Goal: Task Accomplishment & Management: Manage account settings

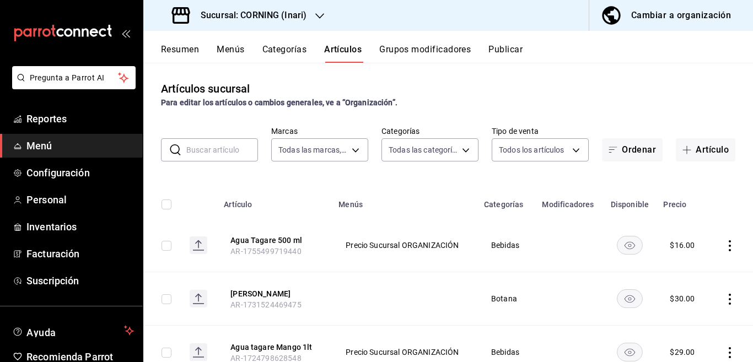
type input "9758f88e-1d56-483c-ada6-183e34089cca"
type input "396cbb58-422b-46d3-accc-8fe96382a592,5444b85d-5e5a-4f22-835e-2c1604aac23d,f2cdd…"
click at [458, 147] on body "Pregunta a Parrot AI Reportes Menú Configuración Personal Inventarios Facturaci…" at bounding box center [376, 181] width 753 height 362
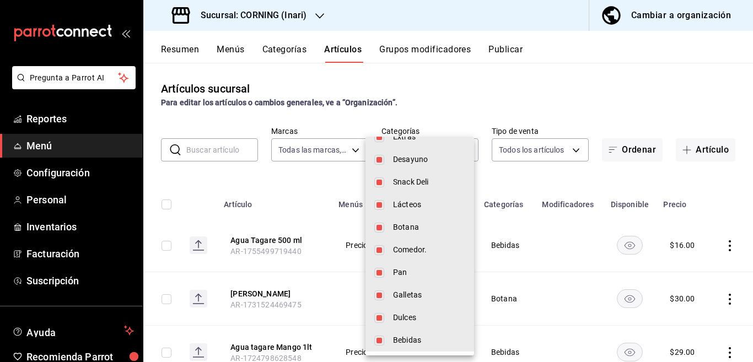
scroll to position [297, 0]
click at [303, 178] on div at bounding box center [376, 181] width 753 height 362
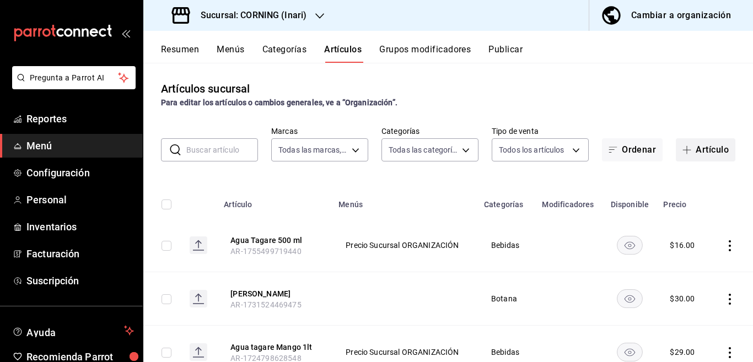
click at [697, 149] on button "Artículo" at bounding box center [706, 149] width 60 height 23
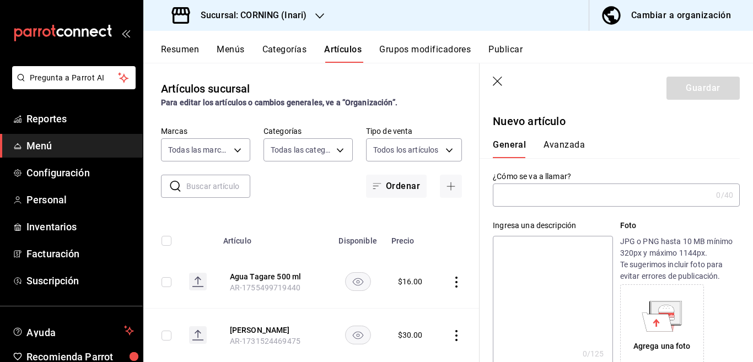
type input "AR-1755525689621"
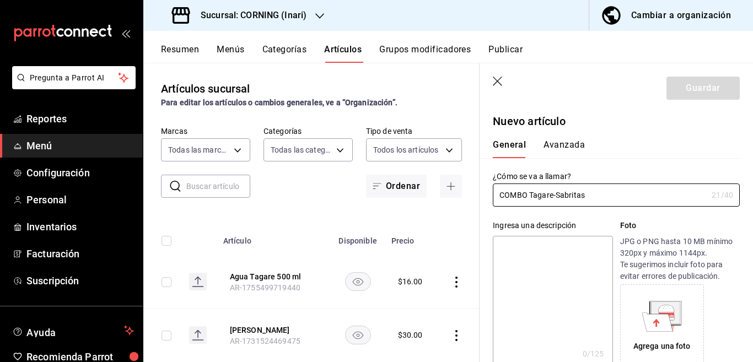
type input "COMBO Tagare-Sabritas"
click at [542, 248] on textarea at bounding box center [553, 302] width 120 height 132
paste textarea "COMBO Tagare-Sabritas"
type textarea "COMBO Tagare-Sabritas"
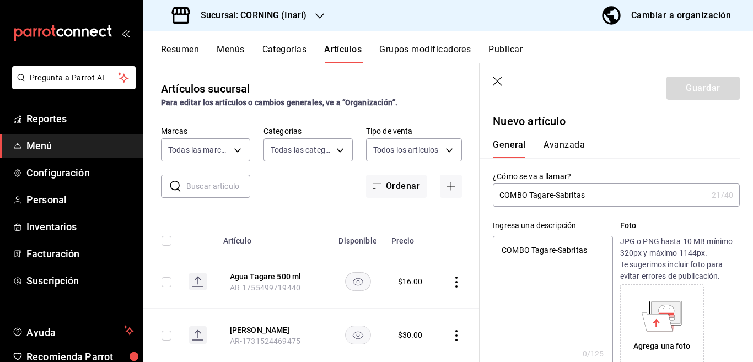
type textarea "x"
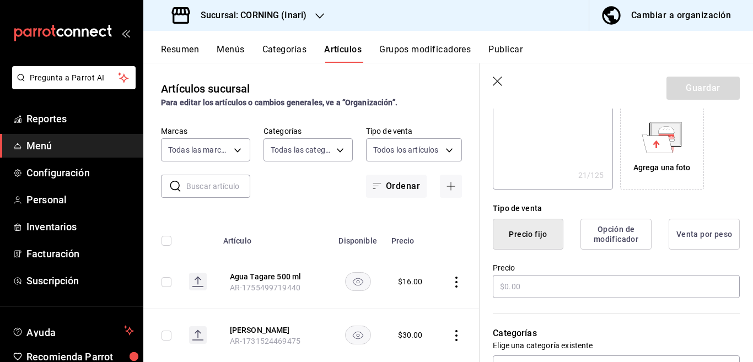
scroll to position [179, 0]
type textarea "COMBO Tagare-Sabritas"
click at [525, 283] on input "text" at bounding box center [616, 286] width 247 height 23
type textarea "x"
type input "$50.00"
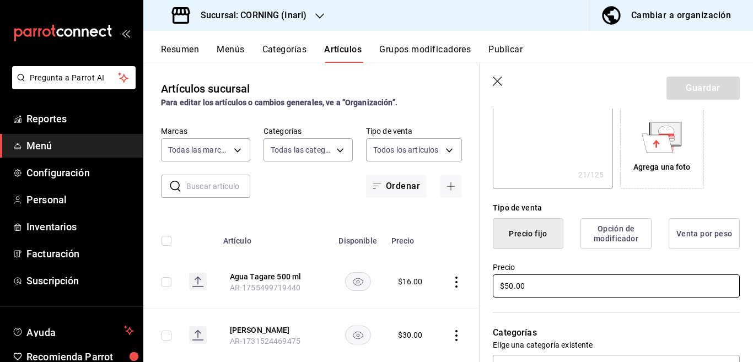
type textarea "x"
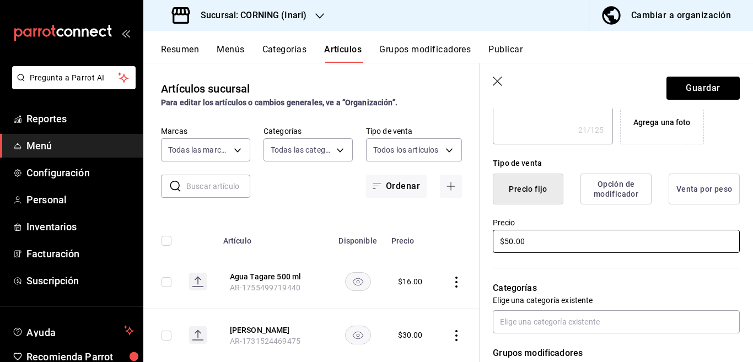
type input "$50.00"
click at [525, 191] on button "Precio fijo" at bounding box center [528, 189] width 71 height 31
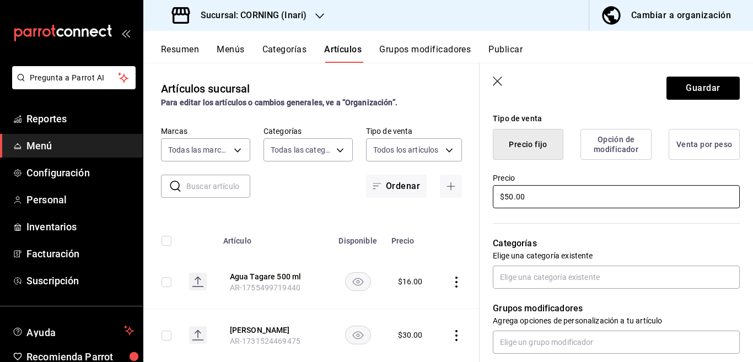
scroll to position [313, 0]
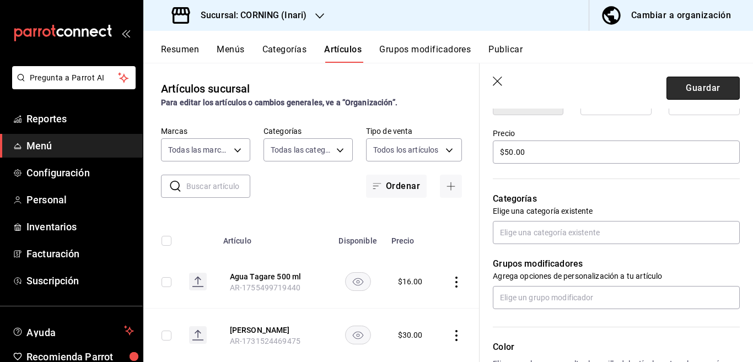
click at [678, 85] on button "Guardar" at bounding box center [703, 88] width 73 height 23
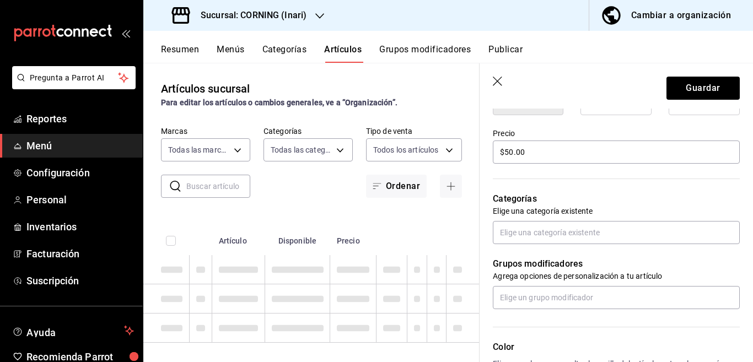
type textarea "x"
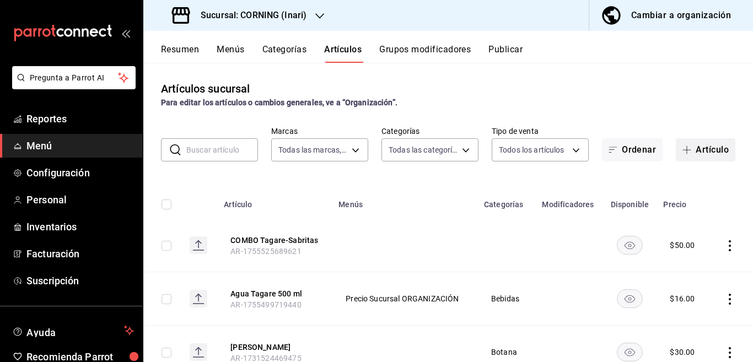
click at [701, 144] on button "Artículo" at bounding box center [706, 149] width 60 height 23
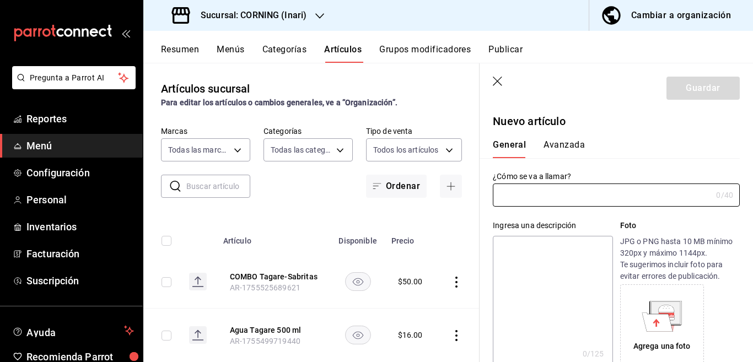
type input "AR-1755525785904"
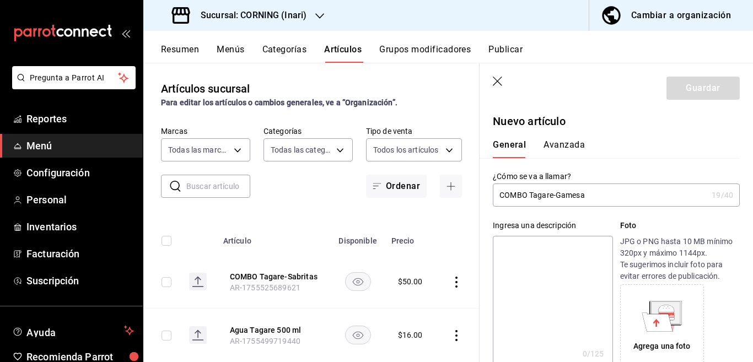
click at [594, 194] on input "COMBO Tagare-Gamesa" at bounding box center [600, 195] width 214 height 22
type input "COMBO Tagare-Gamesa"
click at [554, 251] on textarea at bounding box center [553, 302] width 120 height 132
paste textarea "COMBO Tagare-Gamesa"
type textarea "COMBO Tagare-Gamesa"
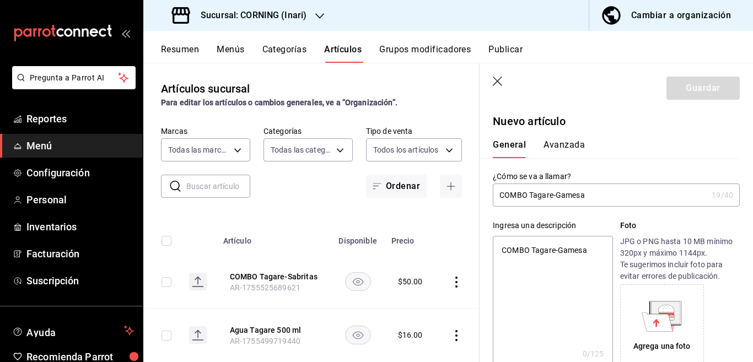
type textarea "x"
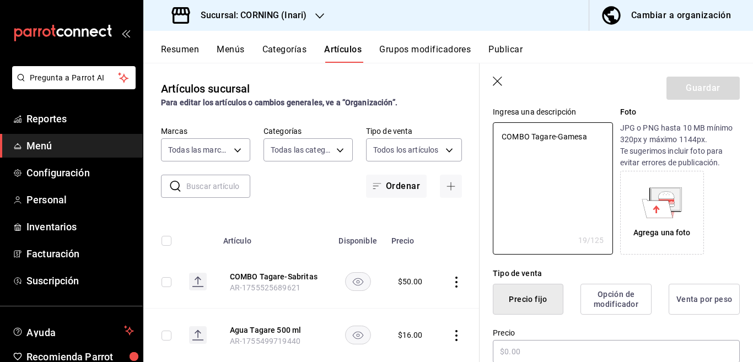
scroll to position [224, 0]
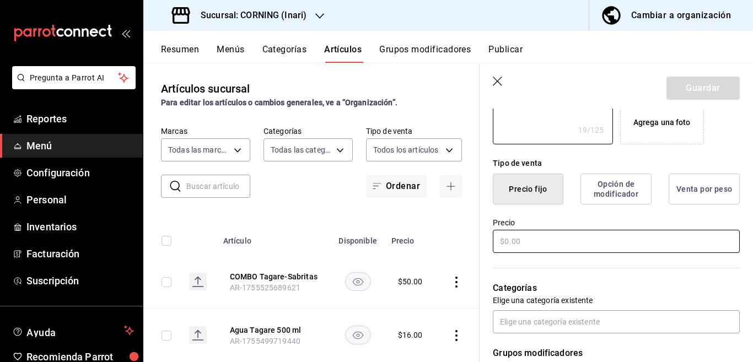
type textarea "COMBO Tagare-Gamesa"
type textarea "x"
click at [553, 241] on input "text" at bounding box center [616, 241] width 247 height 23
type input "$50.00"
type textarea "x"
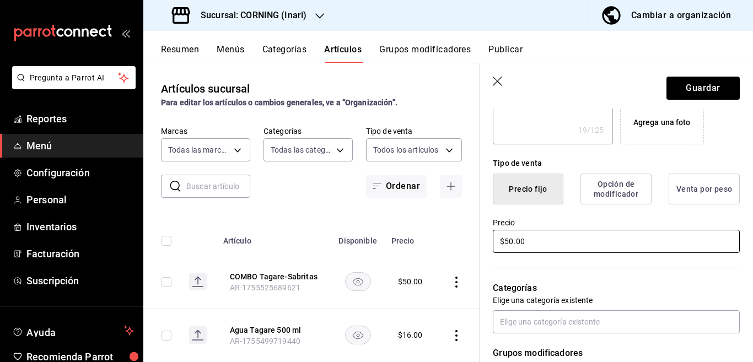
scroll to position [224, 0]
type input "$50.00"
click at [686, 82] on button "Guardar" at bounding box center [703, 88] width 73 height 23
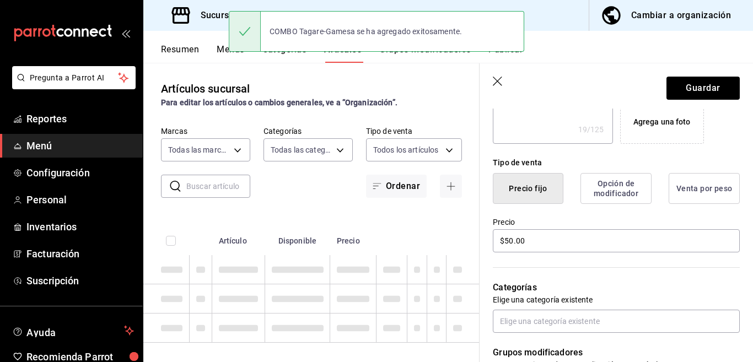
type textarea "x"
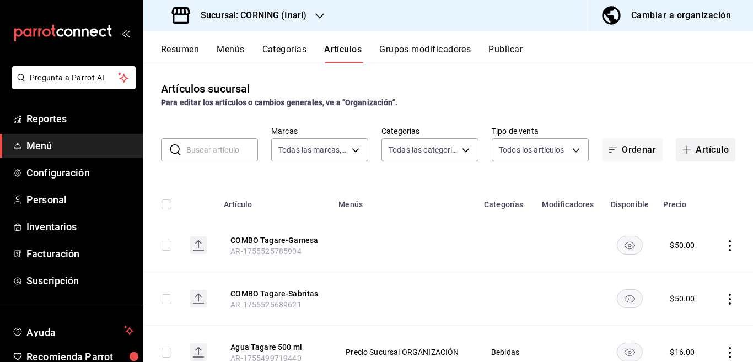
click at [697, 149] on button "Artículo" at bounding box center [706, 149] width 60 height 23
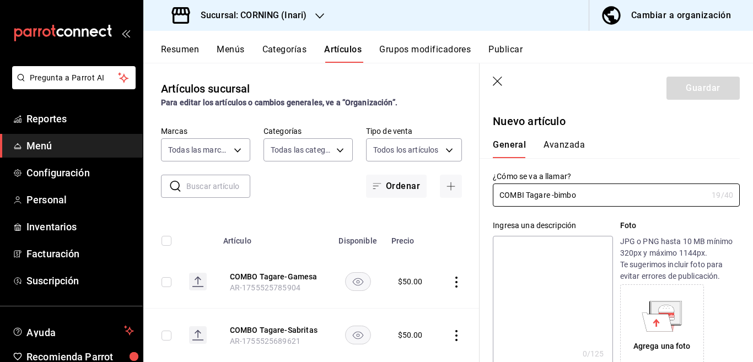
type input "COMBI Tagare -bimbo"
click at [542, 242] on textarea at bounding box center [553, 302] width 120 height 132
paste textarea "COMBI Tagare -bimbo"
type textarea "COMBI Tagare -bimbo"
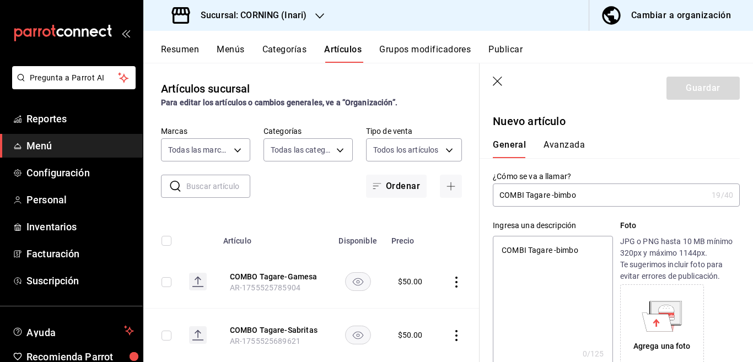
type textarea "x"
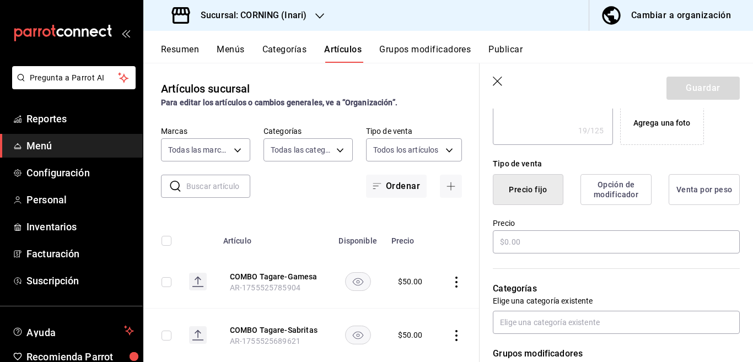
scroll to position [224, 0]
type textarea "COMBI Tagare -bimbo"
click at [547, 244] on input "text" at bounding box center [616, 241] width 247 height 23
type textarea "x"
type input "$5.00"
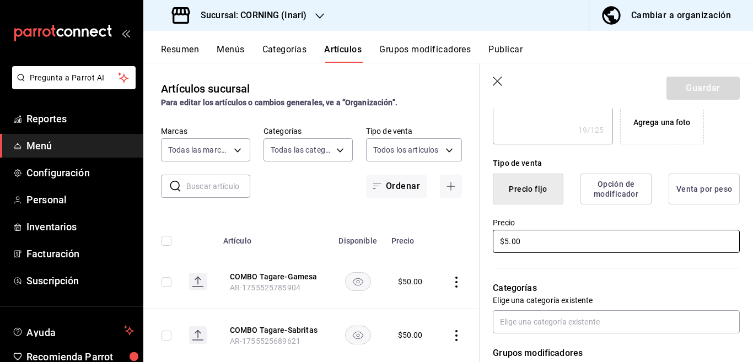
type textarea "x"
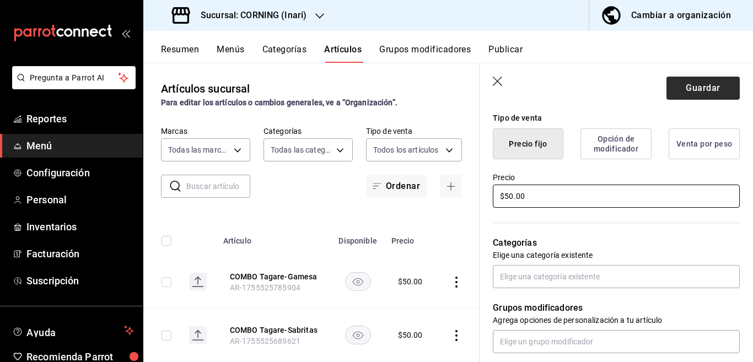
type input "$50.00"
click at [692, 88] on button "Guardar" at bounding box center [703, 88] width 73 height 23
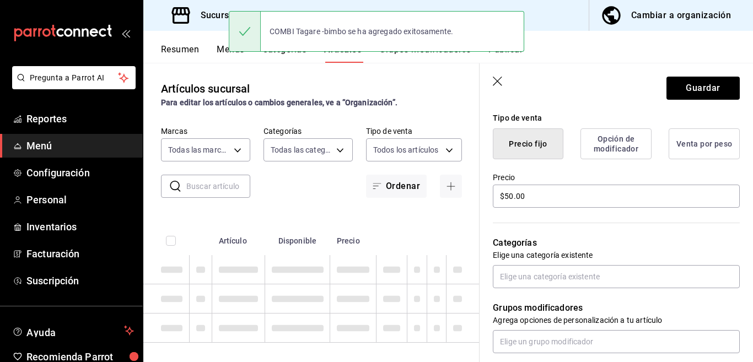
type textarea "x"
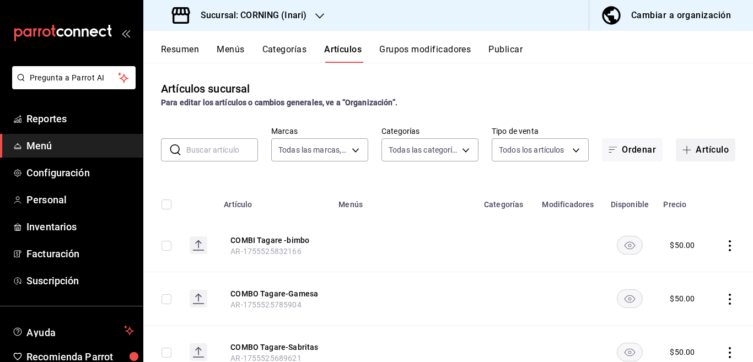
click at [699, 146] on button "Artículo" at bounding box center [706, 149] width 60 height 23
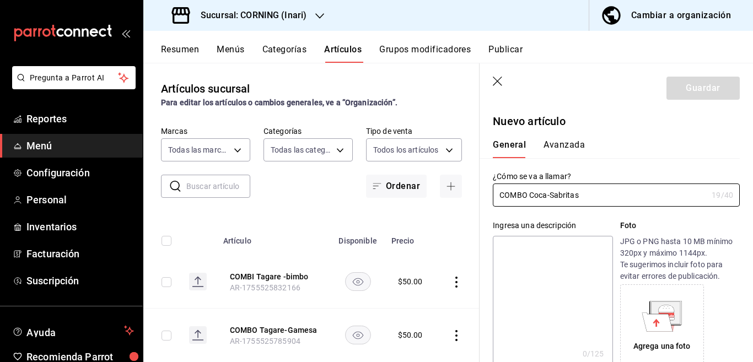
type input "COMBO Coca-Sabritas"
click at [537, 247] on textarea at bounding box center [553, 302] width 120 height 132
paste textarea "COMBO Coca-Sabritas"
type textarea "COMBO Coca-Sabritas"
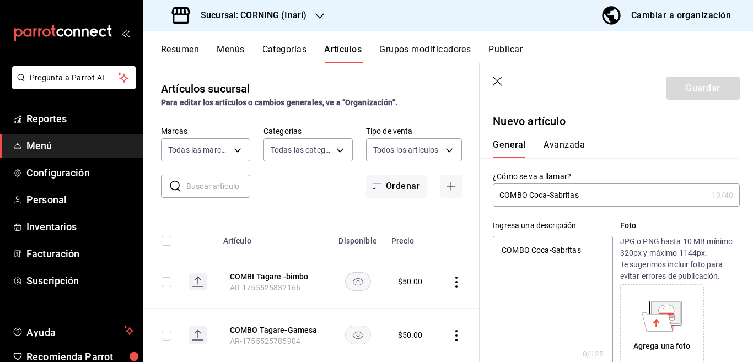
type textarea "x"
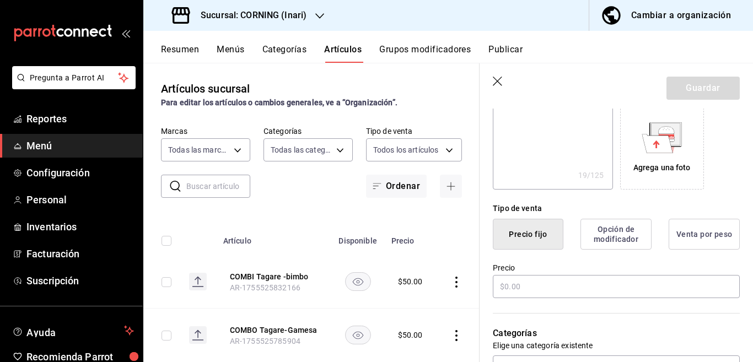
scroll to position [179, 0]
type textarea "COMBO Coca-Sabritas"
type textarea "x"
click at [538, 285] on input "text" at bounding box center [616, 286] width 247 height 23
type input "$50.00"
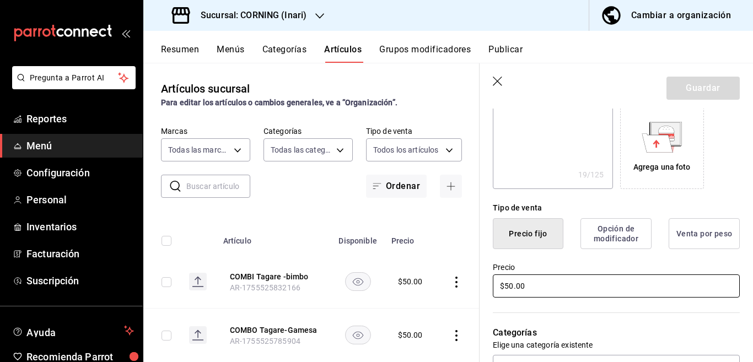
type textarea "x"
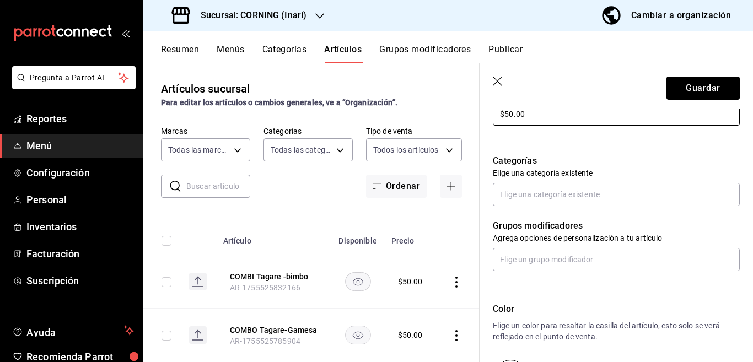
scroll to position [358, 0]
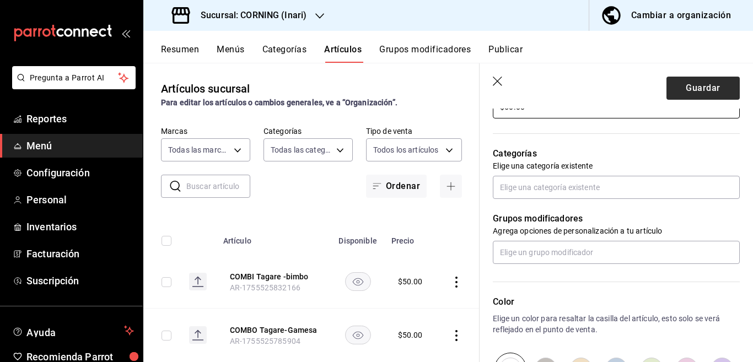
type input "$50.00"
click at [696, 83] on button "Guardar" at bounding box center [703, 88] width 73 height 23
type textarea "x"
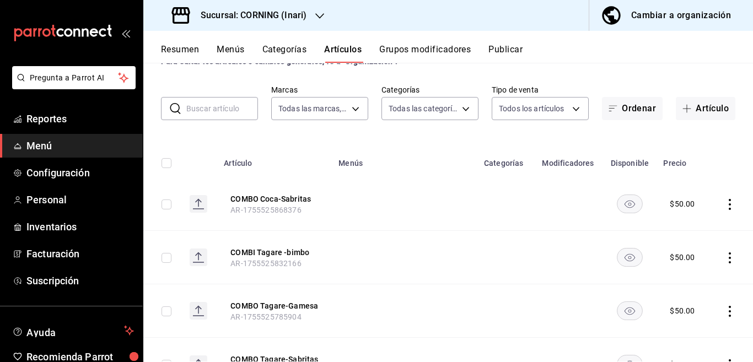
scroll to position [45, 0]
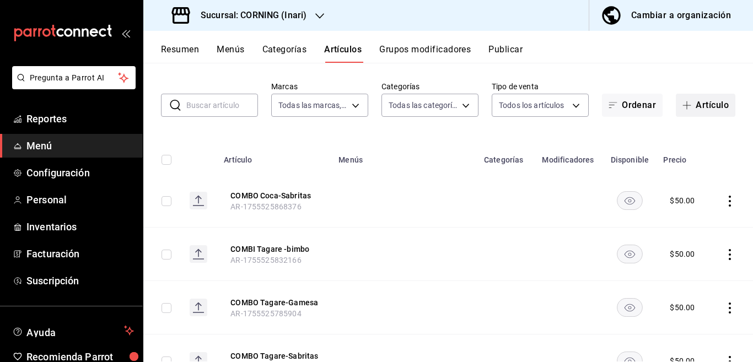
click at [698, 104] on button "Artículo" at bounding box center [706, 105] width 60 height 23
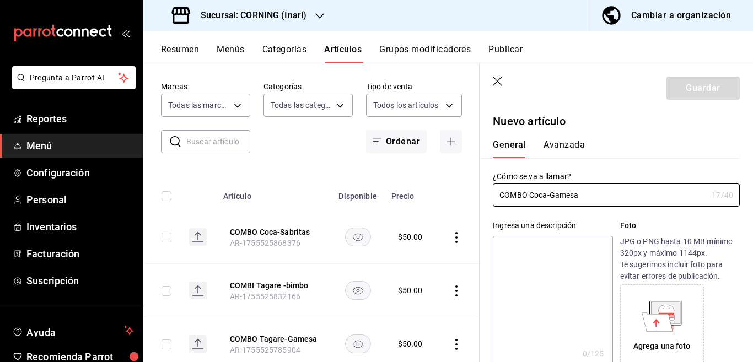
type input "COMBO Coca-Gamesa"
click at [538, 248] on textarea at bounding box center [553, 302] width 120 height 132
paste textarea "COMBO Coca-Gamesa"
type textarea "COMBO Coca-Gamesa"
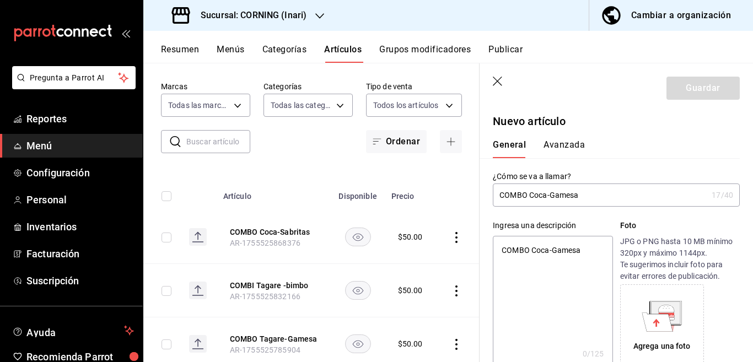
type textarea "x"
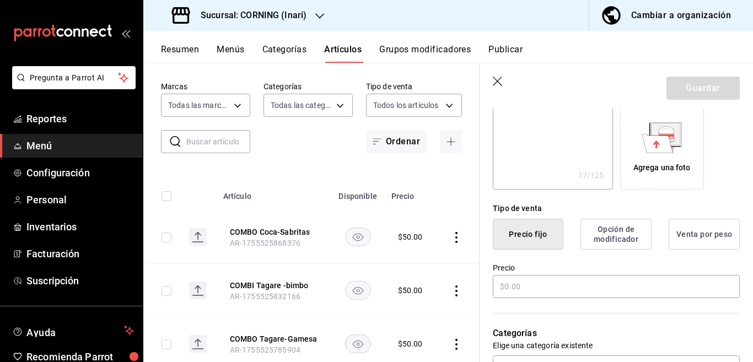
scroll to position [179, 0]
type textarea "COMBO Coca-Gamesa"
type textarea "x"
click at [534, 284] on input "text" at bounding box center [616, 286] width 247 height 23
type input "$50.00"
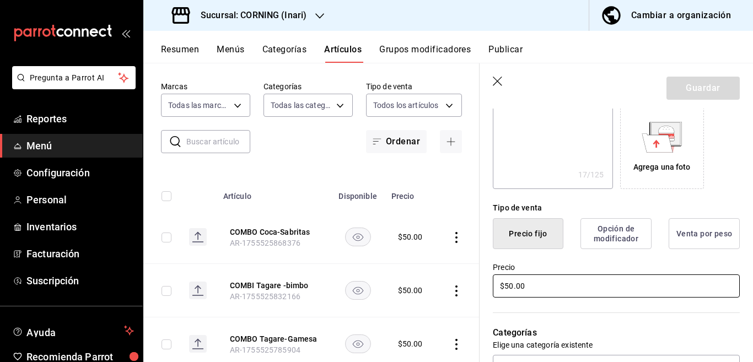
type textarea "x"
type input "$50.00"
click at [680, 86] on button "Guardar" at bounding box center [703, 88] width 73 height 23
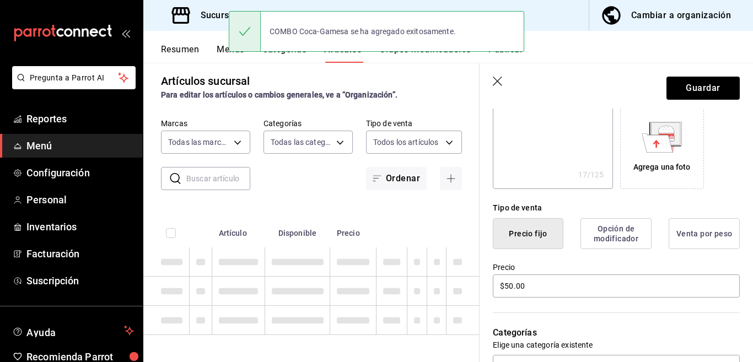
type textarea "x"
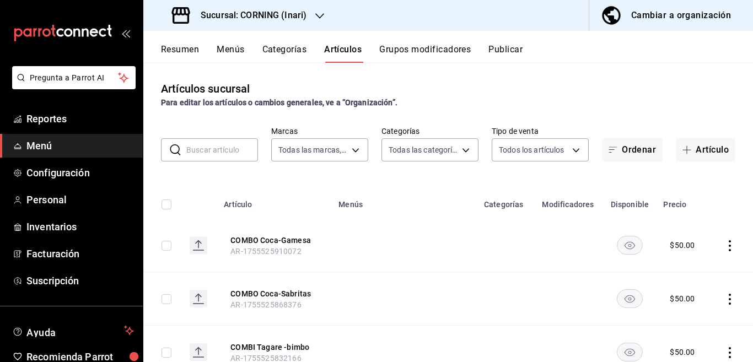
drag, startPoint x: 693, startPoint y: 149, endPoint x: 542, endPoint y: 204, distance: 160.6
click at [692, 149] on button "Artículo" at bounding box center [706, 149] width 60 height 23
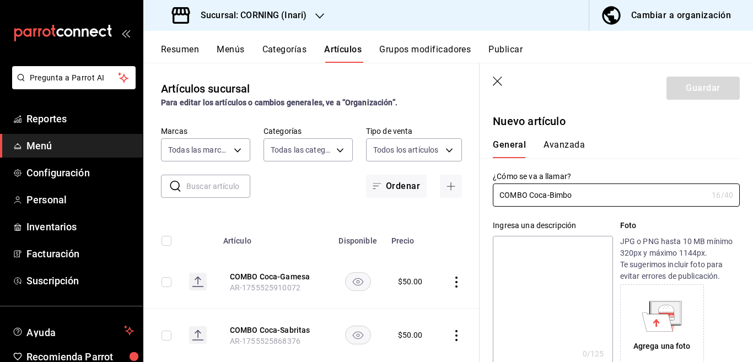
type input "COMBO Coca-Bimbo"
click at [556, 244] on textarea at bounding box center [553, 302] width 120 height 132
paste textarea "COMBO Coca-Bimbo"
type textarea "COMBO Coca-Bimbo"
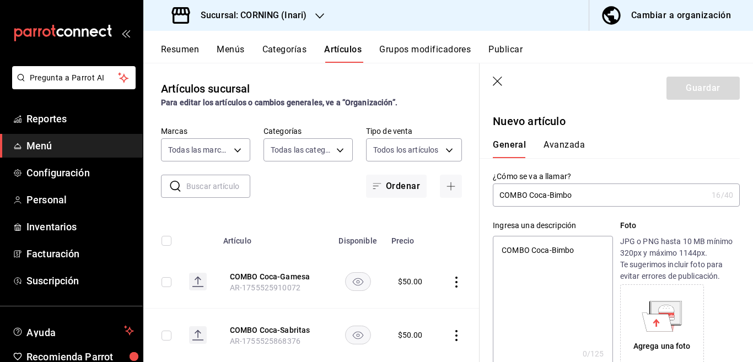
type textarea "x"
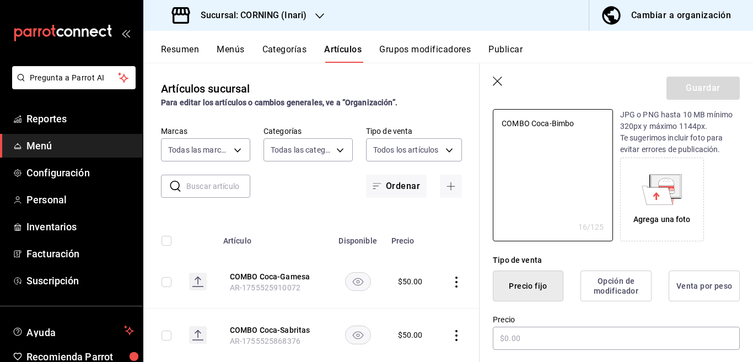
scroll to position [134, 0]
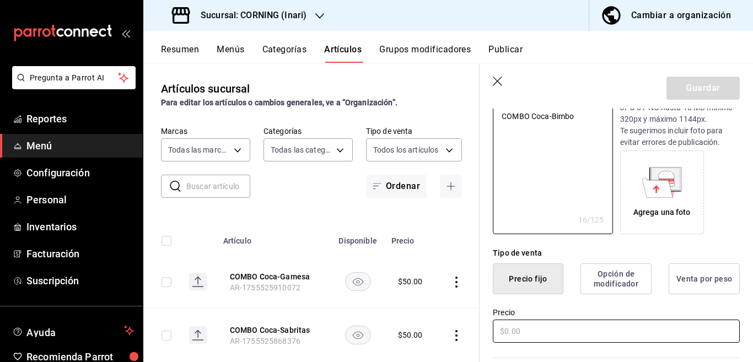
type textarea "COMBO Coca-Bimbo"
type textarea "x"
click at [529, 333] on input "text" at bounding box center [616, 331] width 247 height 23
type input "$5.00"
type textarea "x"
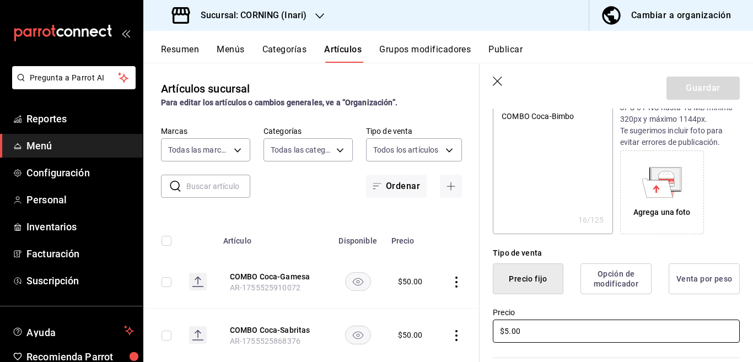
type input "$50.00"
type textarea "x"
type input "$50.00"
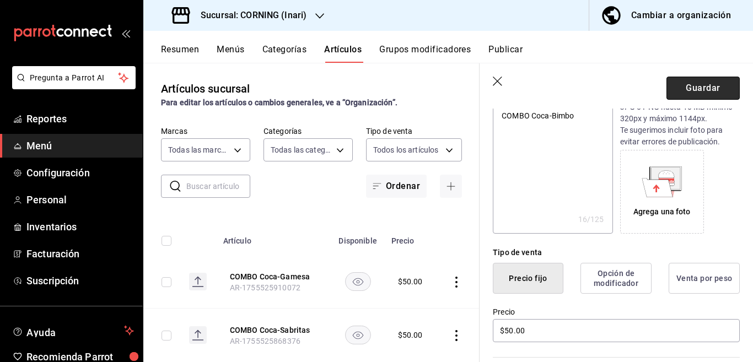
click at [686, 91] on button "Guardar" at bounding box center [703, 88] width 73 height 23
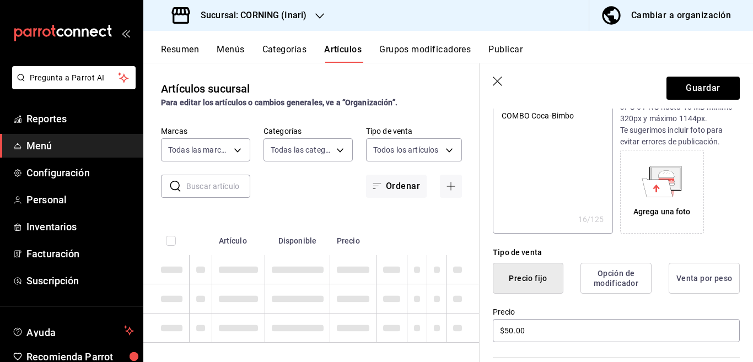
type textarea "x"
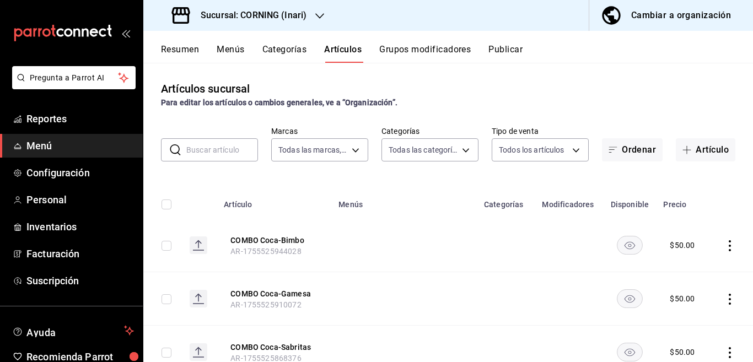
click at [281, 51] on button "Categorías" at bounding box center [284, 53] width 45 height 19
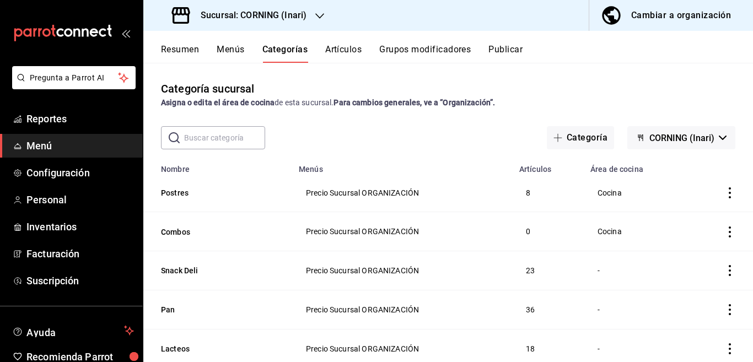
click at [724, 232] on icon "actions" at bounding box center [729, 232] width 11 height 11
click at [680, 256] on span "Editar" at bounding box center [687, 257] width 29 height 12
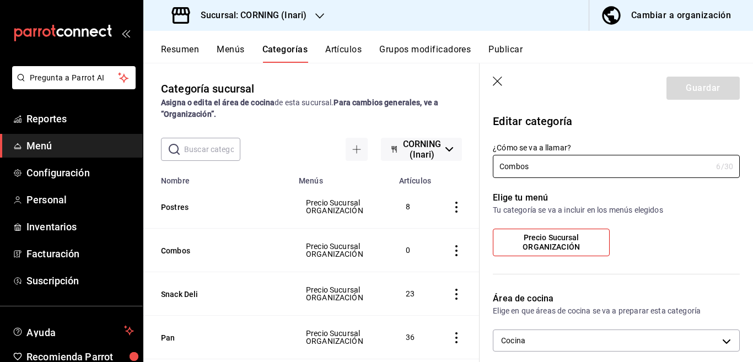
click at [495, 81] on icon "button" at bounding box center [498, 82] width 11 height 11
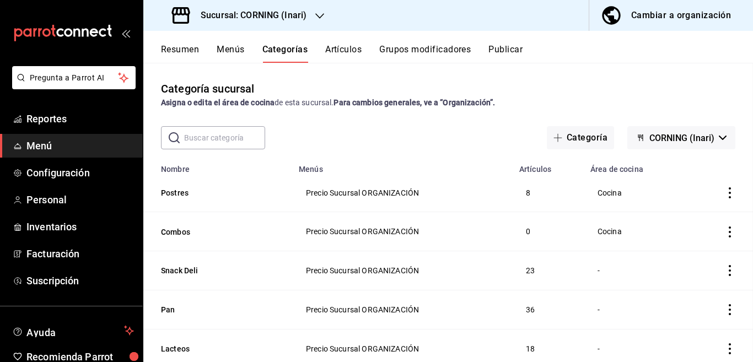
click at [340, 47] on button "Artículos" at bounding box center [343, 53] width 36 height 19
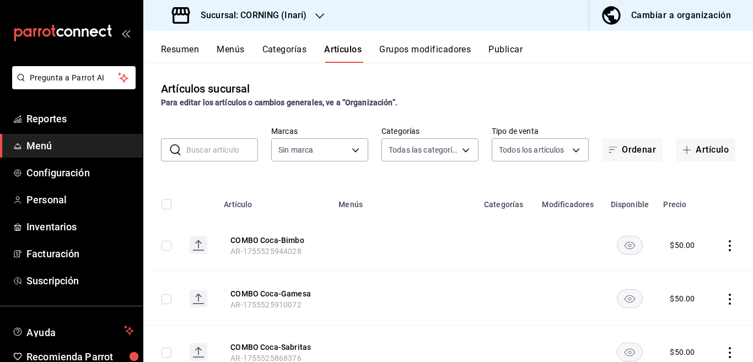
type input "396cbb58-422b-46d3-accc-8fe96382a592,5444b85d-5e5a-4f22-835e-2c1604aac23d,f2cdd…"
type input "9758f88e-1d56-483c-ada6-183e34089cca"
click at [724, 247] on icon "actions" at bounding box center [729, 245] width 11 height 11
click at [681, 273] on span "Editar" at bounding box center [687, 271] width 29 height 12
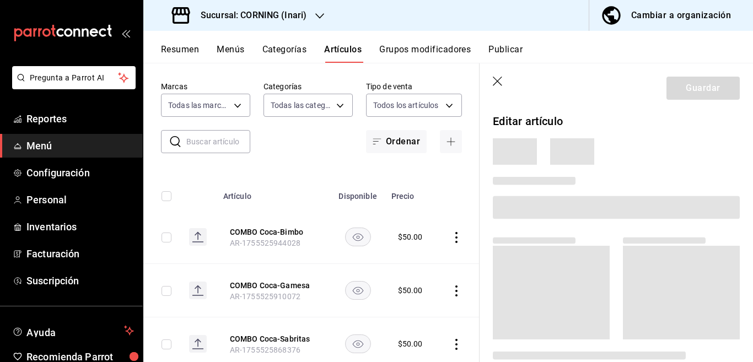
scroll to position [78, 0]
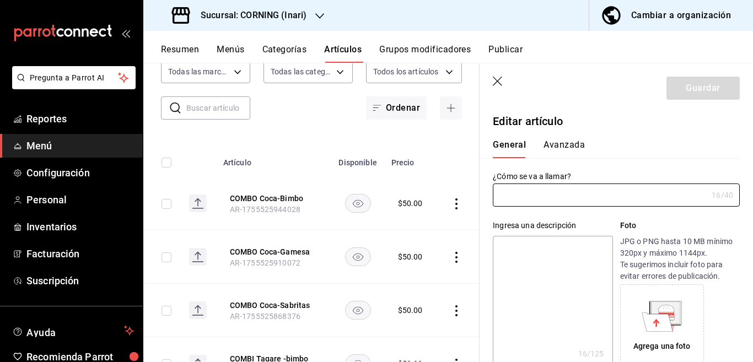
type input "COMBO Coca-Bimbo"
type textarea "COMBO Coca-Bimbo"
type textarea "x"
type input "AR-1755525944028"
type textarea "x"
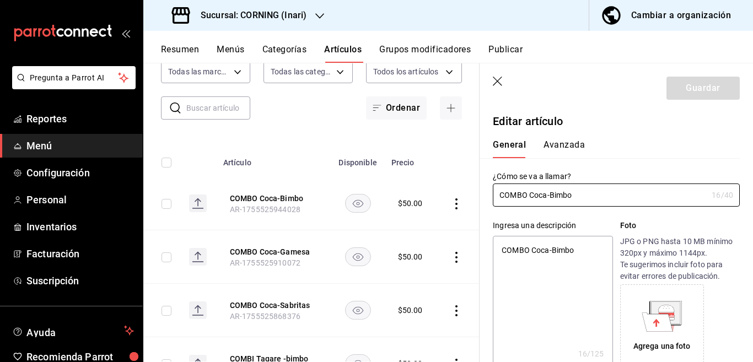
type input "$50.00"
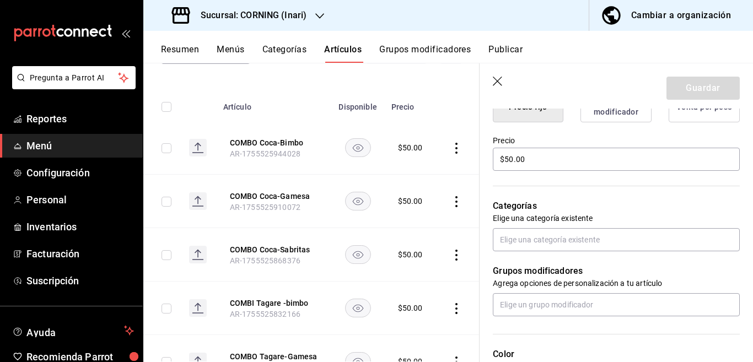
scroll to position [314, 0]
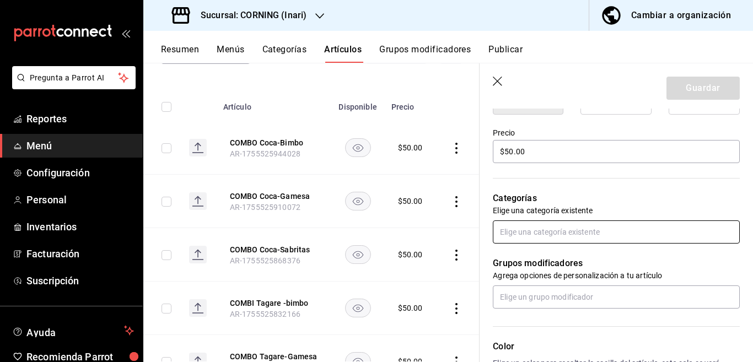
click at [538, 233] on input "text" at bounding box center [616, 232] width 247 height 23
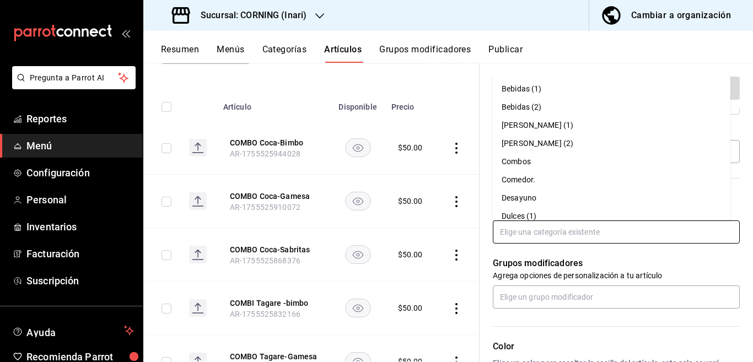
click at [518, 160] on li "Combos" at bounding box center [612, 162] width 238 height 18
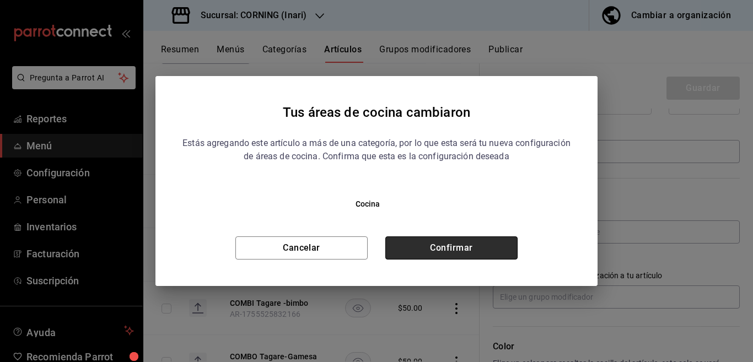
click at [467, 251] on button "Confirmar" at bounding box center [451, 248] width 132 height 23
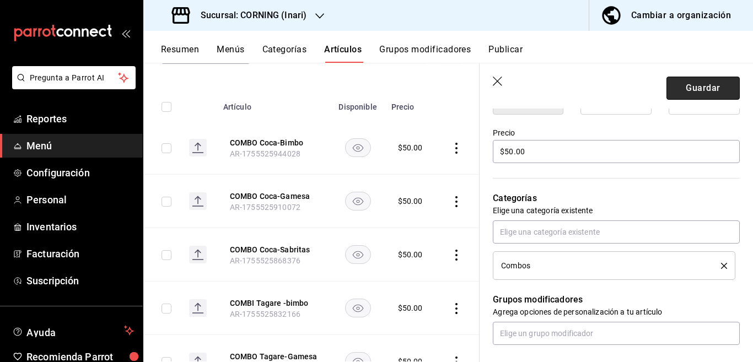
click at [678, 86] on button "Guardar" at bounding box center [703, 88] width 73 height 23
type textarea "x"
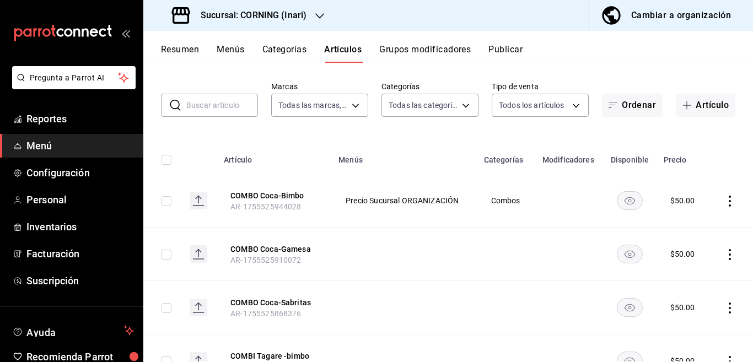
scroll to position [89, 0]
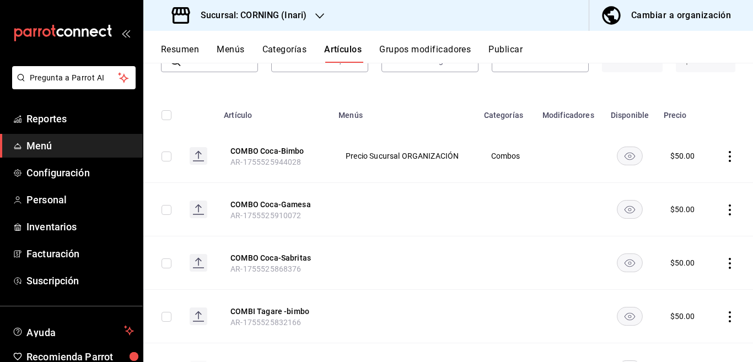
click at [724, 209] on icon "actions" at bounding box center [729, 210] width 11 height 11
click at [681, 232] on span "Editar" at bounding box center [687, 235] width 29 height 12
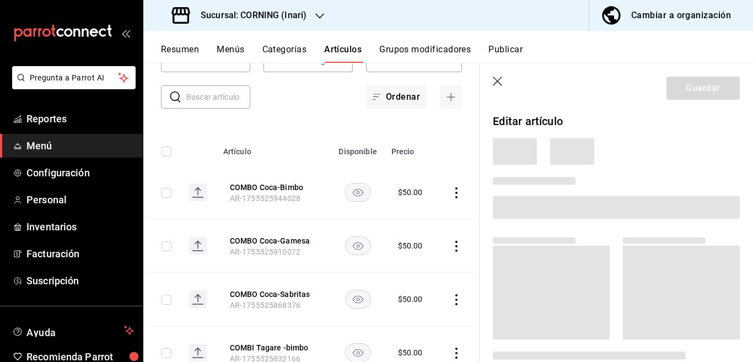
scroll to position [90, 0]
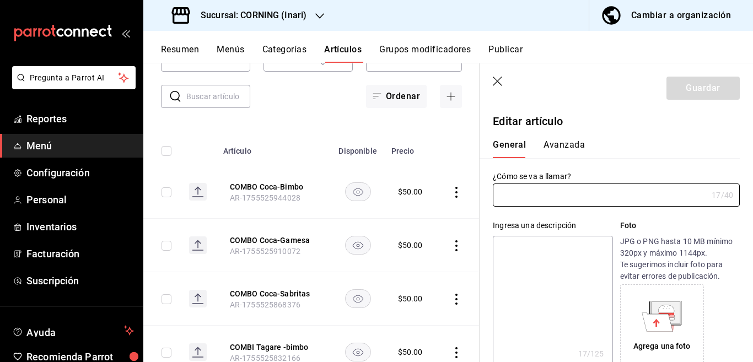
type input "COMBO Coca-Gamesa"
type textarea "COMBO Coca-Gamesa"
type textarea "x"
type input "AR-1755525910072"
type textarea "x"
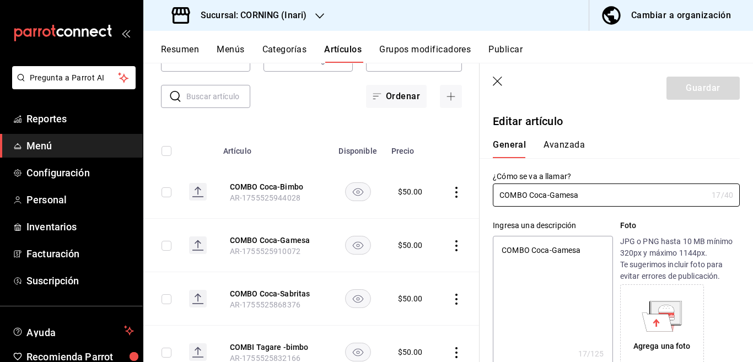
type input "$50.00"
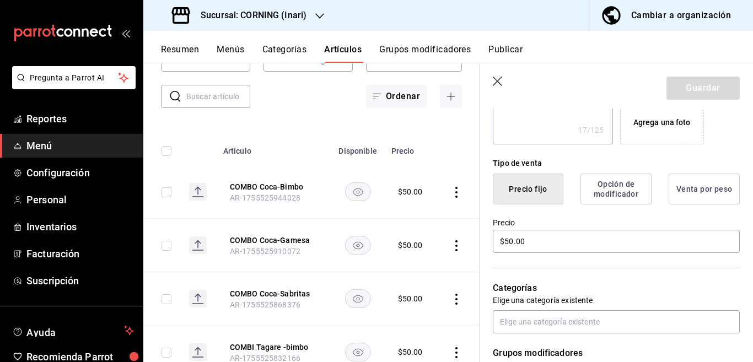
scroll to position [268, 0]
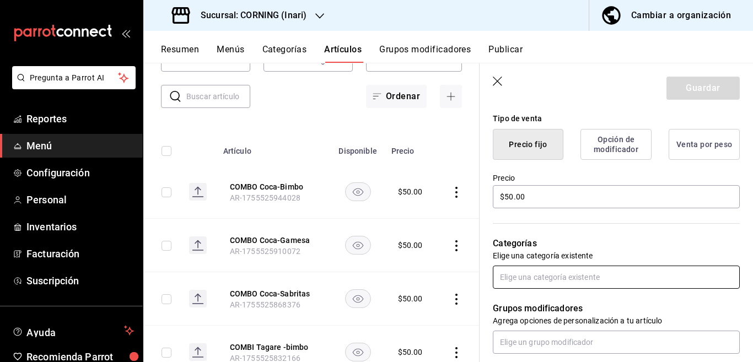
click at [539, 277] on input "text" at bounding box center [616, 277] width 247 height 23
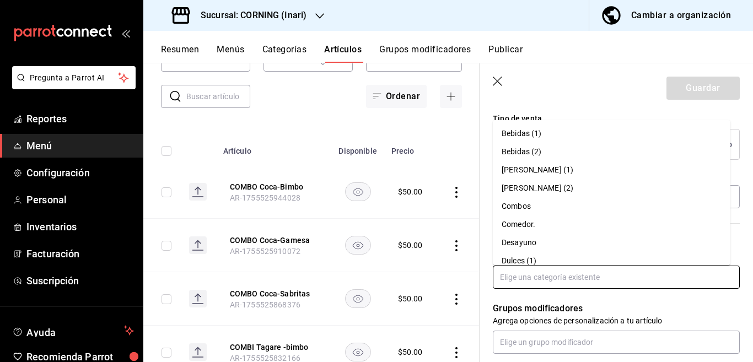
click at [520, 206] on li "Combos" at bounding box center [612, 206] width 238 height 18
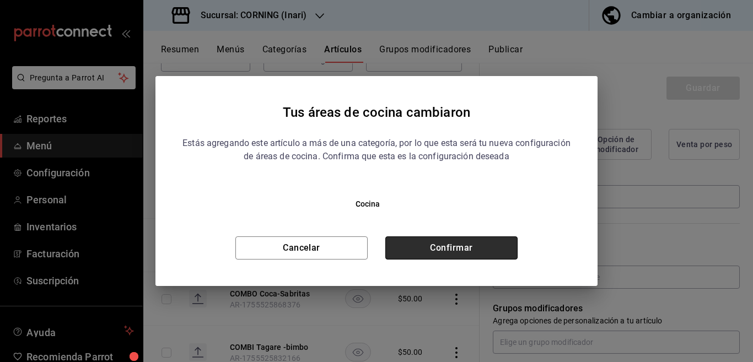
click at [465, 244] on button "Confirmar" at bounding box center [451, 248] width 132 height 23
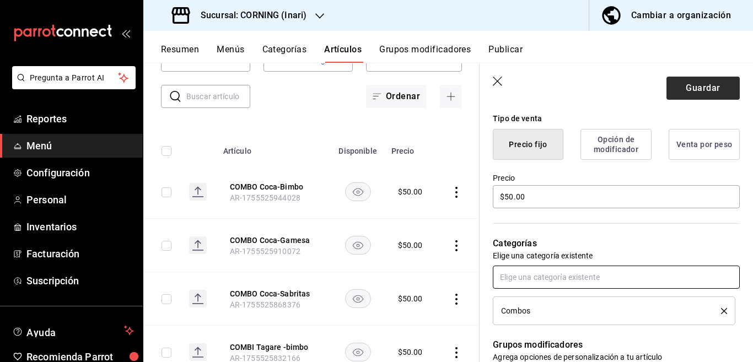
scroll to position [269, 0]
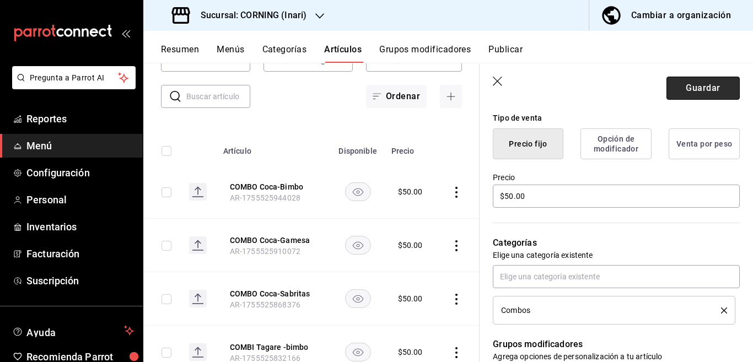
click at [683, 86] on button "Guardar" at bounding box center [703, 88] width 73 height 23
type textarea "x"
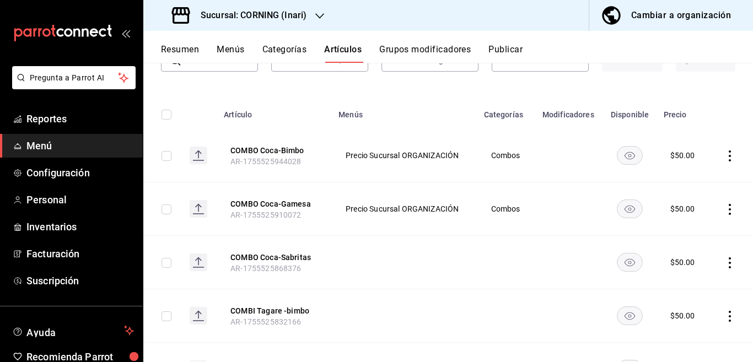
click at [223, 71] on input "text" at bounding box center [222, 60] width 72 height 22
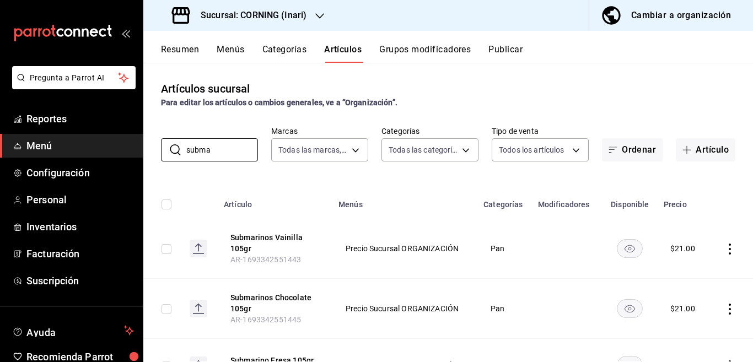
type input "submarino"
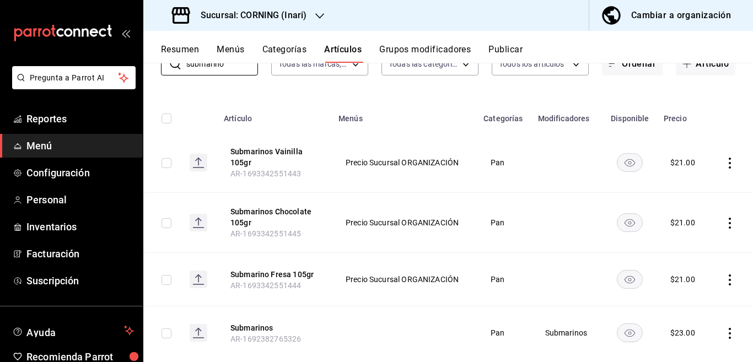
scroll to position [89, 0]
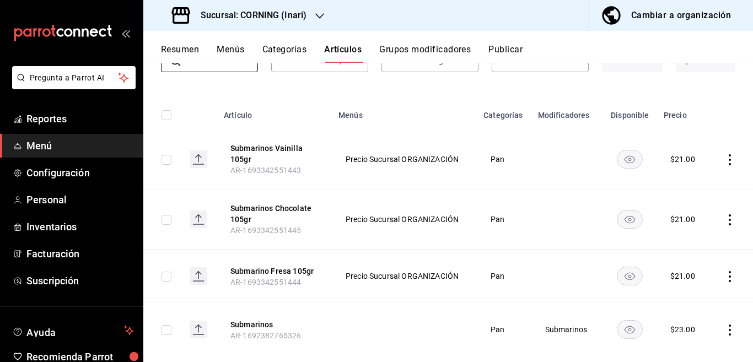
click at [724, 158] on icon "actions" at bounding box center [729, 159] width 11 height 11
click at [685, 184] on span "Editar" at bounding box center [687, 185] width 29 height 12
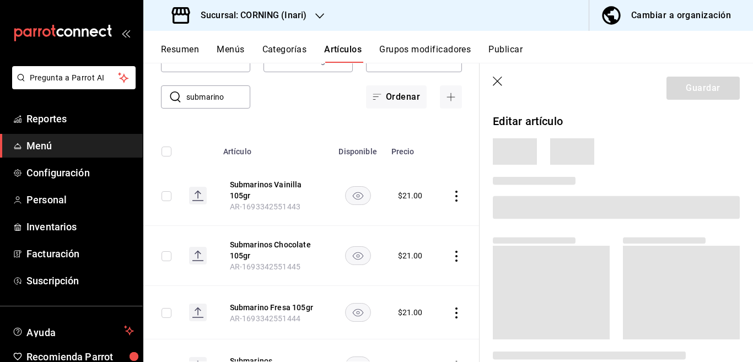
scroll to position [90, 0]
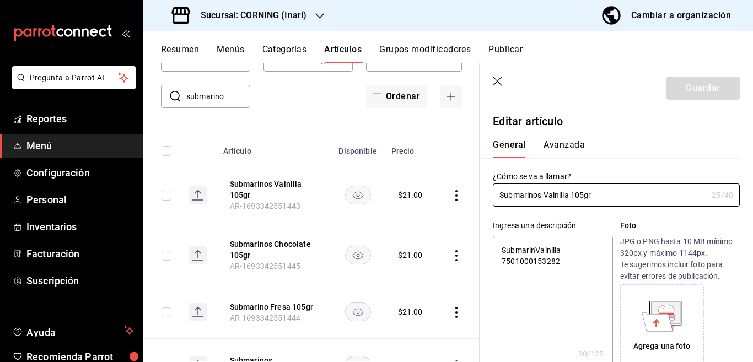
type textarea "x"
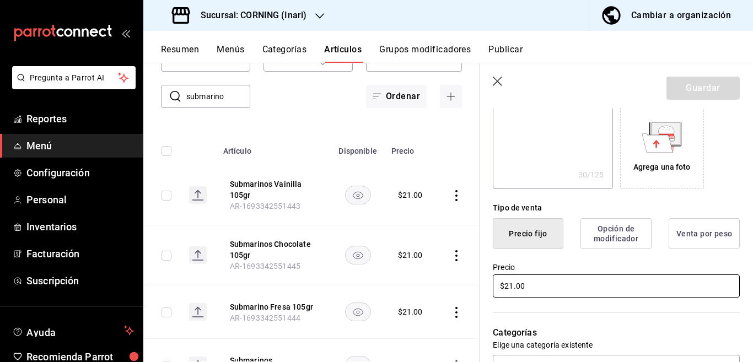
click at [544, 286] on input "$21.00" at bounding box center [616, 286] width 247 height 23
type input "$2.00"
type textarea "x"
type input "$25.00"
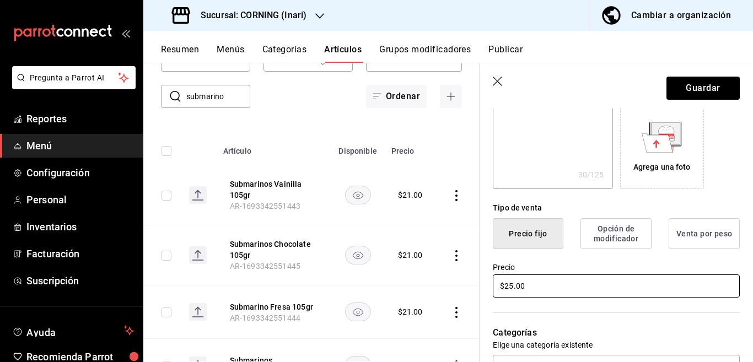
type textarea "x"
type input "$25.00"
click at [681, 85] on button "Guardar" at bounding box center [703, 88] width 73 height 23
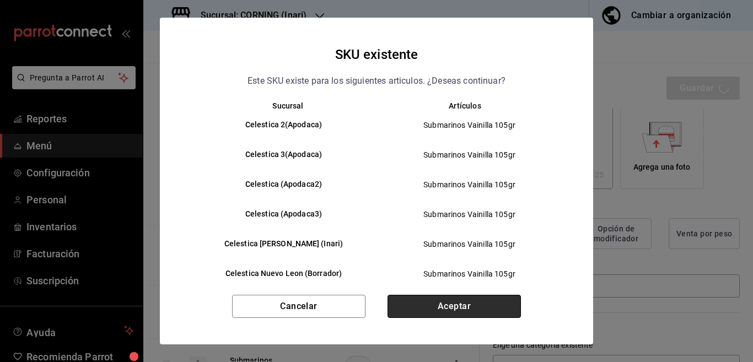
click at [426, 305] on button "Aceptar" at bounding box center [454, 306] width 133 height 23
type textarea "x"
type input "AR-1755526695475"
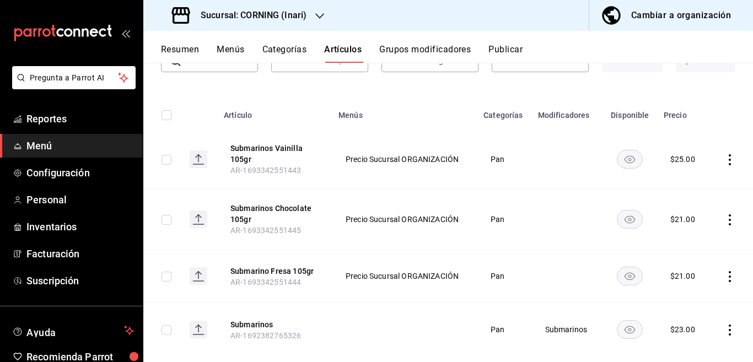
scroll to position [89, 0]
click at [724, 223] on icon "actions" at bounding box center [729, 219] width 11 height 11
click at [690, 246] on span "Editar" at bounding box center [687, 245] width 29 height 12
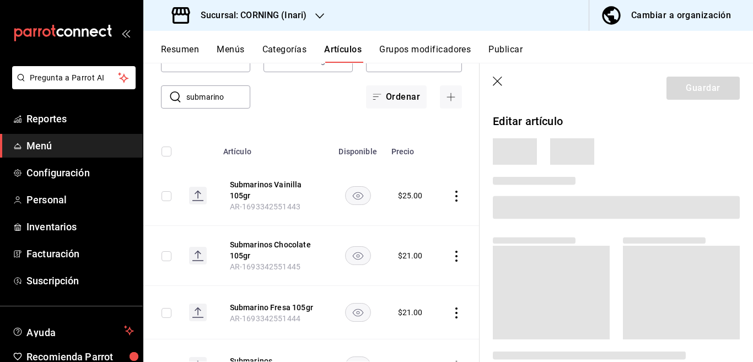
scroll to position [90, 0]
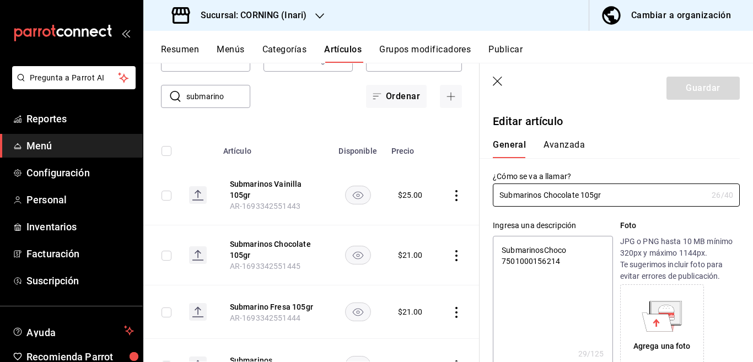
type textarea "x"
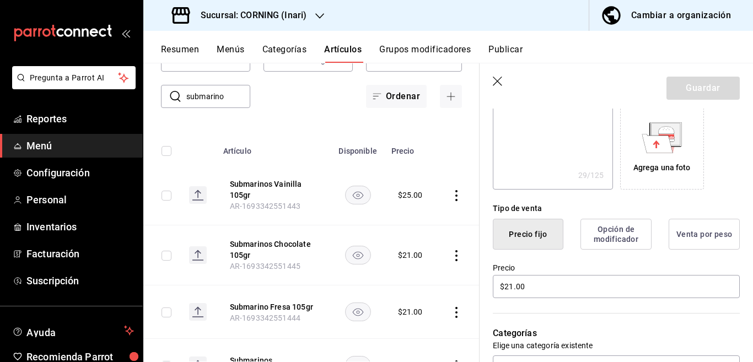
scroll to position [179, 0]
click at [554, 283] on input "$21.00" at bounding box center [616, 286] width 247 height 23
type input "$25.00"
type textarea "x"
type input "$25.00"
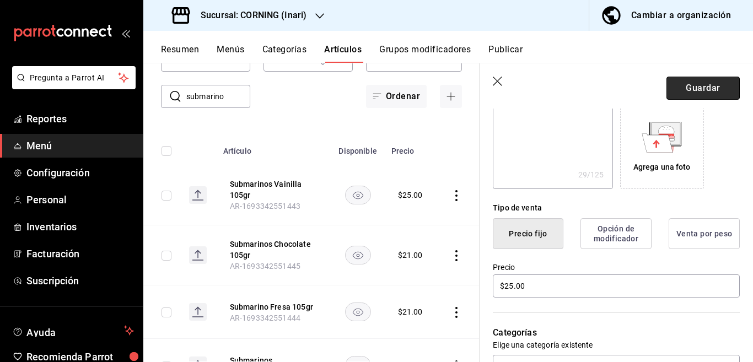
click at [670, 94] on button "Guardar" at bounding box center [703, 88] width 73 height 23
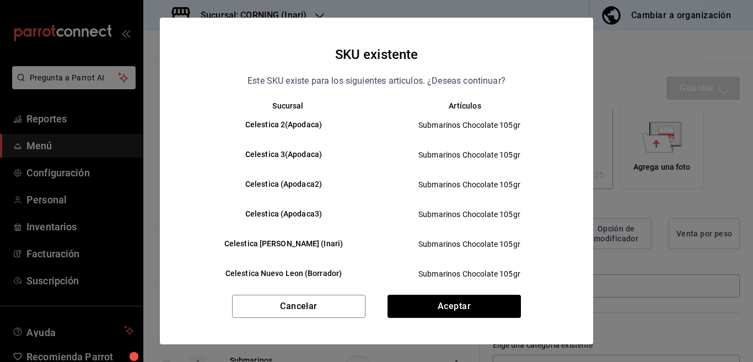
click at [469, 294] on div "SKU existente Este SKU existe para los siguientes articulos. ¿Deseas continuar?…" at bounding box center [376, 181] width 433 height 327
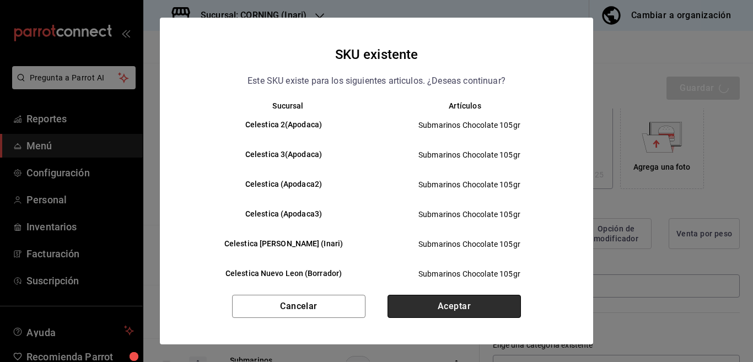
click at [462, 302] on button "Aceptar" at bounding box center [454, 306] width 133 height 23
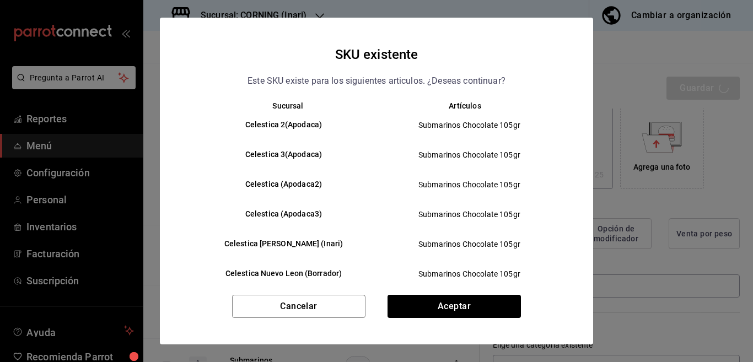
type textarea "x"
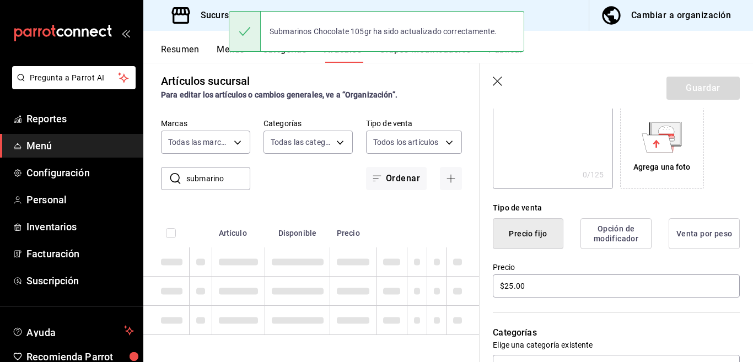
type textarea "x"
type input "AR-1755526764362"
click at [467, 307] on td at bounding box center [463, 320] width 33 height 29
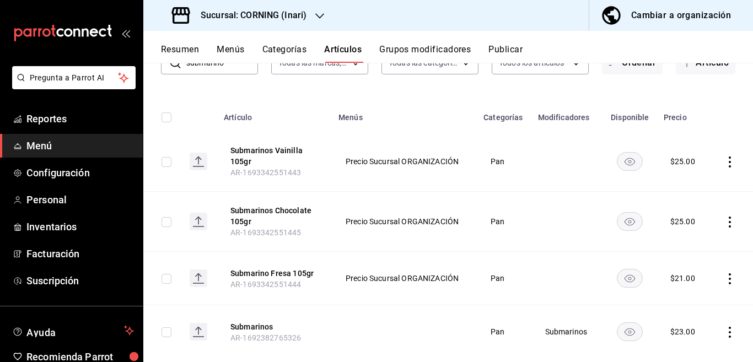
scroll to position [89, 0]
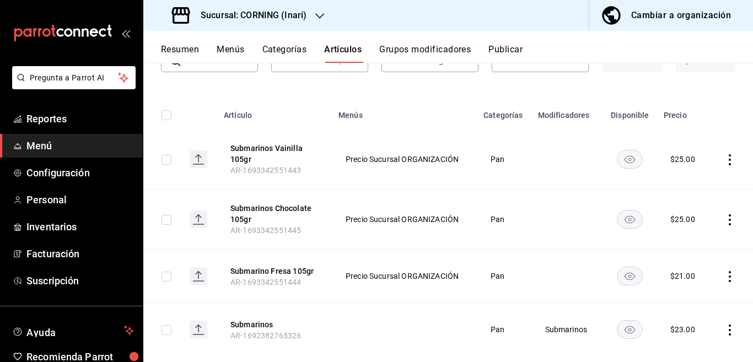
click at [724, 276] on icon "actions" at bounding box center [729, 276] width 11 height 11
click at [687, 286] on span "Editar" at bounding box center [687, 288] width 29 height 12
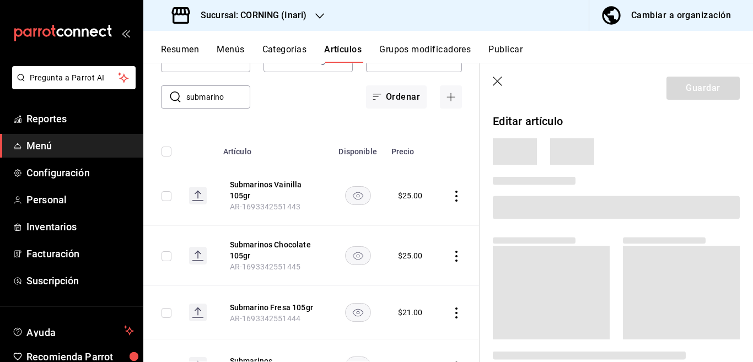
scroll to position [90, 0]
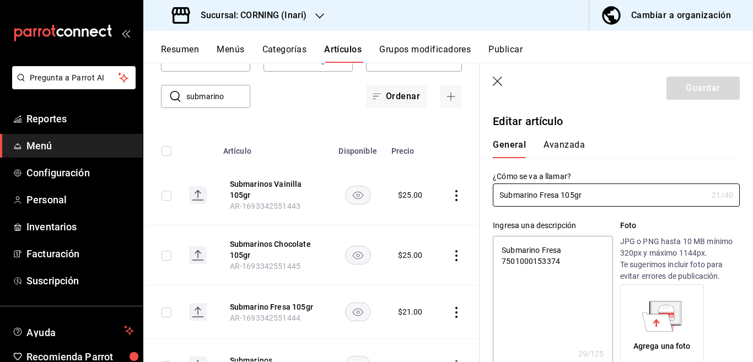
type textarea "x"
type input "$21.00"
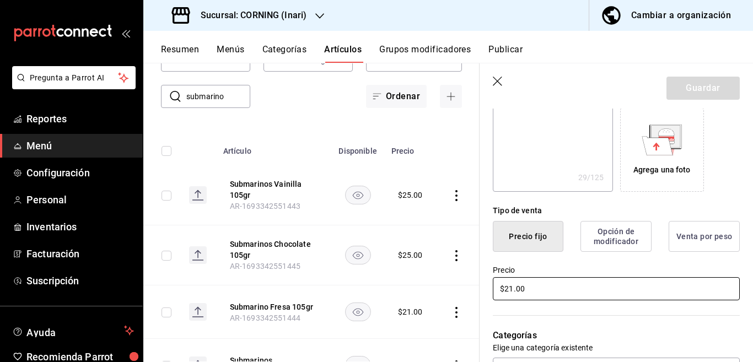
scroll to position [224, 0]
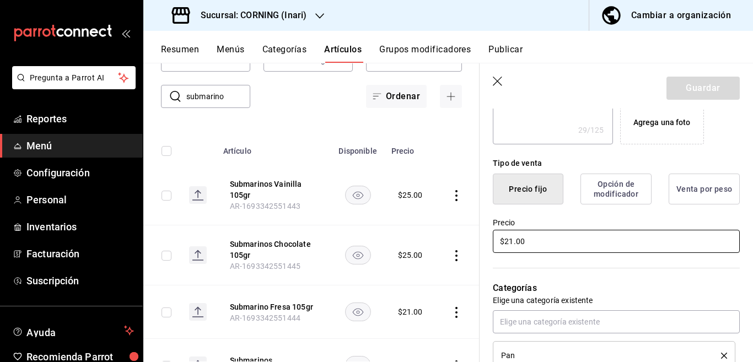
click at [545, 241] on input "$21.00" at bounding box center [616, 241] width 247 height 23
type textarea "x"
type input "$25.00"
type textarea "x"
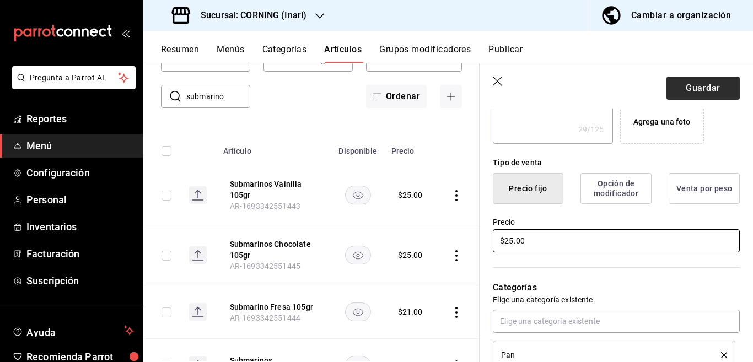
type input "$25.00"
click at [684, 88] on button "Guardar" at bounding box center [703, 88] width 73 height 23
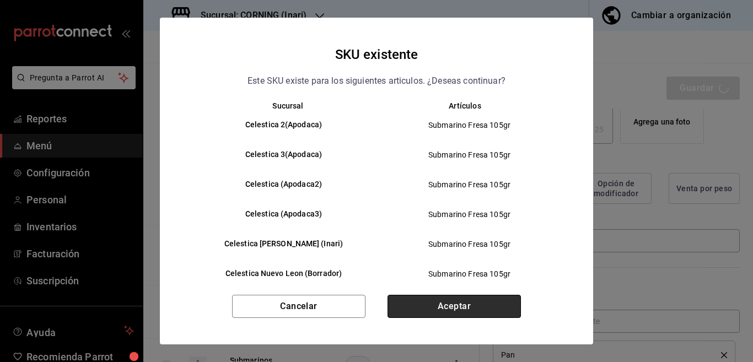
click at [457, 304] on button "Aceptar" at bounding box center [454, 306] width 133 height 23
type textarea "x"
type input "AR-1755526839597"
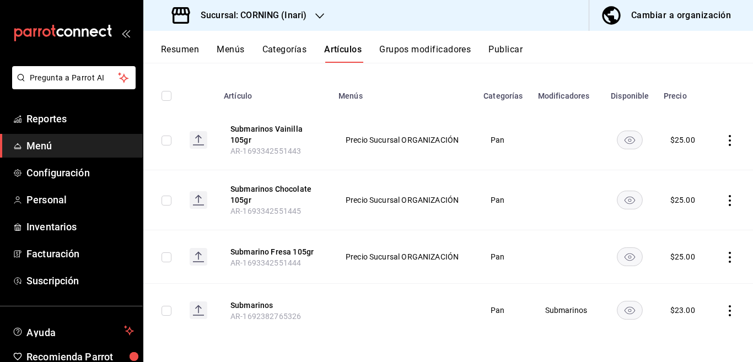
scroll to position [110, 0]
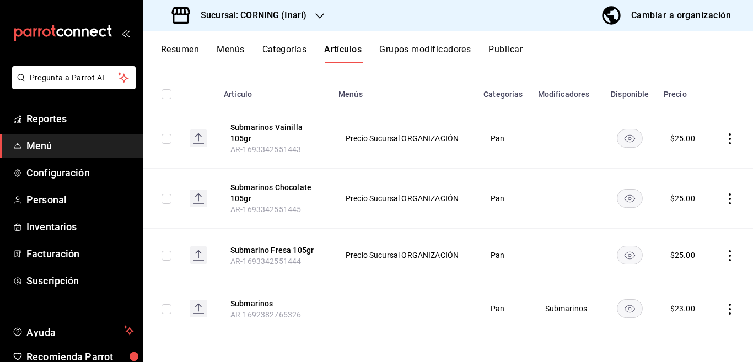
click at [724, 310] on icon "actions" at bounding box center [729, 309] width 11 height 11
click at [681, 330] on span "Eliminar" at bounding box center [687, 333] width 28 height 9
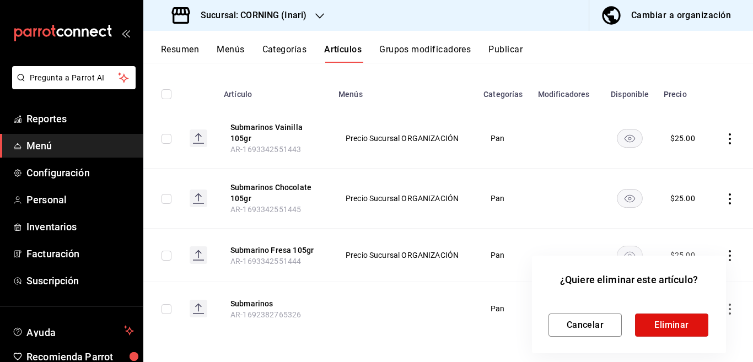
click at [669, 327] on button "Eliminar" at bounding box center [671, 325] width 73 height 23
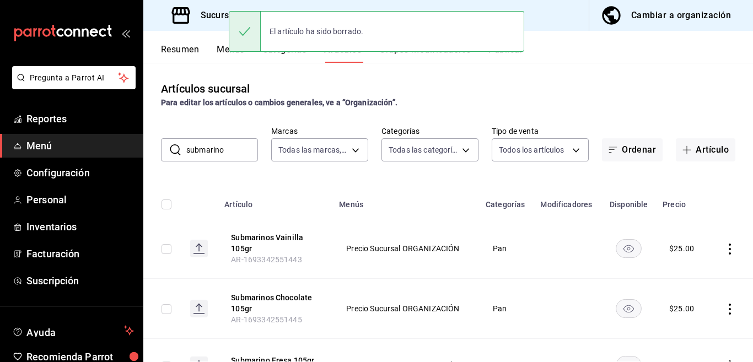
scroll to position [0, 0]
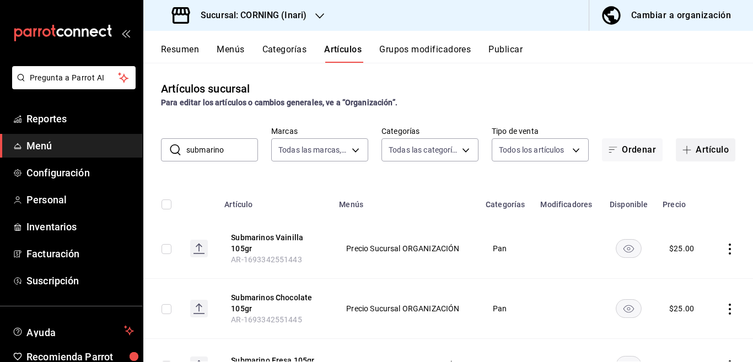
click at [694, 149] on button "Artículo" at bounding box center [706, 149] width 60 height 23
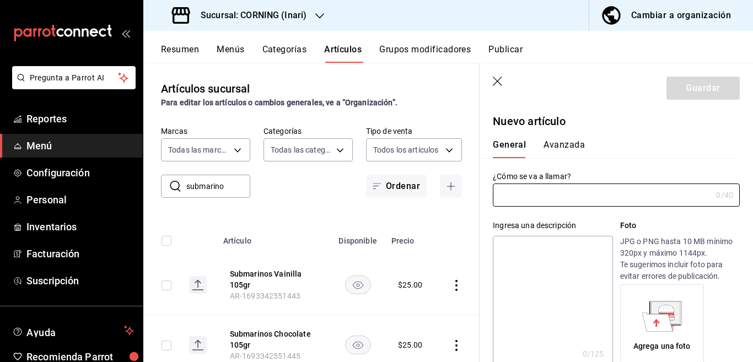
type input "AR-1755526906615"
type input "Jugo Natural 500 ml"
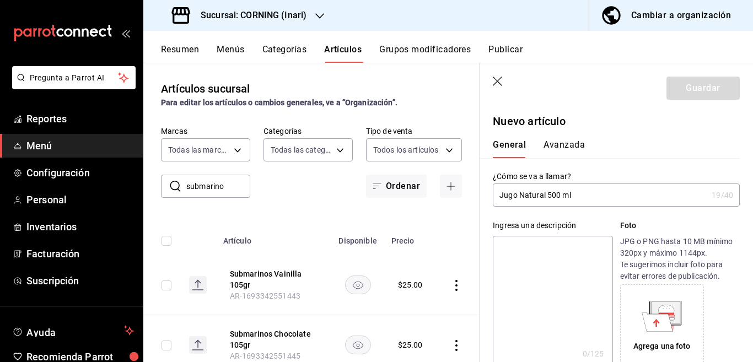
click at [529, 252] on textarea at bounding box center [553, 302] width 120 height 132
paste textarea "Jugo Natural 500 ml"
type textarea "Jugo Natural 500 ml"
type textarea "x"
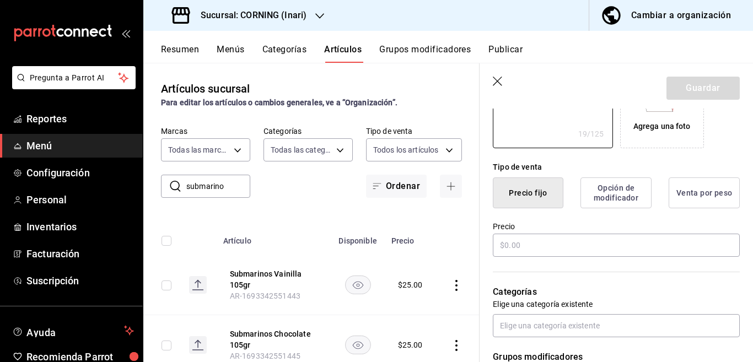
scroll to position [224, 0]
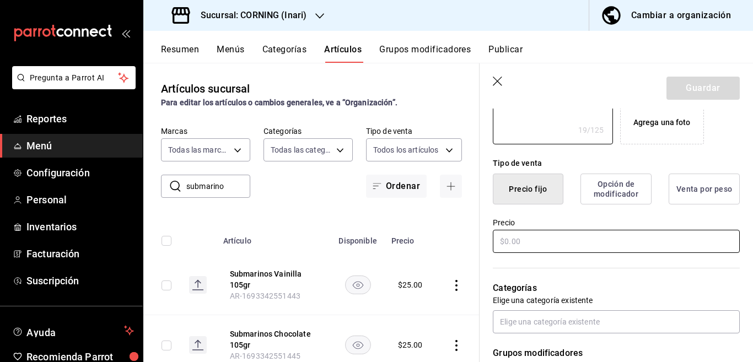
type textarea "Jugo Natural 500 ml"
type textarea "x"
click at [530, 242] on input "text" at bounding box center [616, 241] width 247 height 23
type input "$45.00"
type textarea "x"
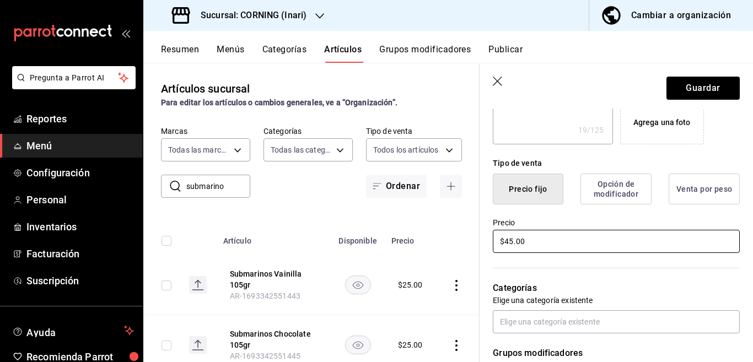
scroll to position [224, 0]
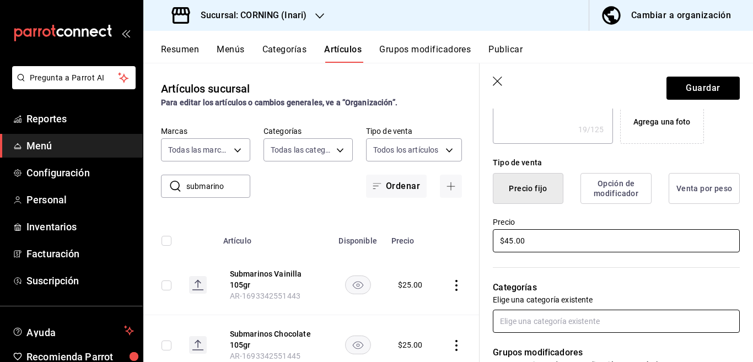
type input "$45.00"
click at [534, 324] on input "text" at bounding box center [616, 321] width 247 height 23
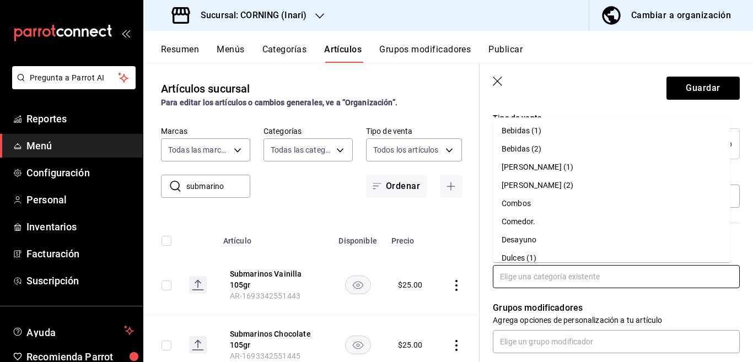
scroll to position [314, 0]
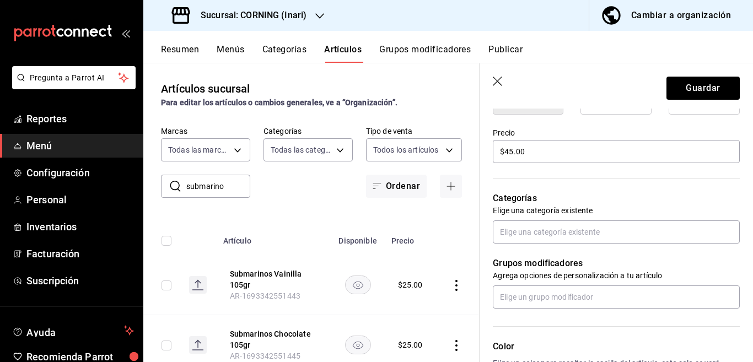
click at [487, 139] on div "Precio $45.00" at bounding box center [610, 140] width 260 height 50
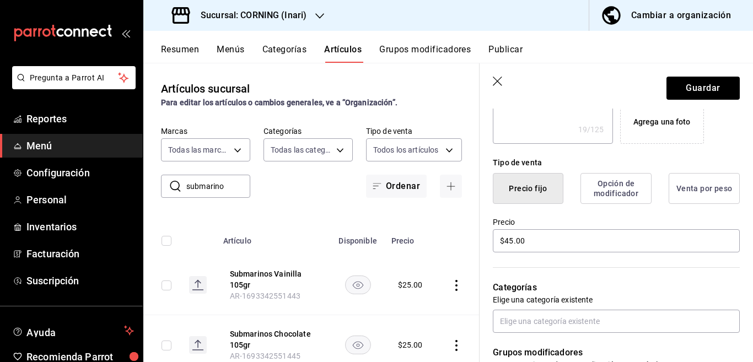
scroll to position [224, 0]
click at [545, 246] on input "$45.00" at bounding box center [616, 240] width 247 height 23
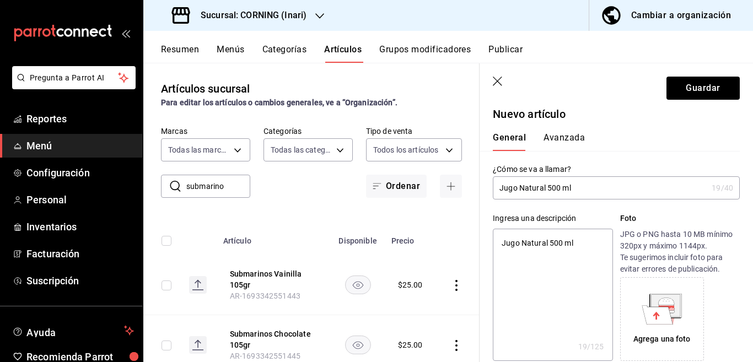
scroll to position [0, 0]
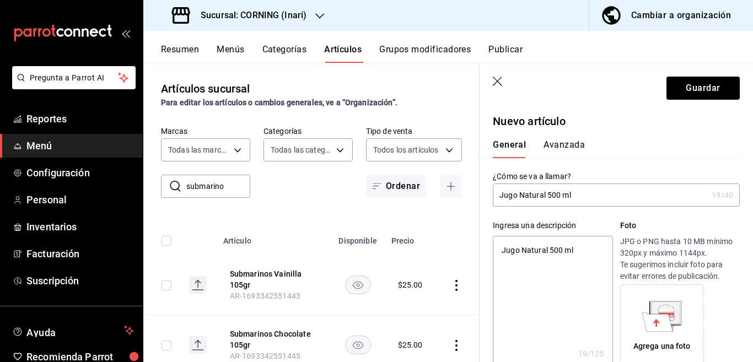
click at [608, 192] on input "Jugo Natural 500 ml" at bounding box center [600, 195] width 214 height 22
click at [581, 252] on textarea "Jugo Natural 500 ml" at bounding box center [553, 302] width 120 height 132
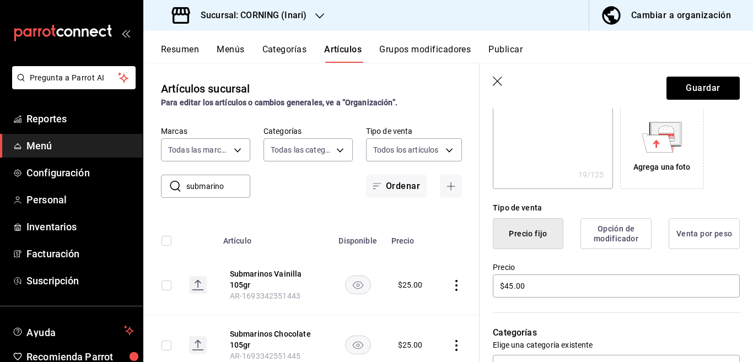
scroll to position [179, 0]
click at [691, 85] on button "Guardar" at bounding box center [703, 88] width 73 height 23
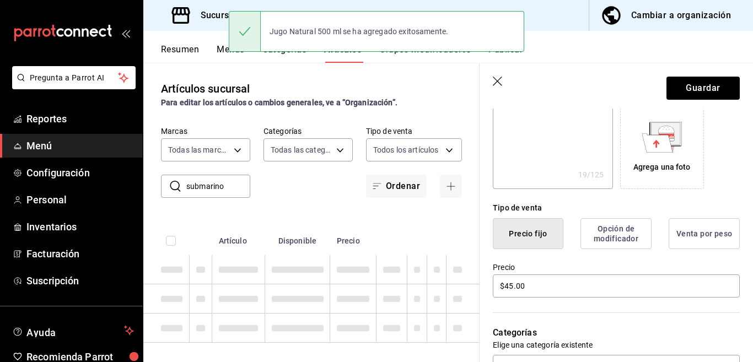
type textarea "x"
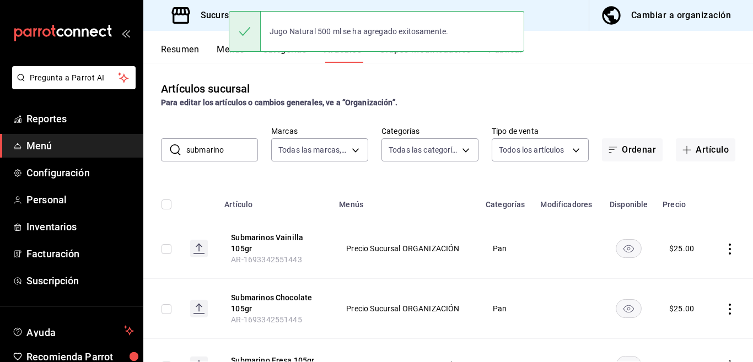
click at [230, 149] on input "submarino" at bounding box center [222, 150] width 72 height 22
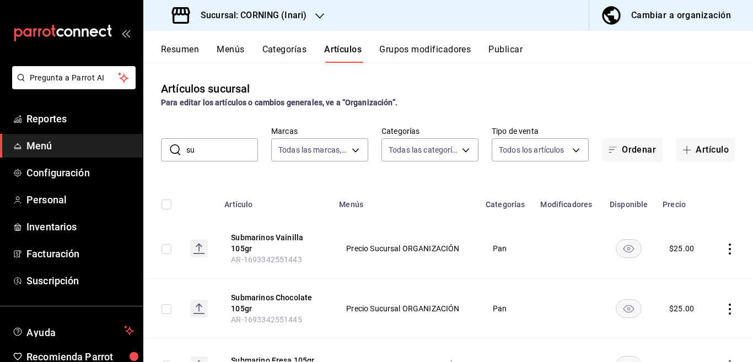
type input "s"
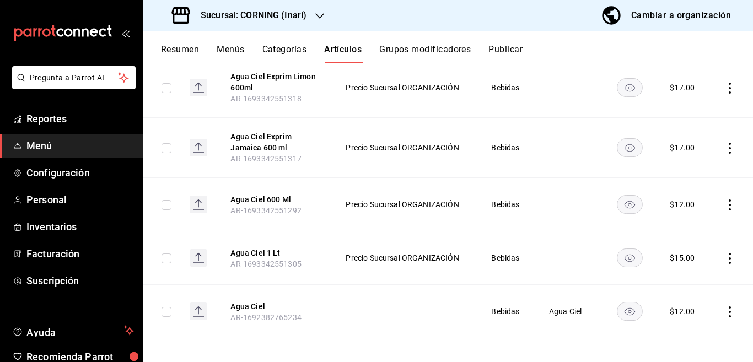
scroll to position [217, 0]
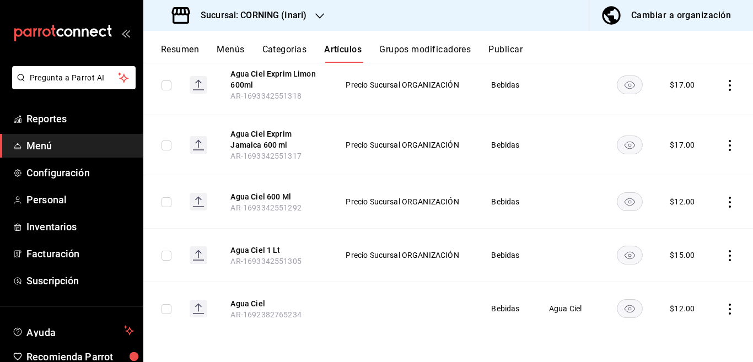
type input "ciel"
click at [729, 255] on icon "actions" at bounding box center [730, 255] width 2 height 11
click at [684, 278] on span "Editar" at bounding box center [687, 281] width 29 height 12
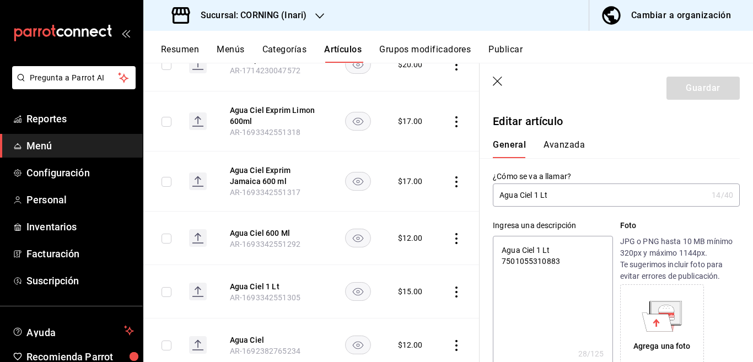
type textarea "x"
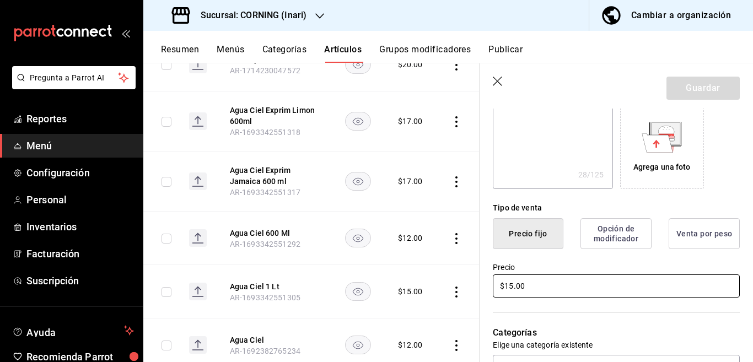
scroll to position [179, 0]
click at [544, 285] on input "$15.00" at bounding box center [616, 286] width 247 height 23
type input "$1.00"
type textarea "x"
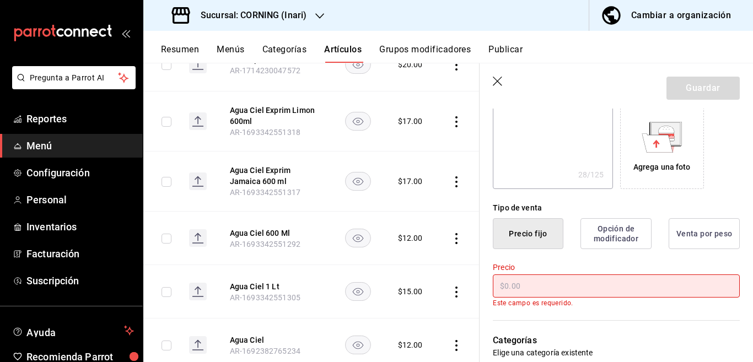
type textarea "x"
type input "$25.00"
type textarea "x"
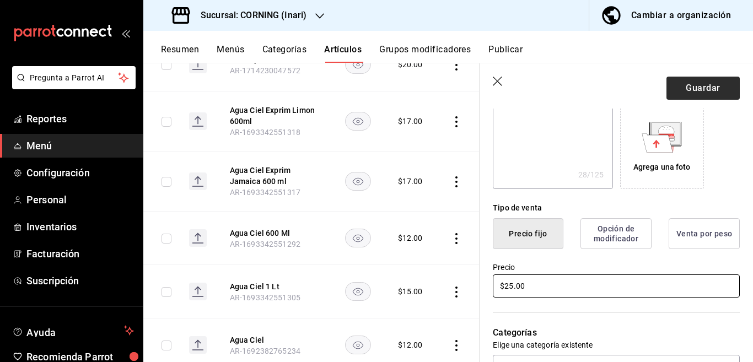
type input "$25.00"
click at [683, 90] on button "Guardar" at bounding box center [703, 88] width 73 height 23
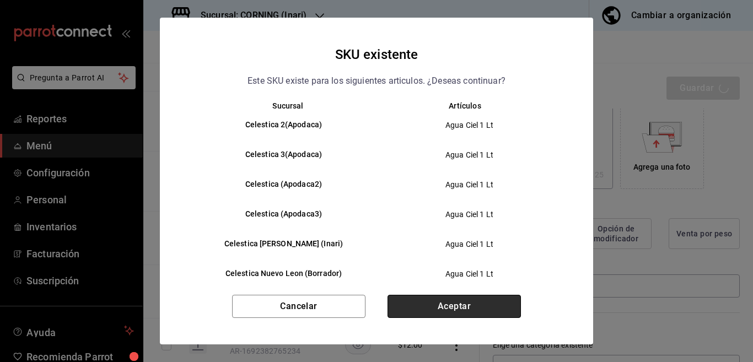
click at [449, 311] on button "Aceptar" at bounding box center [454, 306] width 133 height 23
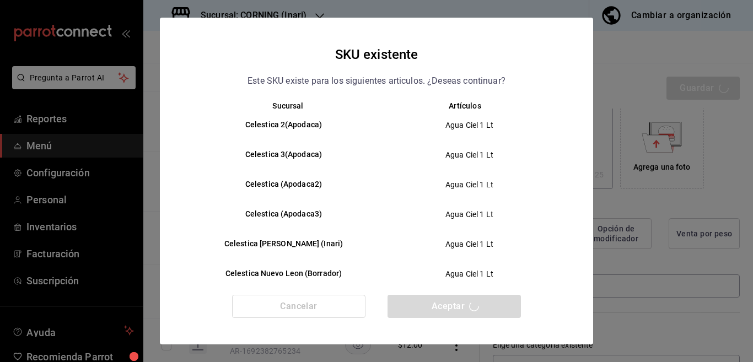
type textarea "x"
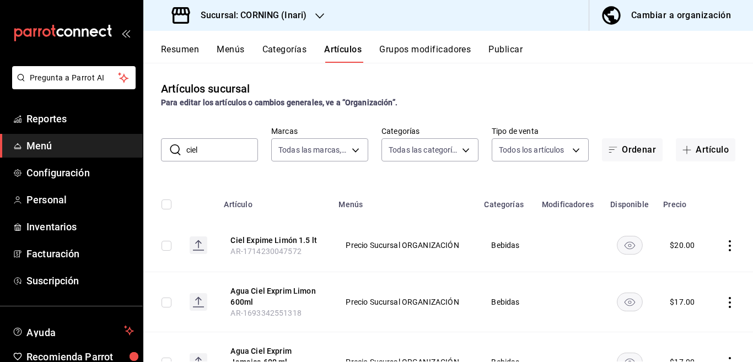
click at [222, 153] on input "ciel" at bounding box center [222, 150] width 72 height 22
type input "c"
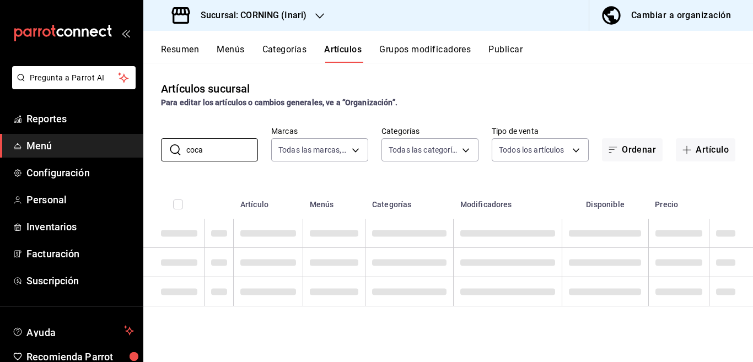
type input "coca"
click at [397, 175] on div "Artículos sucursal Para editar los artículos o cambios generales, ve a “Organiz…" at bounding box center [448, 212] width 610 height 299
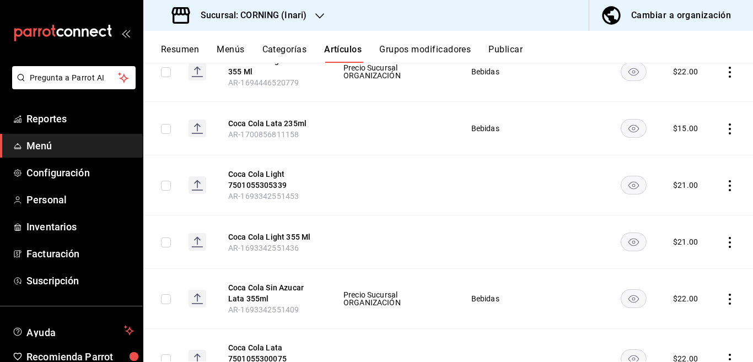
scroll to position [448, 0]
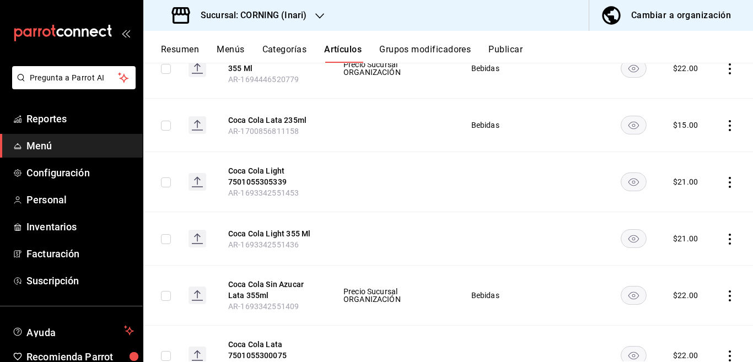
click at [724, 179] on icon "actions" at bounding box center [729, 182] width 11 height 11
click at [679, 205] on span "Editar" at bounding box center [687, 207] width 29 height 12
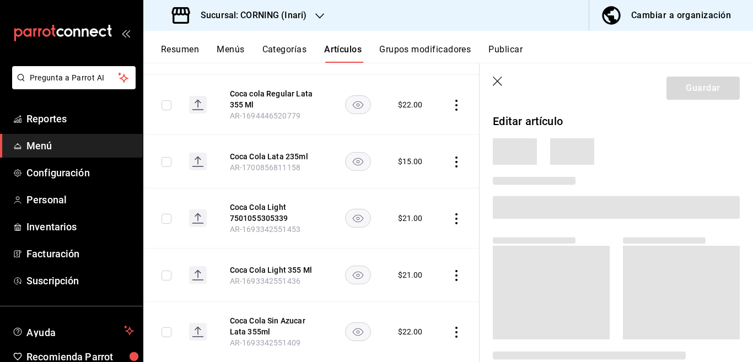
scroll to position [448, 0]
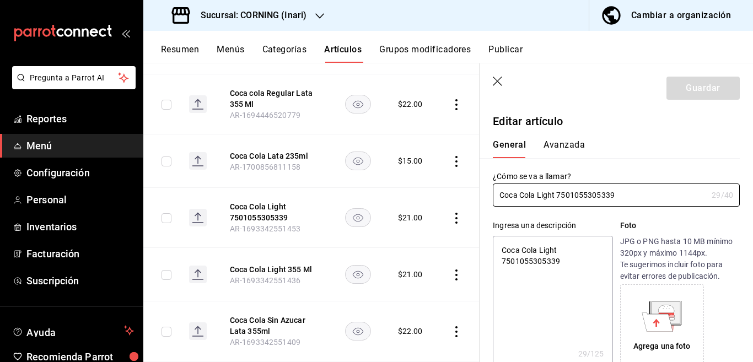
type textarea "x"
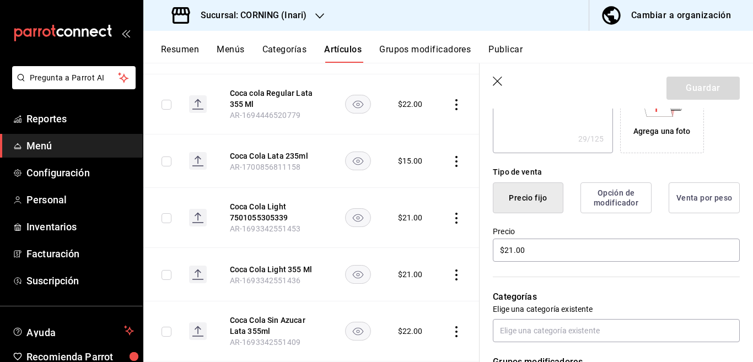
scroll to position [224, 0]
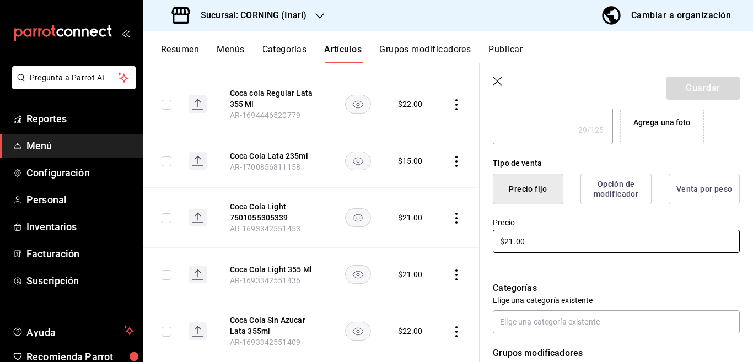
click at [546, 244] on input "$21.00" at bounding box center [616, 241] width 247 height 23
type input "$25.00"
type textarea "x"
type input "$25.00"
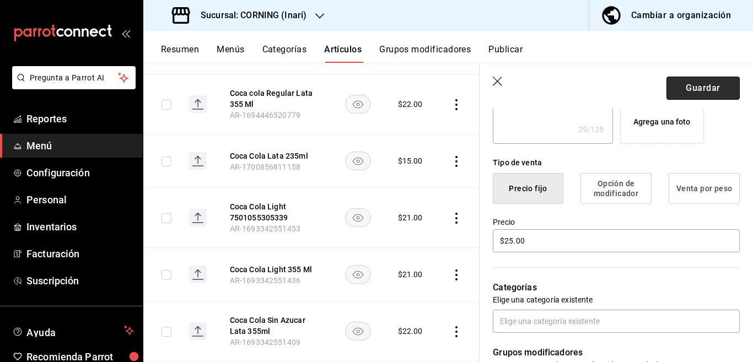
click at [687, 83] on button "Guardar" at bounding box center [703, 88] width 73 height 23
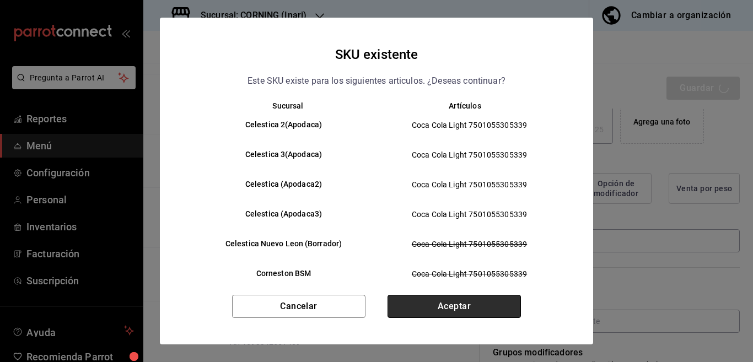
click at [460, 306] on button "Aceptar" at bounding box center [454, 306] width 133 height 23
type textarea "x"
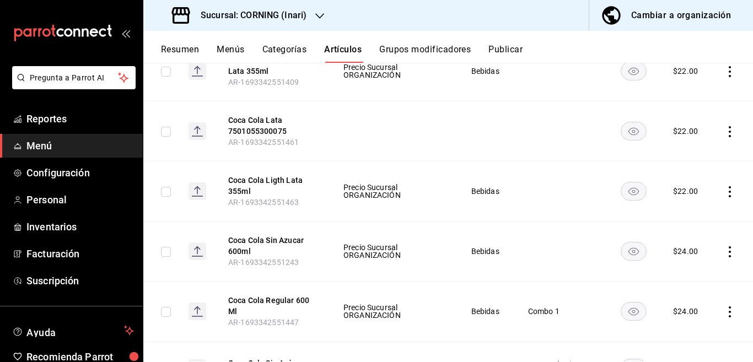
scroll to position [717, 0]
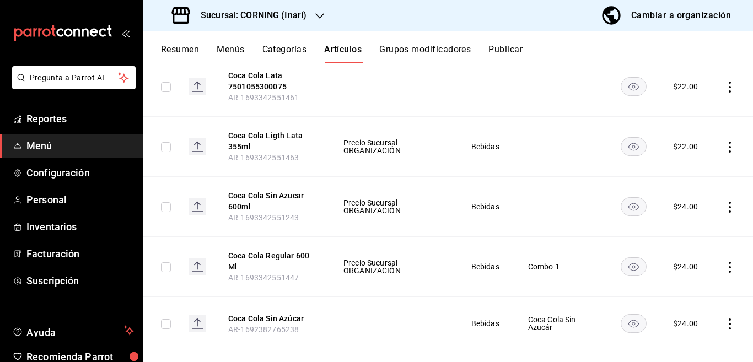
click at [724, 204] on icon "actions" at bounding box center [729, 207] width 11 height 11
click at [681, 233] on span "Editar" at bounding box center [687, 233] width 29 height 12
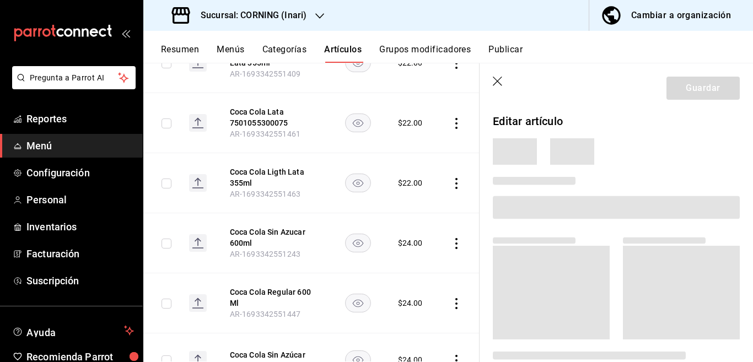
scroll to position [717, 0]
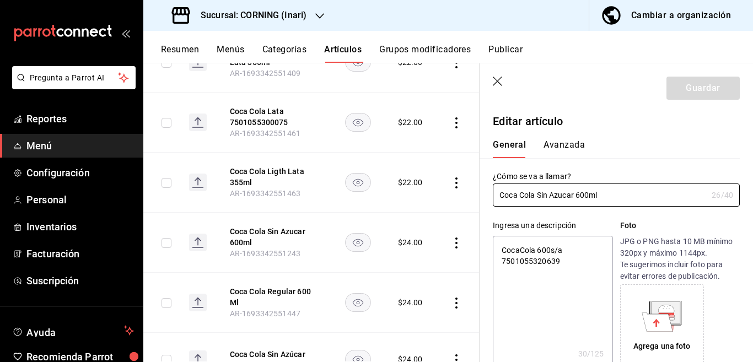
type textarea "x"
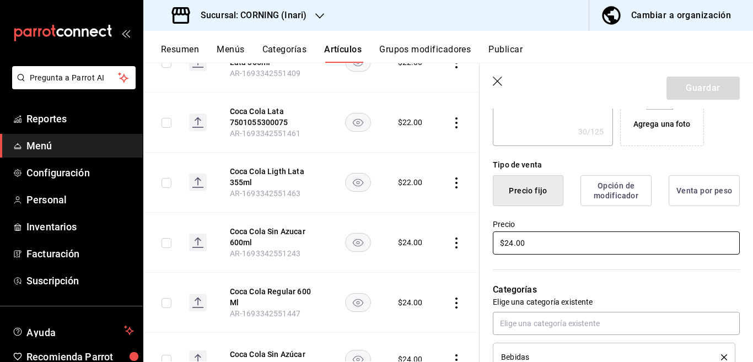
scroll to position [224, 0]
click at [545, 251] on input "$24.00" at bounding box center [616, 241] width 247 height 23
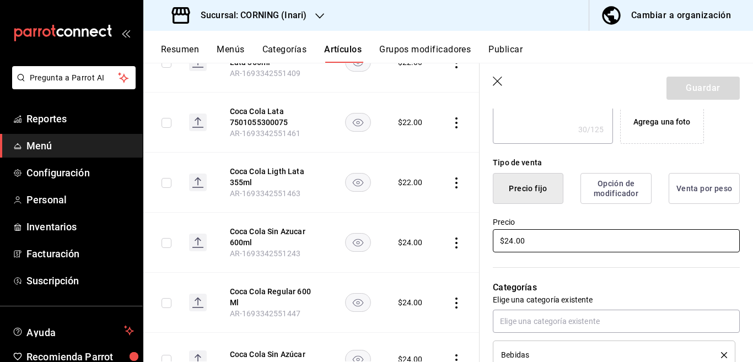
type input "$2.00"
type textarea "x"
type input "$25.00"
type textarea "x"
type input "$25.00"
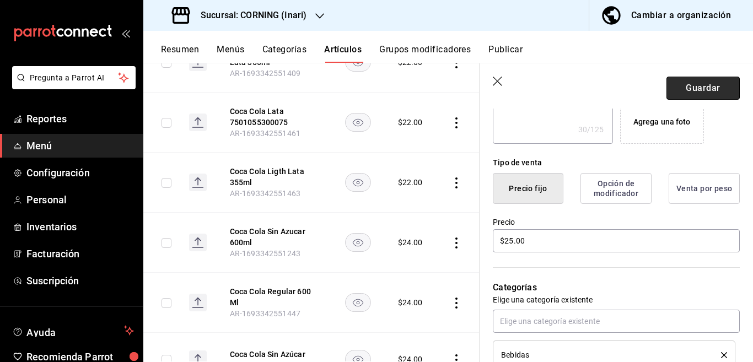
click at [685, 90] on button "Guardar" at bounding box center [703, 88] width 73 height 23
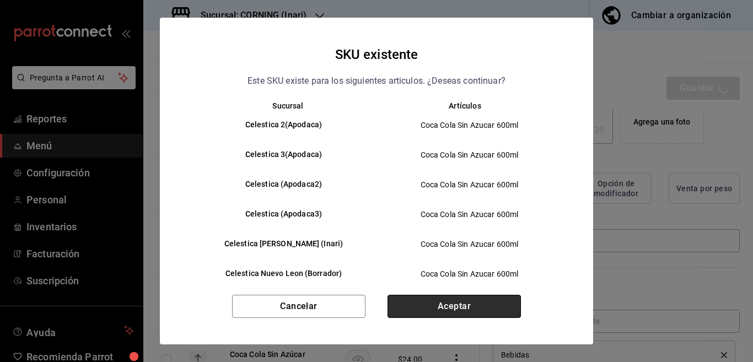
click at [466, 303] on button "Aceptar" at bounding box center [454, 306] width 133 height 23
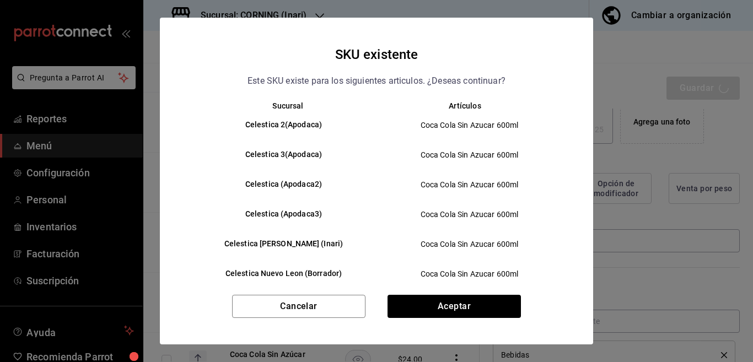
type textarea "x"
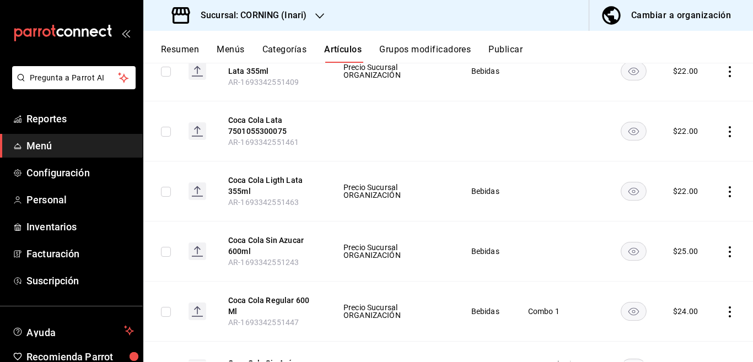
scroll to position [717, 0]
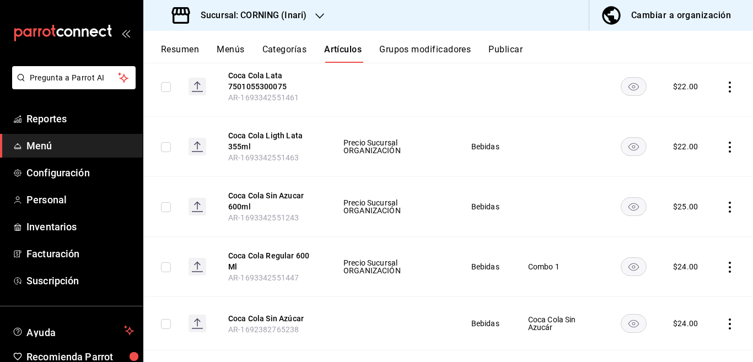
click at [724, 265] on icon "actions" at bounding box center [729, 267] width 11 height 11
click at [680, 286] on span "Editar" at bounding box center [687, 288] width 29 height 12
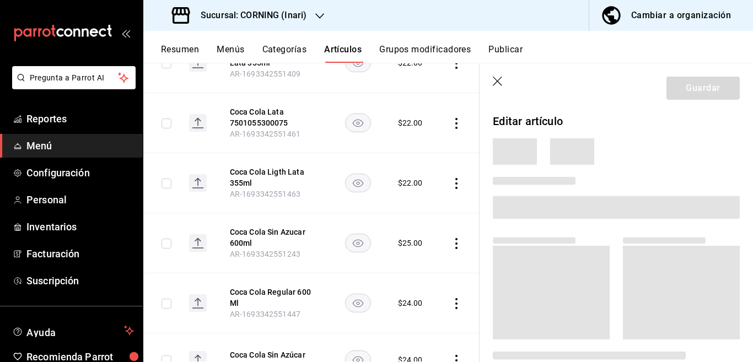
scroll to position [717, 0]
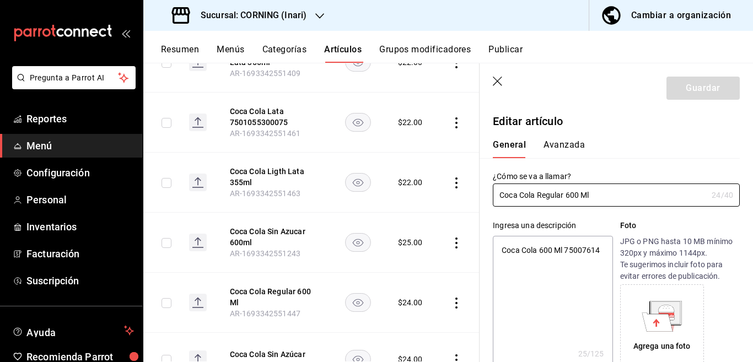
type textarea "x"
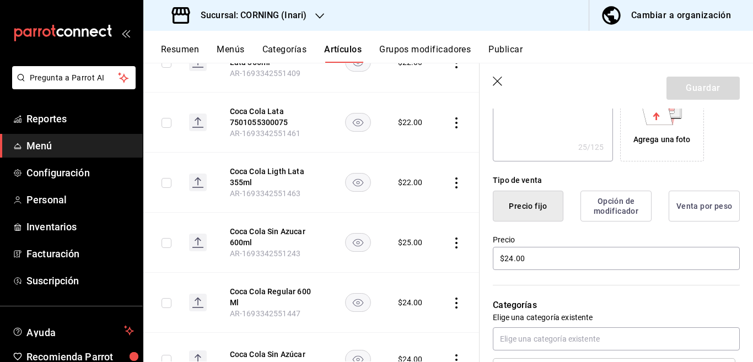
scroll to position [224, 0]
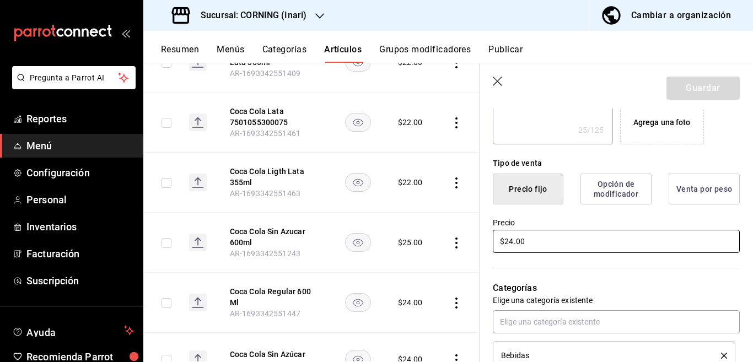
click at [546, 244] on input "$24.00" at bounding box center [616, 241] width 247 height 23
type input "$25.00"
type textarea "x"
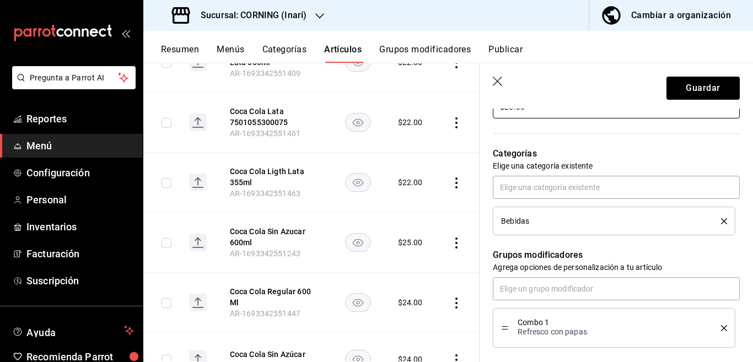
scroll to position [358, 0]
type input "$25.00"
click at [684, 87] on button "Guardar" at bounding box center [703, 88] width 73 height 23
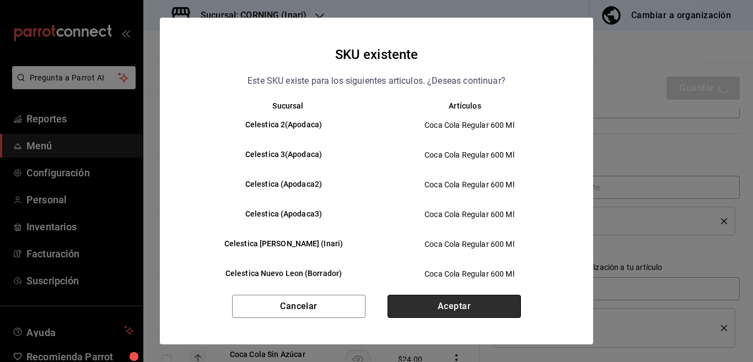
click at [464, 307] on button "Aceptar" at bounding box center [454, 306] width 133 height 23
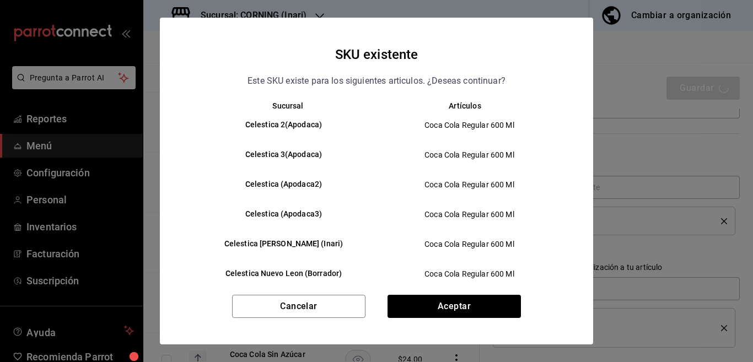
type textarea "x"
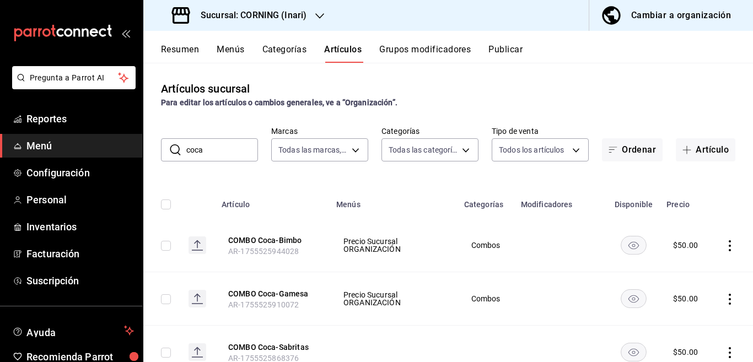
click at [224, 148] on input "coca" at bounding box center [222, 150] width 72 height 22
type input "c"
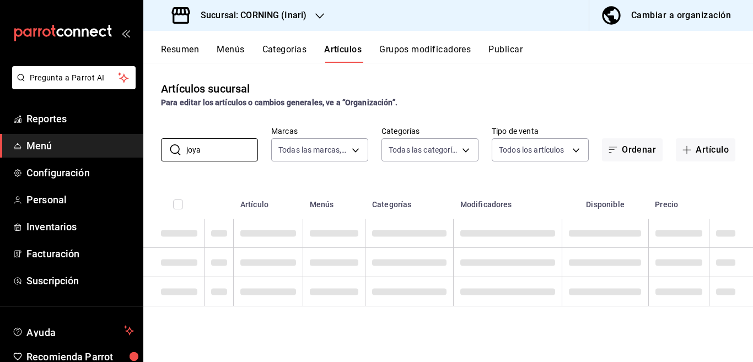
type input "joya"
click at [529, 176] on div "Artículos sucursal Para editar los artículos o cambios generales, ve a “Organiz…" at bounding box center [448, 212] width 610 height 299
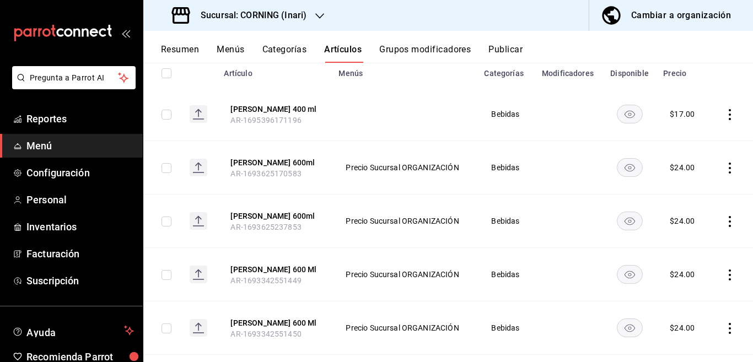
scroll to position [134, 0]
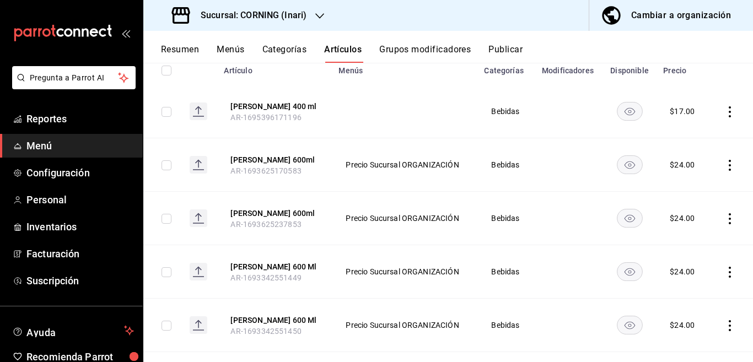
click at [724, 165] on icon "actions" at bounding box center [729, 165] width 11 height 11
click at [683, 187] on span "Editar" at bounding box center [687, 190] width 29 height 12
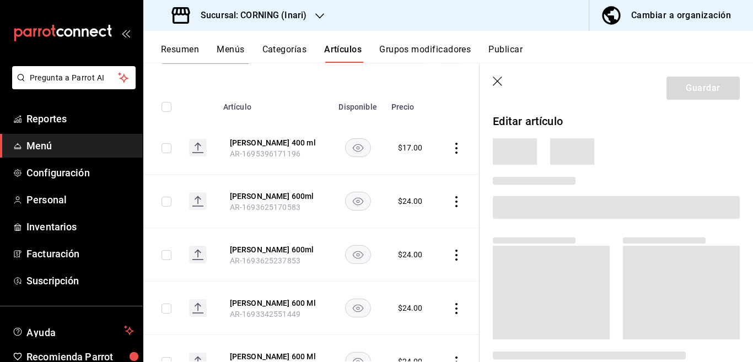
scroll to position [135, 0]
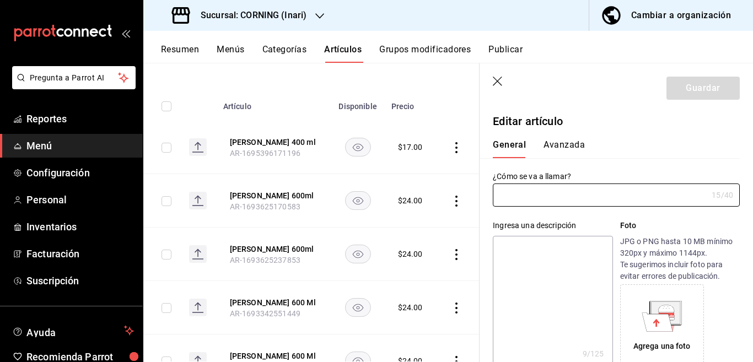
type input "[PERSON_NAME] 600ml"
type textarea "[PERSON_NAME]"
type textarea "x"
type input "AR-1693625170583"
type textarea "x"
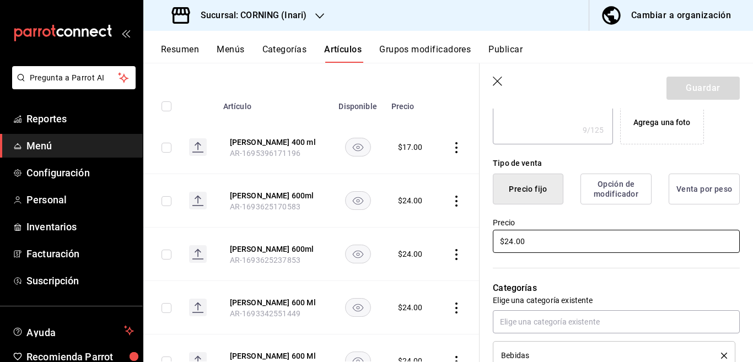
click at [543, 246] on input "$24.00" at bounding box center [616, 241] width 247 height 23
type input "$25.00"
type textarea "x"
type input "$25.00"
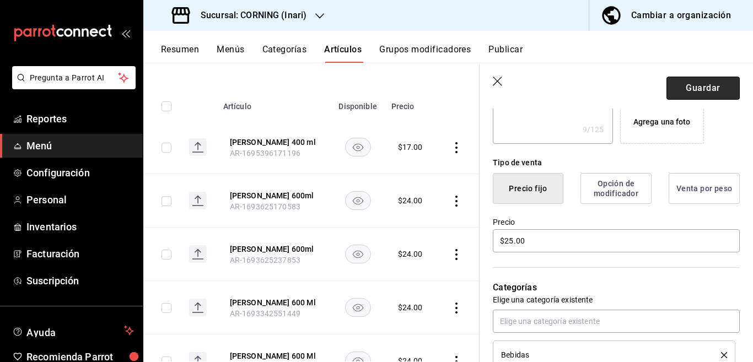
click at [673, 83] on button "Guardar" at bounding box center [703, 88] width 73 height 23
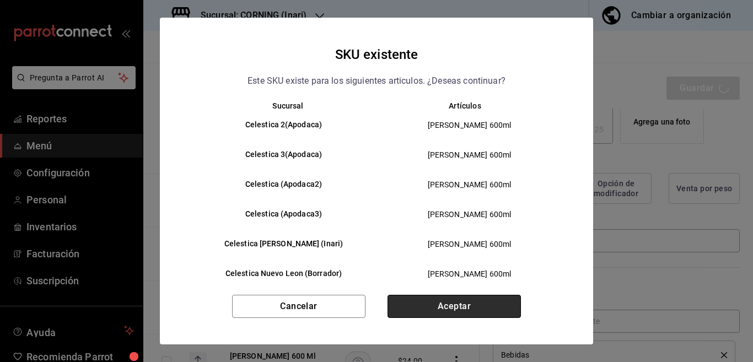
click at [465, 303] on button "Aceptar" at bounding box center [454, 306] width 133 height 23
type textarea "x"
type input "AR-1755527484391"
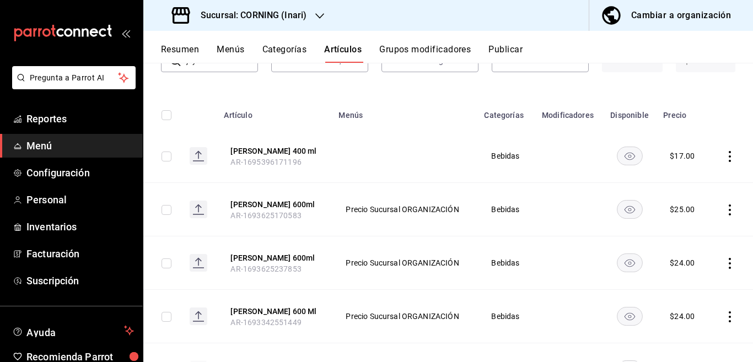
scroll to position [134, 0]
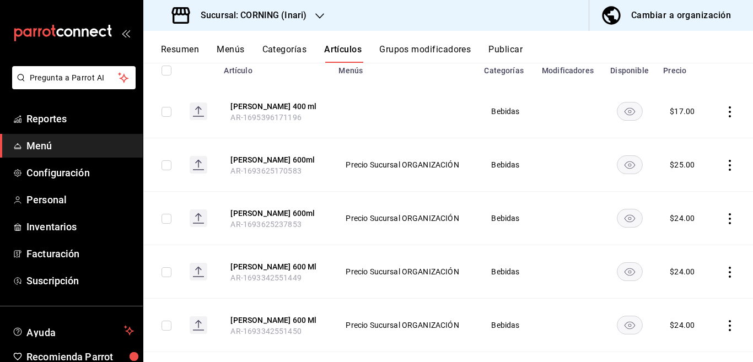
click at [724, 218] on icon "actions" at bounding box center [729, 218] width 11 height 11
click at [685, 239] on span "Editar" at bounding box center [687, 244] width 29 height 12
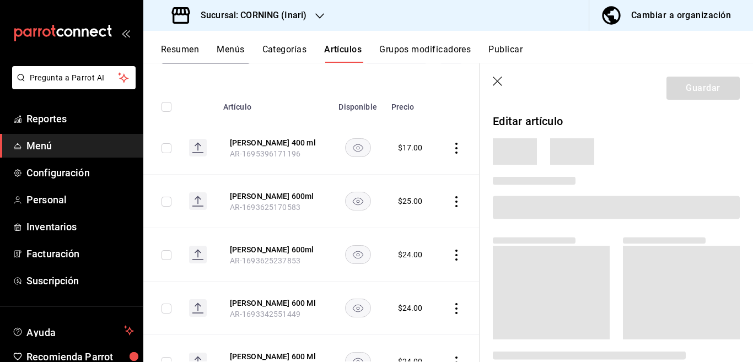
scroll to position [135, 0]
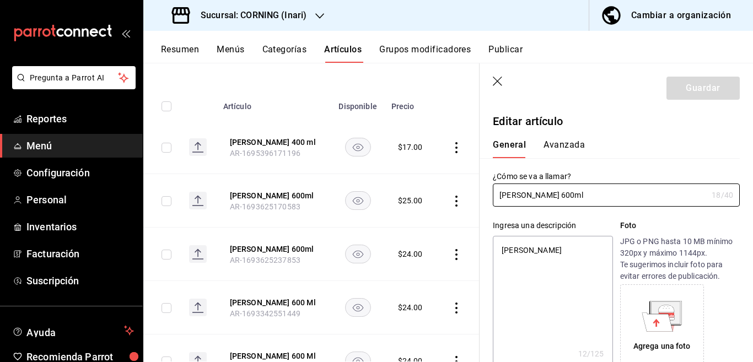
type textarea "x"
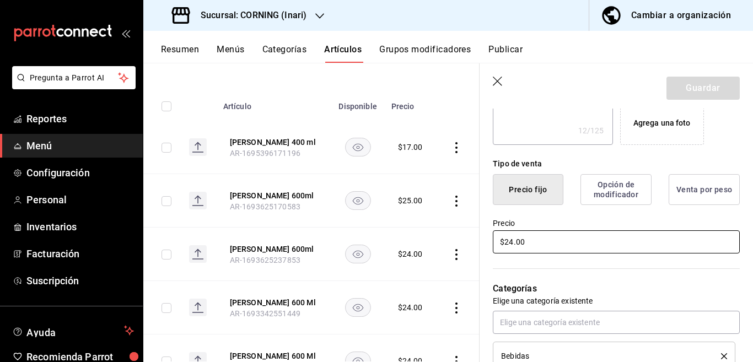
scroll to position [224, 0]
click at [569, 249] on input "$24.00" at bounding box center [616, 241] width 247 height 23
type input "$25.00"
type textarea "x"
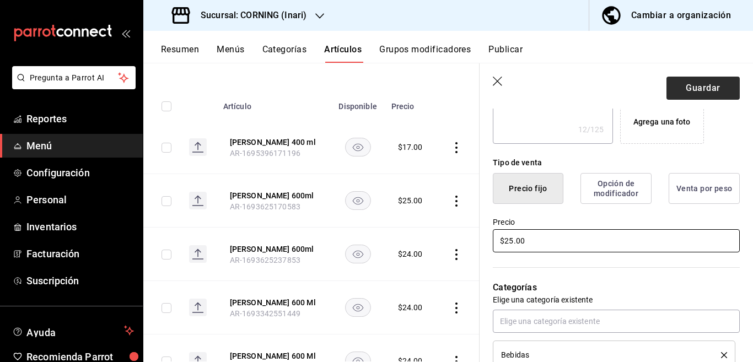
type input "$25.00"
click at [691, 84] on button "Guardar" at bounding box center [703, 88] width 73 height 23
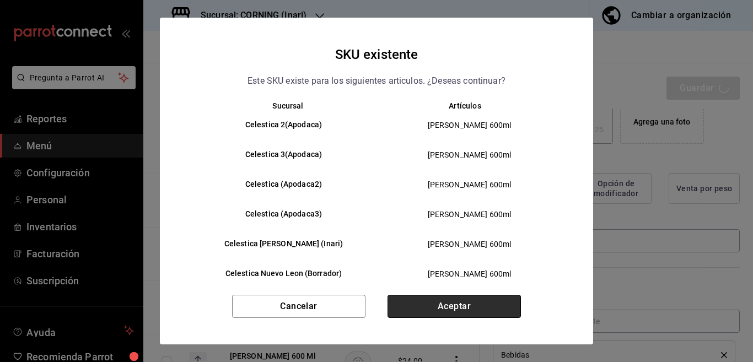
click at [448, 305] on button "Aceptar" at bounding box center [454, 306] width 133 height 23
type textarea "x"
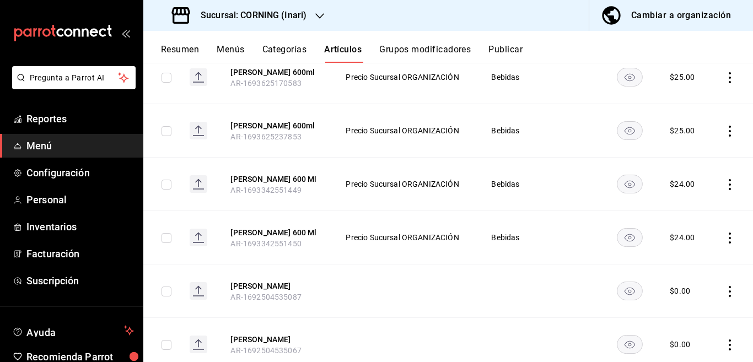
scroll to position [224, 0]
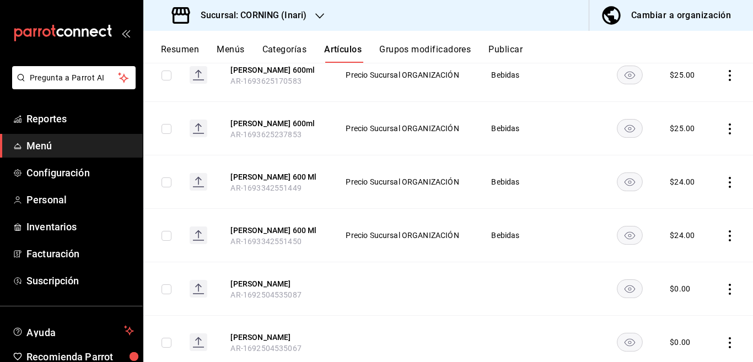
click at [729, 181] on icon "actions" at bounding box center [730, 182] width 2 height 11
click at [684, 205] on span "Editar" at bounding box center [687, 208] width 29 height 12
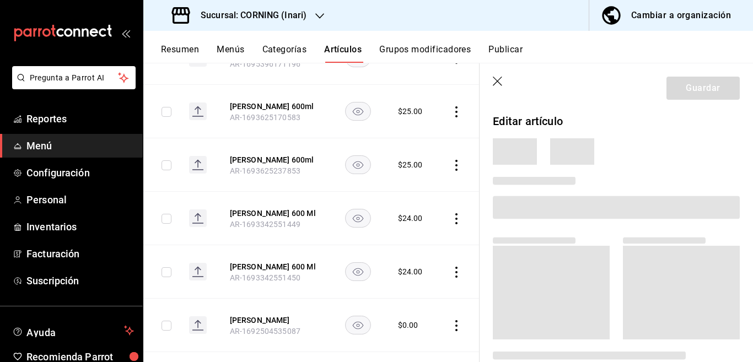
scroll to position [224, 0]
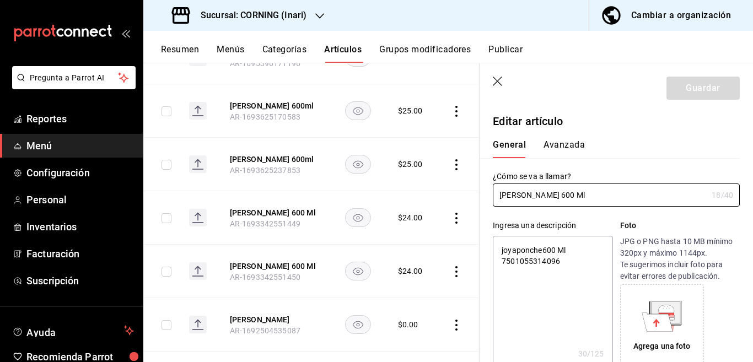
type textarea "x"
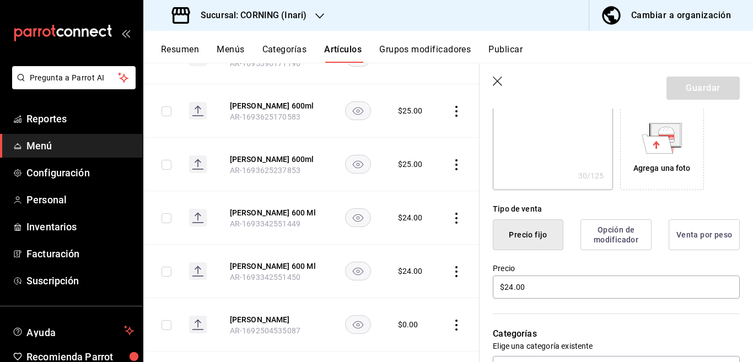
scroll to position [179, 0]
click at [544, 284] on input "$24.00" at bounding box center [616, 286] width 247 height 23
type input "$2.00"
type textarea "x"
type input "$25.00"
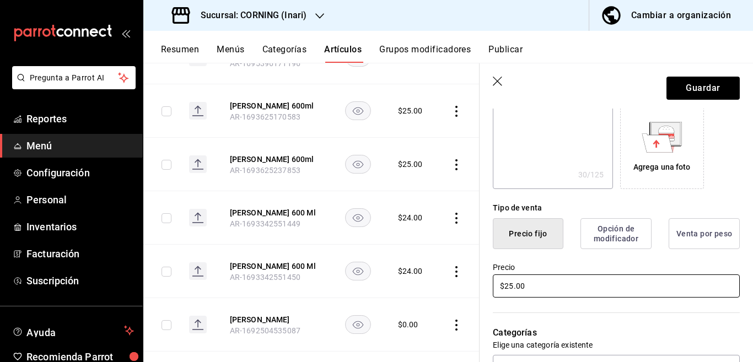
type textarea "x"
type input "$25.00"
click at [679, 92] on button "Guardar" at bounding box center [703, 88] width 73 height 23
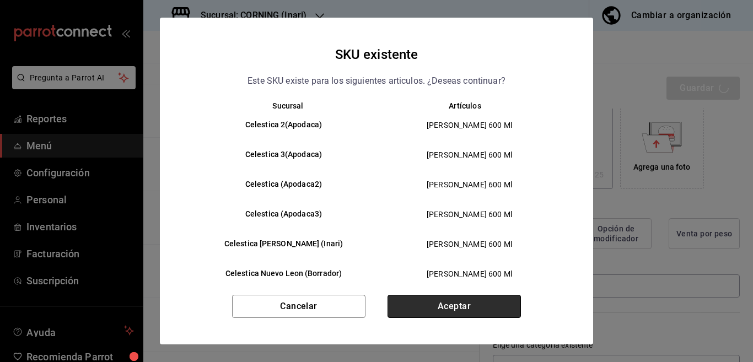
click at [442, 302] on button "Aceptar" at bounding box center [454, 306] width 133 height 23
type textarea "x"
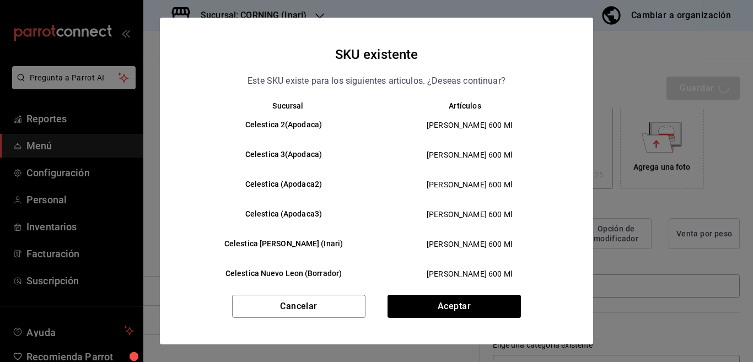
type textarea "x"
type input "AR-1755527603622"
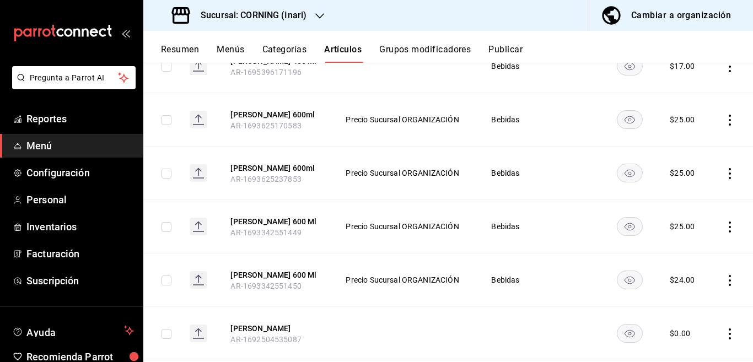
scroll to position [224, 0]
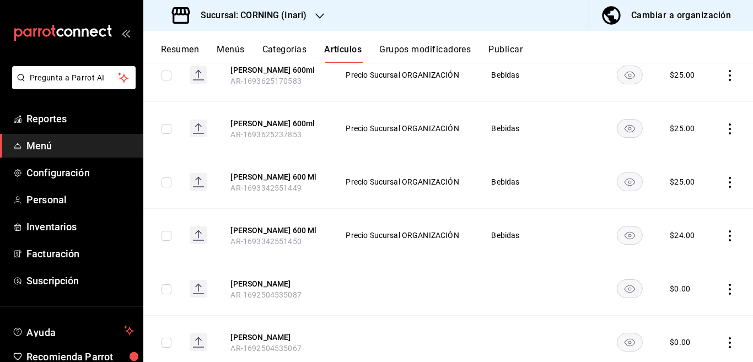
click at [729, 235] on icon "actions" at bounding box center [730, 235] width 2 height 11
click at [690, 262] on span "Editar" at bounding box center [687, 261] width 29 height 12
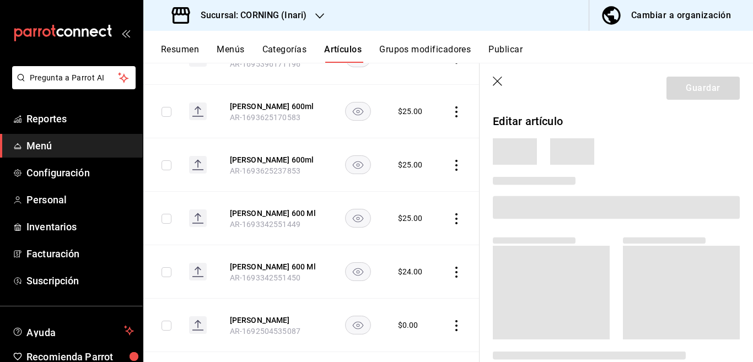
scroll to position [224, 0]
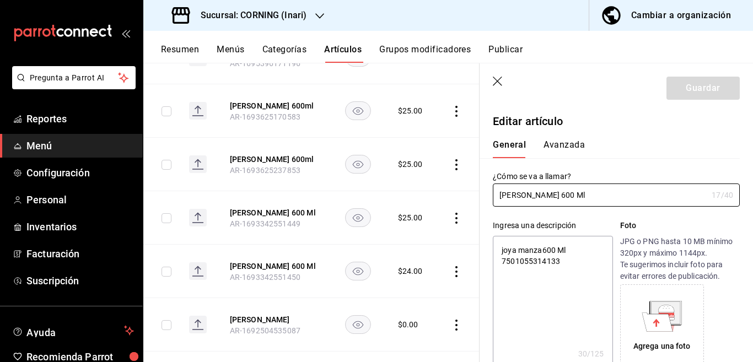
type textarea "x"
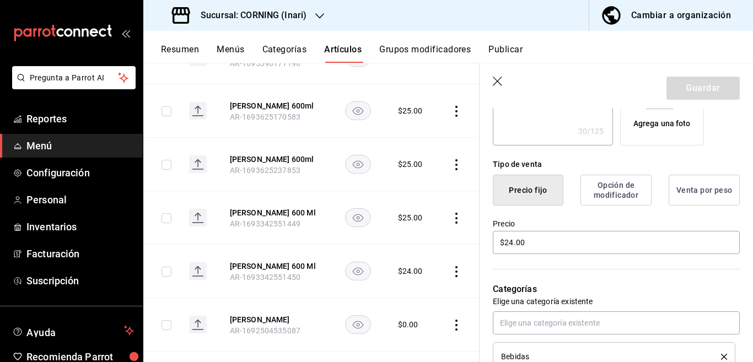
scroll to position [224, 0]
click at [547, 246] on input "$24.00" at bounding box center [616, 241] width 247 height 23
type input "$25.00"
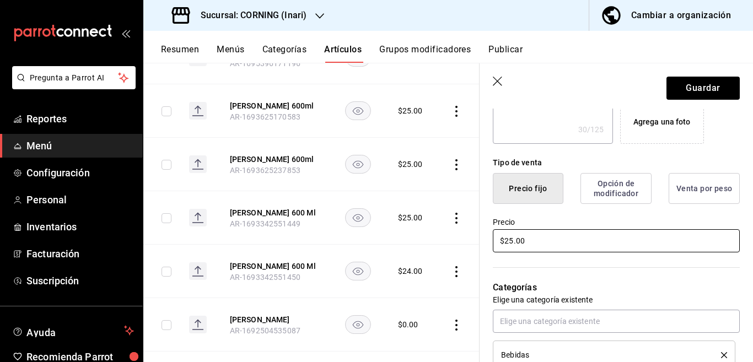
type textarea "x"
type input "$25.00"
click at [679, 81] on button "Guardar" at bounding box center [703, 88] width 73 height 23
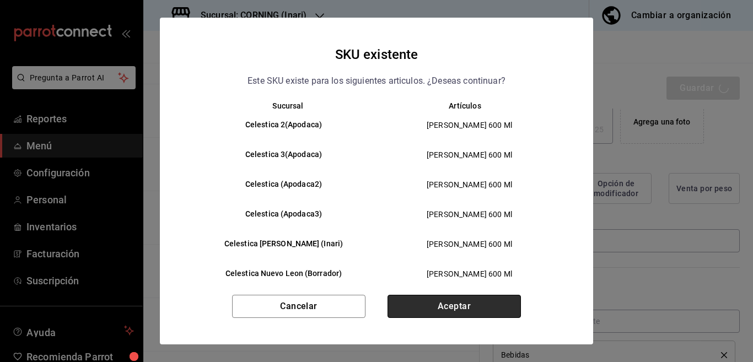
click at [420, 299] on button "Aceptar" at bounding box center [454, 306] width 133 height 23
type textarea "x"
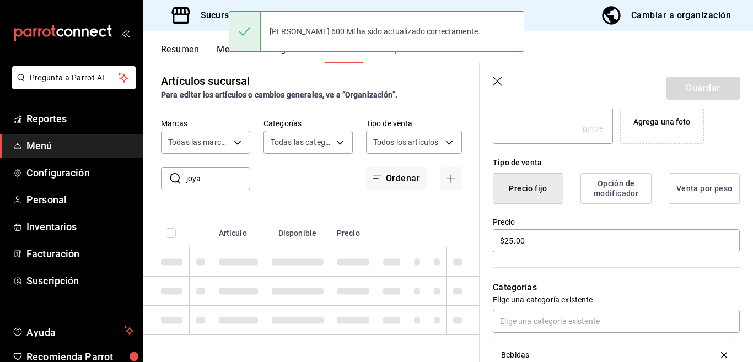
type textarea "x"
type input "AR-1755527634376"
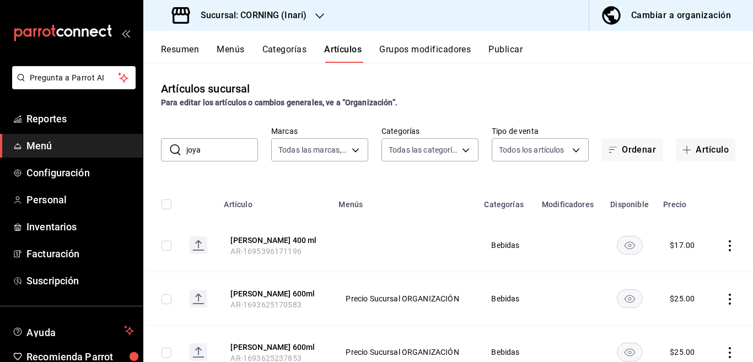
click at [226, 144] on input "joya" at bounding box center [222, 150] width 72 height 22
type input "j"
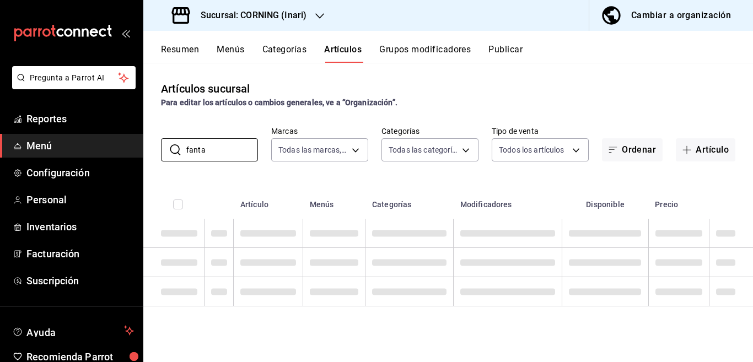
type input "fanta"
click at [519, 175] on div "Artículos sucursal Para editar los artículos o cambios generales, ve a “Organiz…" at bounding box center [448, 212] width 610 height 299
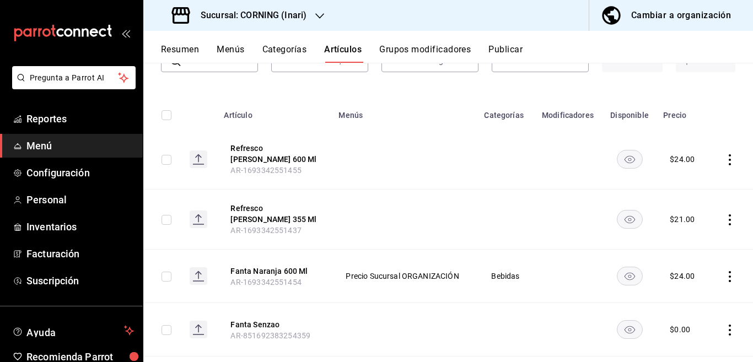
scroll to position [89, 0]
click at [724, 157] on icon "actions" at bounding box center [729, 159] width 11 height 11
click at [684, 182] on span "Editar" at bounding box center [687, 185] width 29 height 12
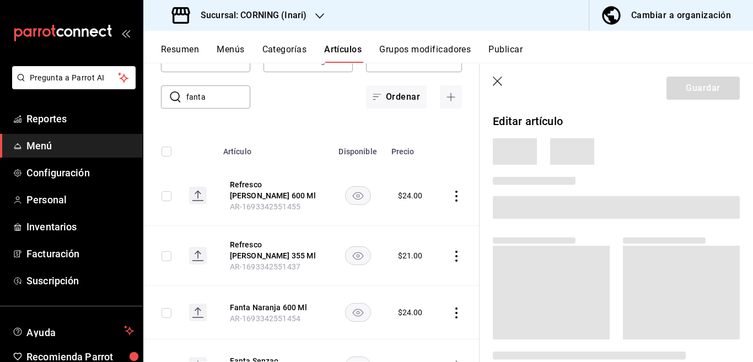
scroll to position [90, 0]
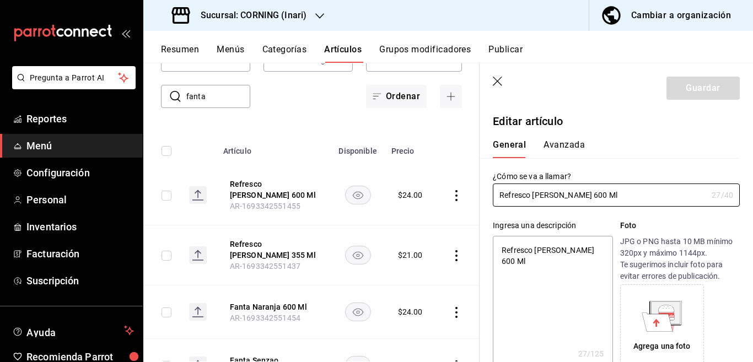
type textarea "x"
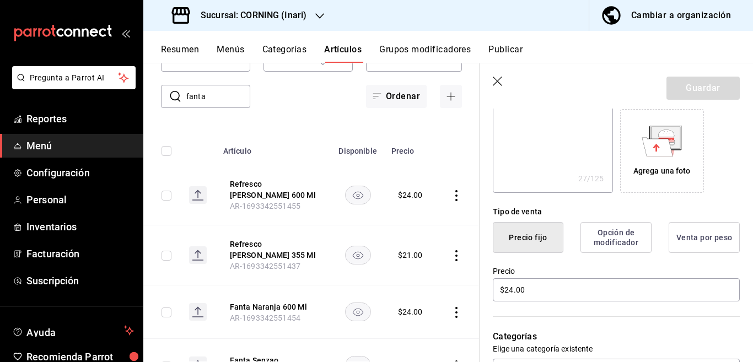
scroll to position [179, 0]
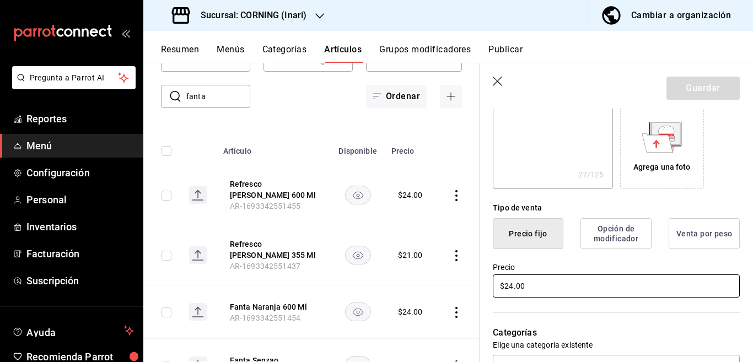
click at [542, 287] on input "$24.00" at bounding box center [616, 286] width 247 height 23
type input "$25.00"
type textarea "x"
type input "$25.00"
click at [676, 86] on button "Guardar" at bounding box center [703, 88] width 73 height 23
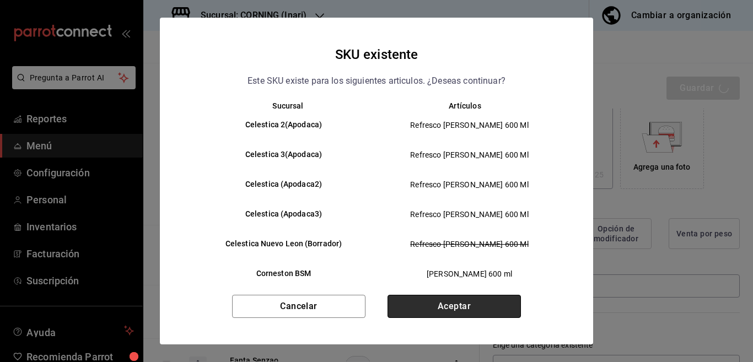
click at [492, 299] on button "Aceptar" at bounding box center [454, 306] width 133 height 23
type textarea "x"
type input "AR-1755527669398"
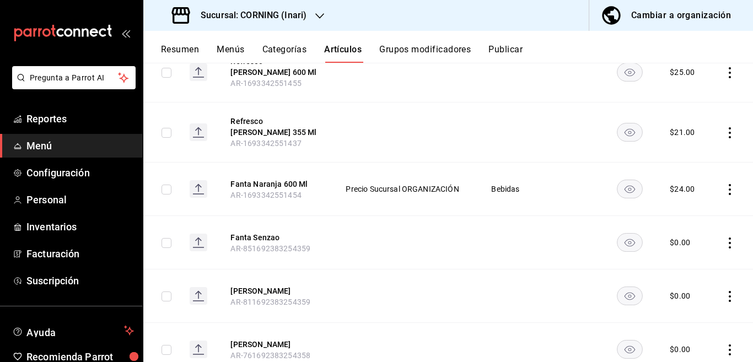
scroll to position [179, 0]
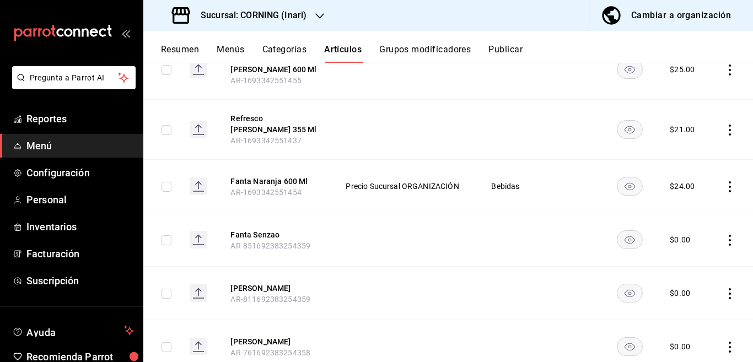
click at [724, 184] on icon "actions" at bounding box center [729, 186] width 11 height 11
click at [678, 209] on span "Editar" at bounding box center [687, 212] width 29 height 12
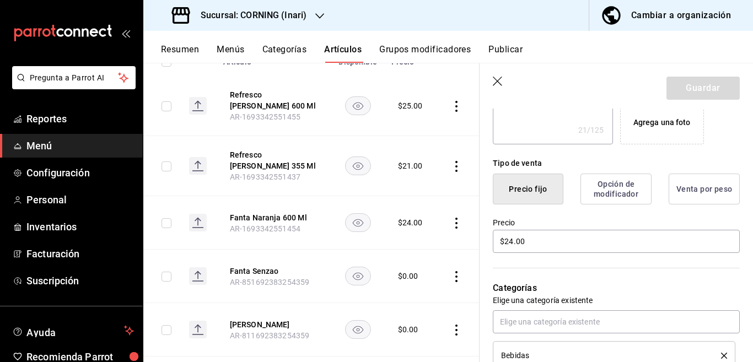
scroll to position [224, 0]
click at [552, 245] on input "$24.00" at bounding box center [616, 241] width 247 height 23
click at [684, 89] on button "Guardar" at bounding box center [703, 88] width 73 height 23
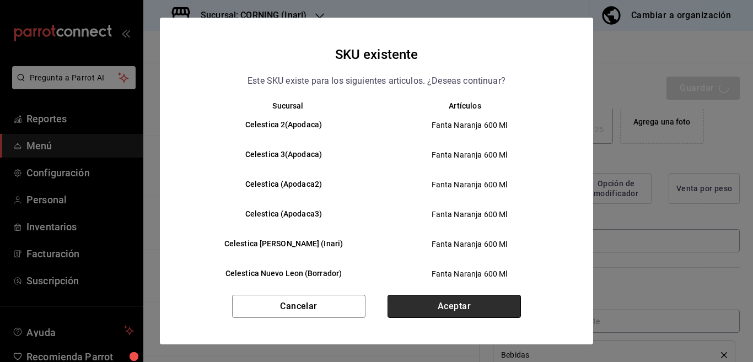
click at [447, 297] on button "Aceptar" at bounding box center [454, 306] width 133 height 23
click at [447, 297] on div "Cancelar Aceptar" at bounding box center [376, 320] width 433 height 50
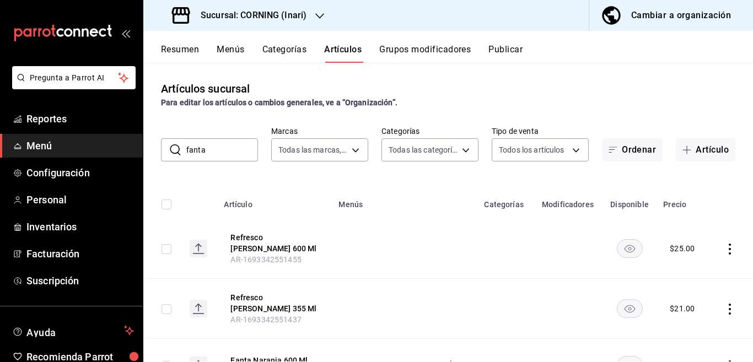
click at [222, 152] on input "fanta" at bounding box center [222, 150] width 72 height 22
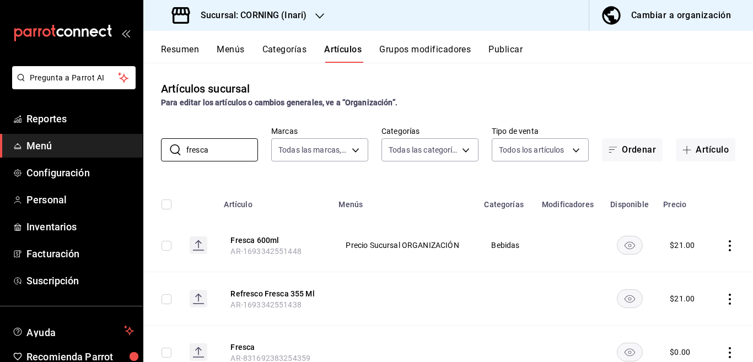
click at [459, 174] on div "Artículos sucursal Para editar los artículos o cambios generales, ve a “Organiz…" at bounding box center [448, 212] width 610 height 299
click at [729, 245] on icon "actions" at bounding box center [730, 245] width 2 height 11
click at [682, 269] on span "Editar" at bounding box center [687, 271] width 29 height 12
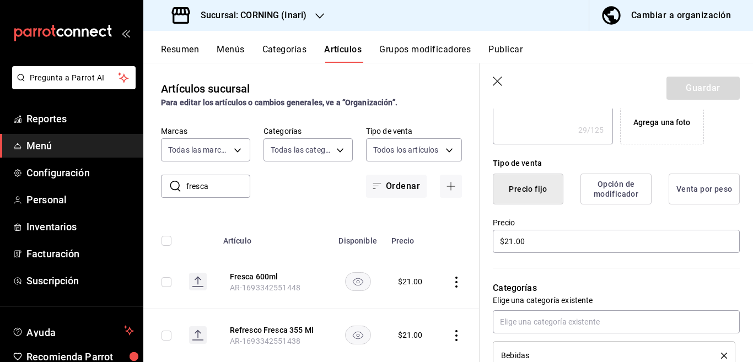
scroll to position [224, 0]
click at [555, 246] on input "$21.00" at bounding box center [616, 241] width 247 height 23
click at [699, 88] on button "Guardar" at bounding box center [703, 88] width 73 height 23
click at [699, 88] on div "Guardar" at bounding box center [703, 88] width 73 height 23
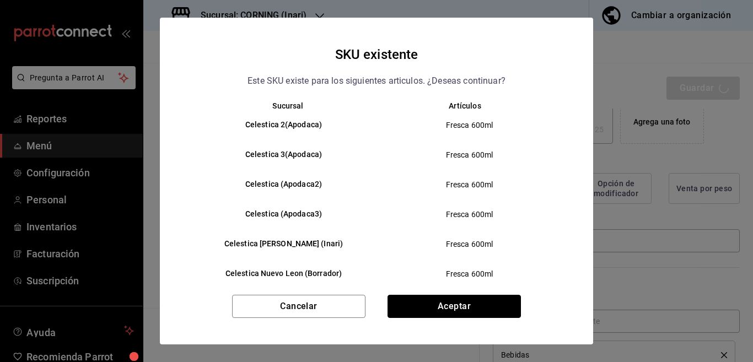
click at [454, 305] on button "Aceptar" at bounding box center [454, 306] width 133 height 23
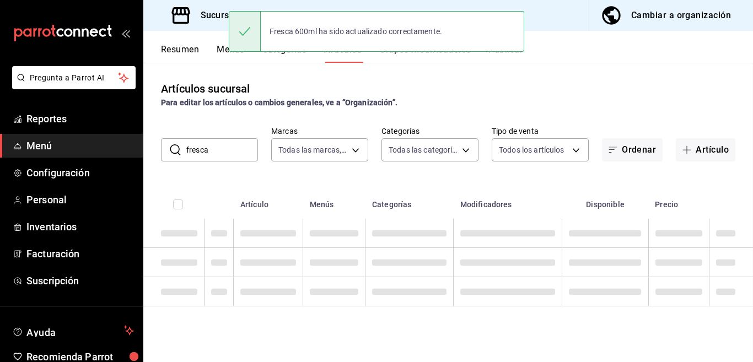
drag, startPoint x: 454, startPoint y: 305, endPoint x: 717, endPoint y: 269, distance: 264.9
click at [717, 269] on main "Artículos sucursal Para editar los artículos o cambios generales, ve a “Organiz…" at bounding box center [448, 212] width 610 height 299
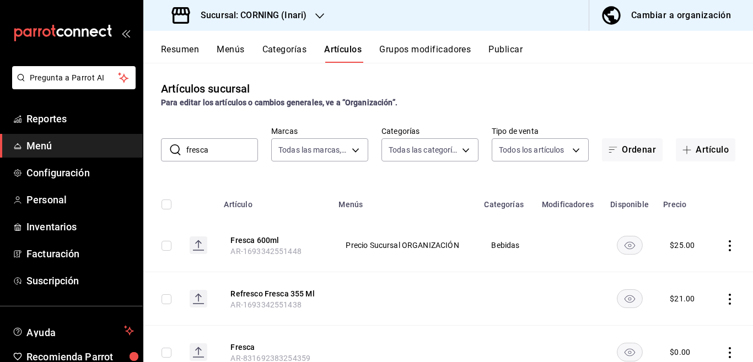
click at [228, 155] on input "fresca" at bounding box center [222, 150] width 72 height 22
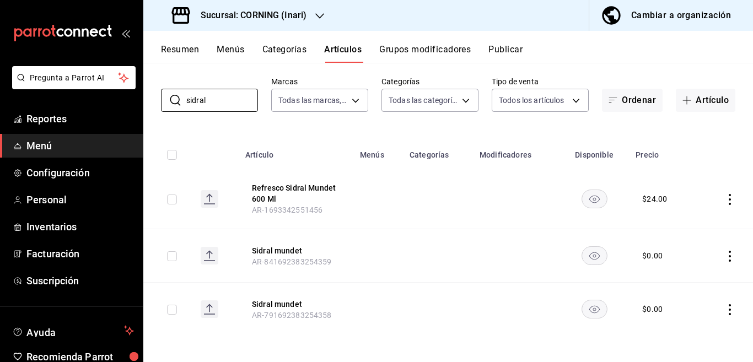
scroll to position [50, 0]
click at [729, 195] on icon "actions" at bounding box center [730, 199] width 2 height 11
click at [674, 223] on span "Editar" at bounding box center [687, 224] width 29 height 12
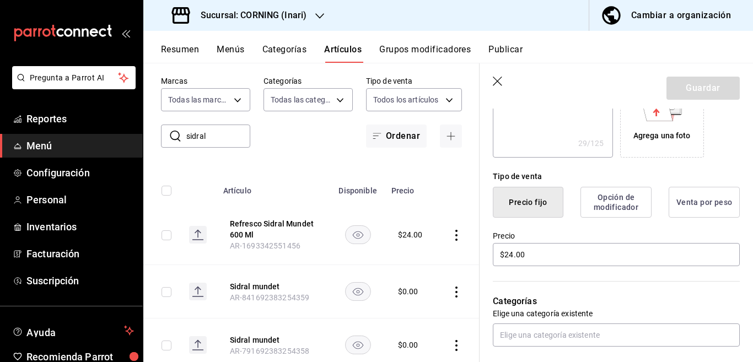
scroll to position [224, 0]
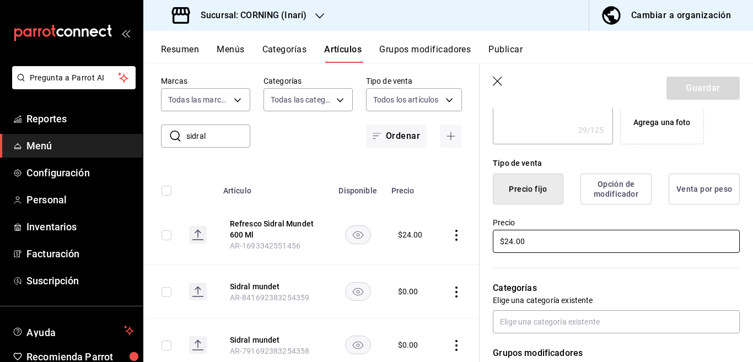
click at [539, 238] on input "$24.00" at bounding box center [616, 241] width 247 height 23
click at [687, 80] on button "Guardar" at bounding box center [703, 88] width 73 height 23
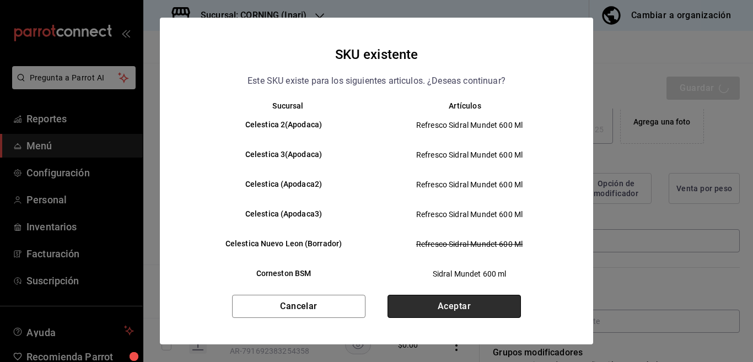
click at [490, 305] on button "Aceptar" at bounding box center [454, 306] width 133 height 23
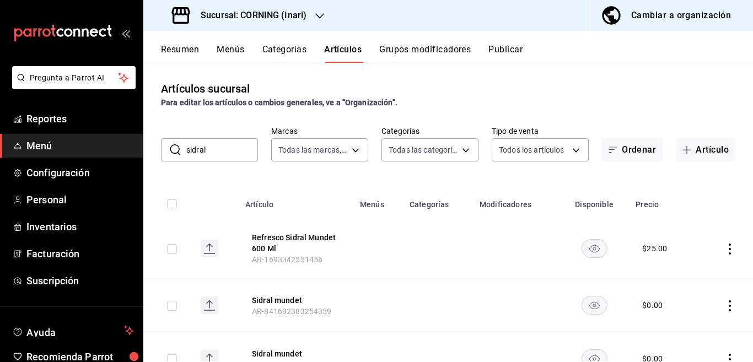
click at [230, 147] on input "sidral" at bounding box center [222, 150] width 72 height 22
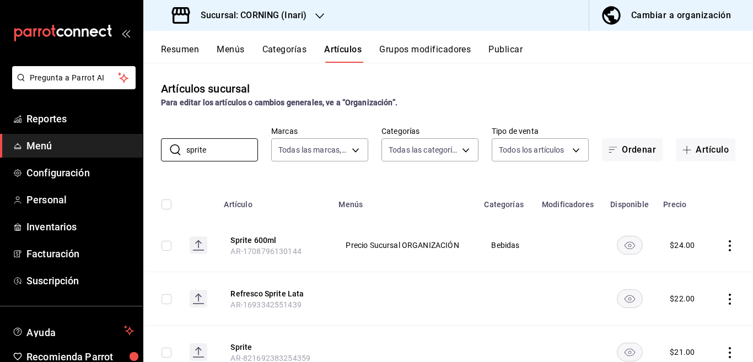
click at [724, 243] on icon "actions" at bounding box center [729, 245] width 11 height 11
click at [679, 271] on span "Editar" at bounding box center [687, 271] width 29 height 12
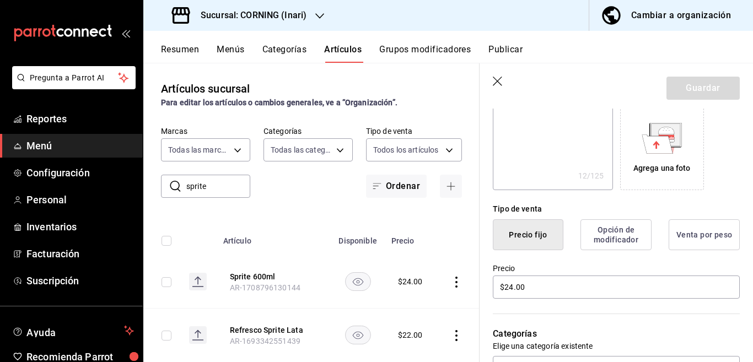
scroll to position [179, 0]
click at [551, 286] on input "$24.00" at bounding box center [616, 286] width 247 height 23
click at [684, 84] on button "Guardar" at bounding box center [703, 88] width 73 height 23
click at [684, 84] on div "Guardar" at bounding box center [703, 88] width 73 height 23
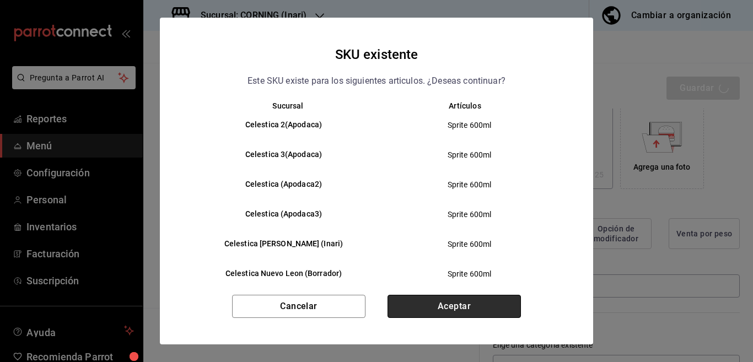
click at [455, 307] on button "Aceptar" at bounding box center [454, 306] width 133 height 23
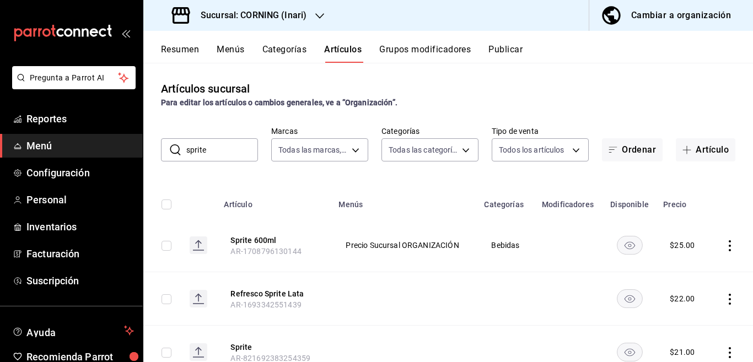
click at [224, 151] on input "sprite" at bounding box center [222, 150] width 72 height 22
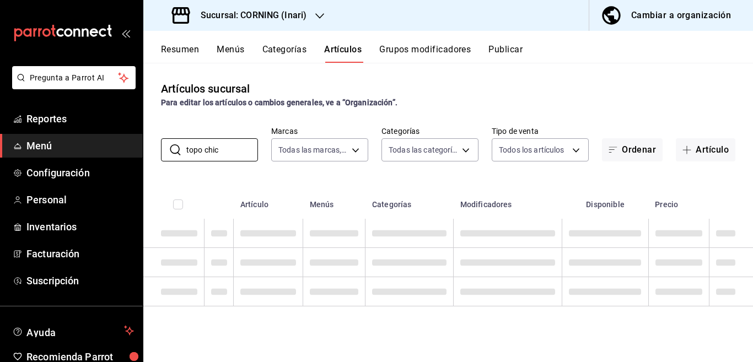
click at [429, 173] on div "Artículos sucursal Para editar los artículos o cambios generales, ve a “Organiz…" at bounding box center [448, 212] width 610 height 299
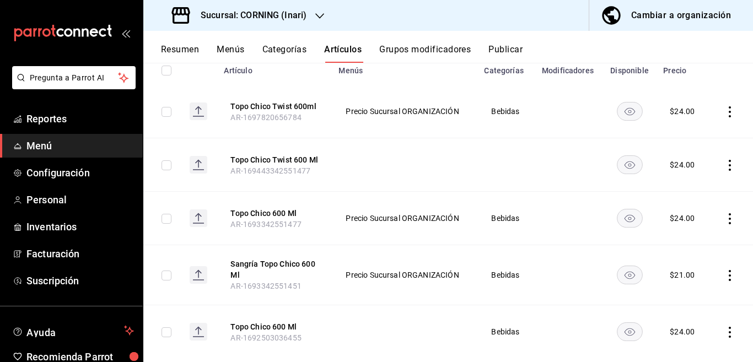
scroll to position [157, 0]
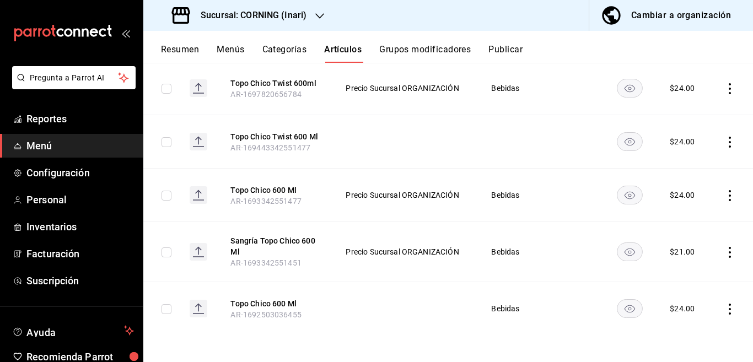
click at [724, 192] on icon "actions" at bounding box center [729, 195] width 11 height 11
click at [678, 222] on span "Editar" at bounding box center [687, 221] width 29 height 12
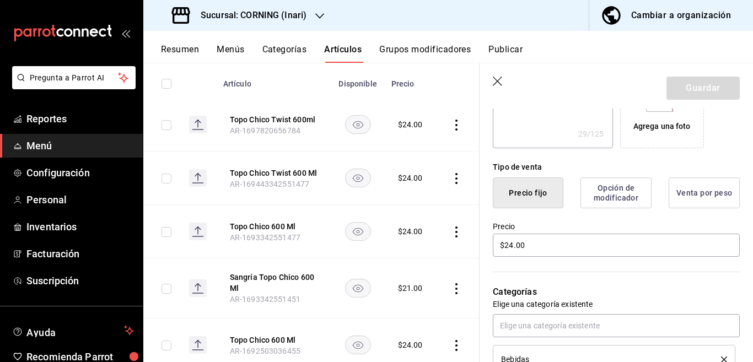
scroll to position [224, 0]
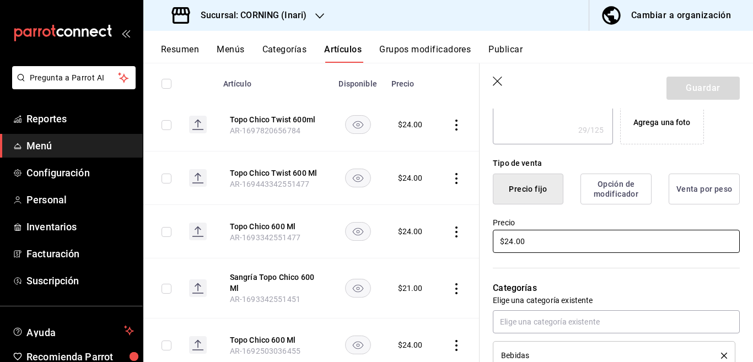
click at [552, 245] on input "$24.00" at bounding box center [616, 241] width 247 height 23
click at [673, 88] on button "Guardar" at bounding box center [703, 88] width 73 height 23
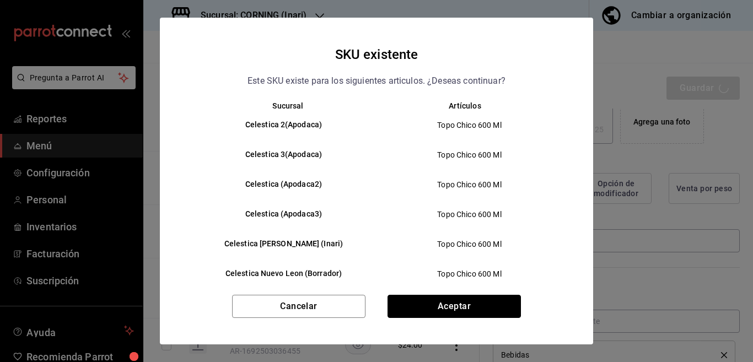
drag, startPoint x: 673, startPoint y: 88, endPoint x: 425, endPoint y: 307, distance: 330.4
click at [425, 307] on button "Aceptar" at bounding box center [454, 306] width 133 height 23
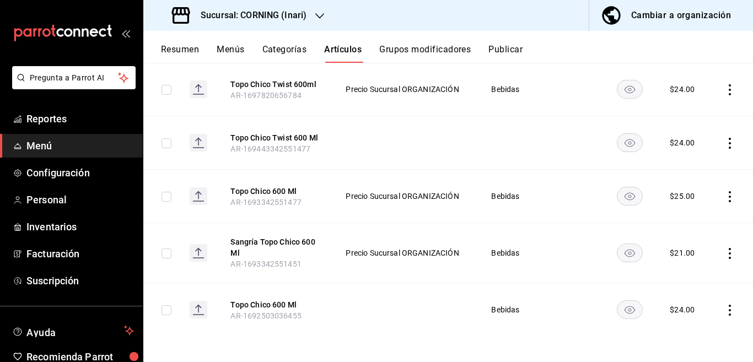
scroll to position [157, 0]
click at [729, 309] on icon "actions" at bounding box center [730, 309] width 2 height 11
click at [689, 286] on span "Editar" at bounding box center [687, 288] width 29 height 12
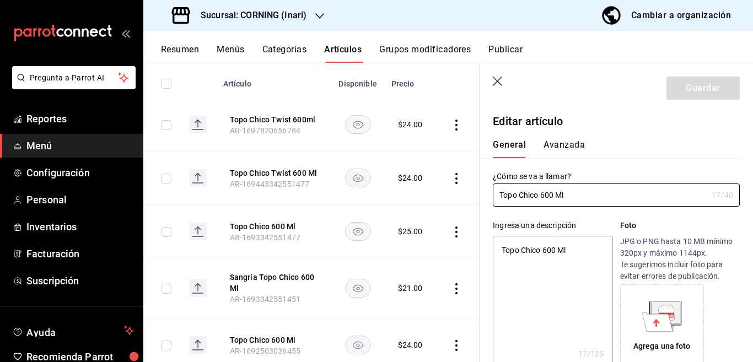
scroll to position [179, 0]
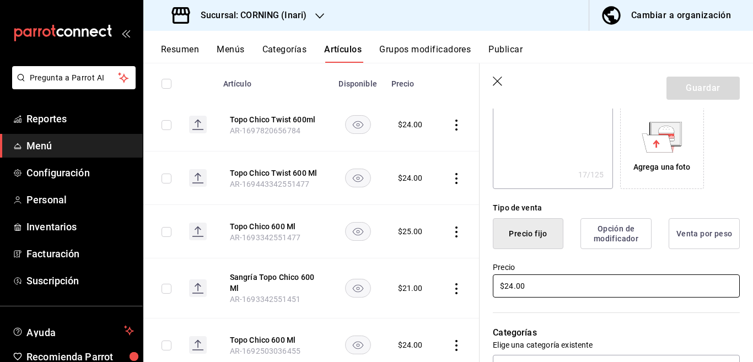
click at [550, 287] on input "$24.00" at bounding box center [616, 286] width 247 height 23
click at [686, 90] on button "Guardar" at bounding box center [703, 88] width 73 height 23
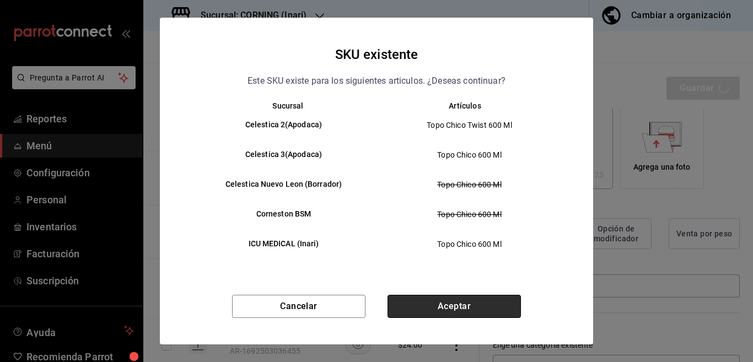
click at [487, 303] on button "Aceptar" at bounding box center [454, 306] width 133 height 23
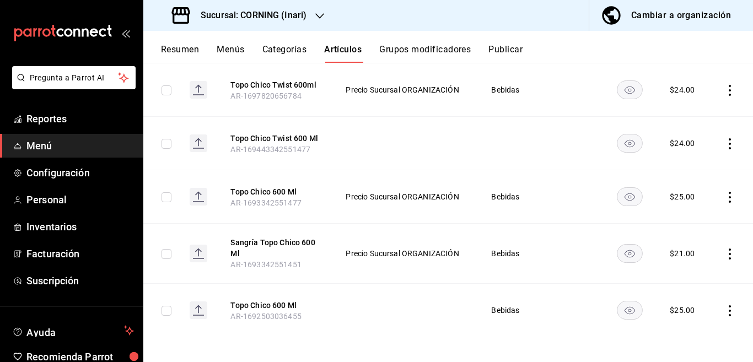
scroll to position [157, 0]
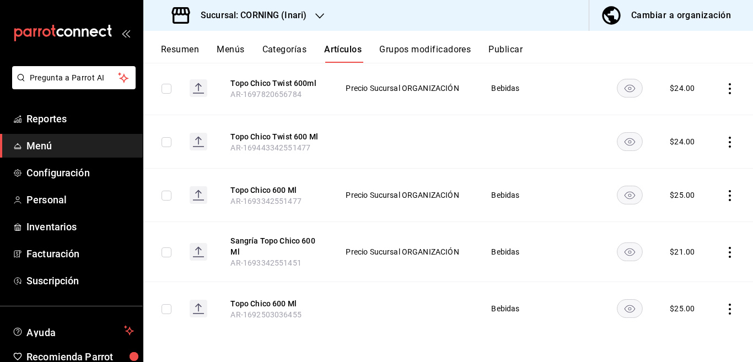
click at [724, 252] on icon "actions" at bounding box center [729, 252] width 11 height 11
click at [682, 276] on span "Editar" at bounding box center [687, 278] width 29 height 12
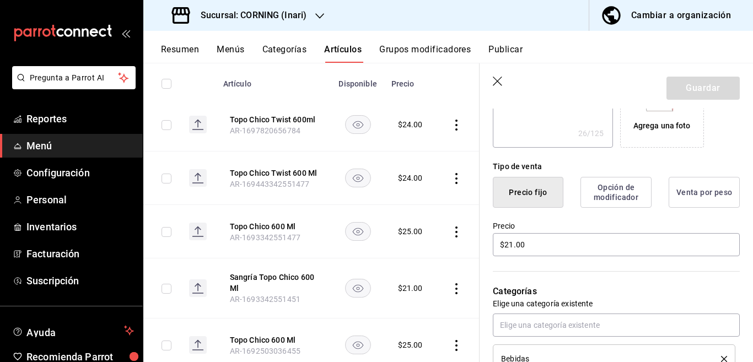
scroll to position [224, 0]
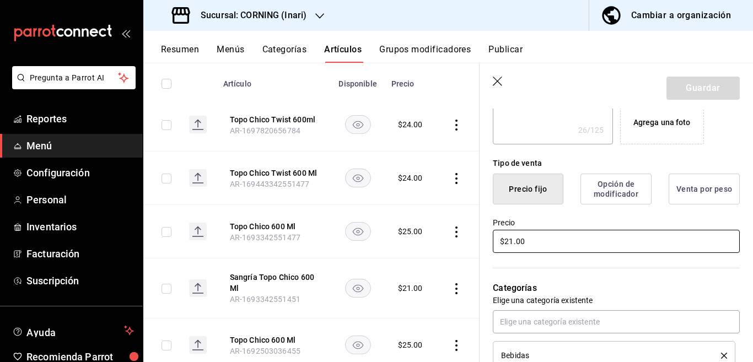
click at [554, 241] on input "$21.00" at bounding box center [616, 241] width 247 height 23
click at [684, 87] on button "Guardar" at bounding box center [703, 88] width 73 height 23
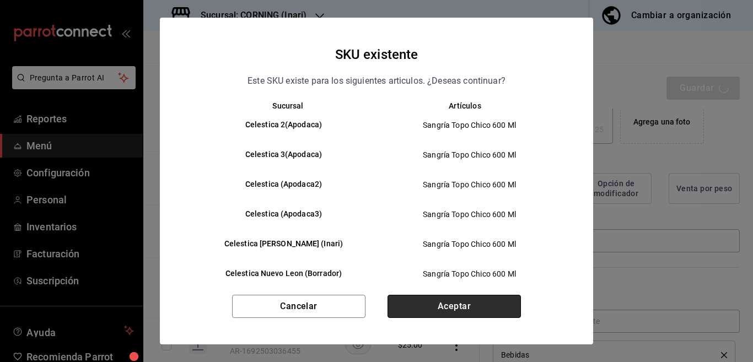
click at [442, 303] on button "Aceptar" at bounding box center [454, 306] width 133 height 23
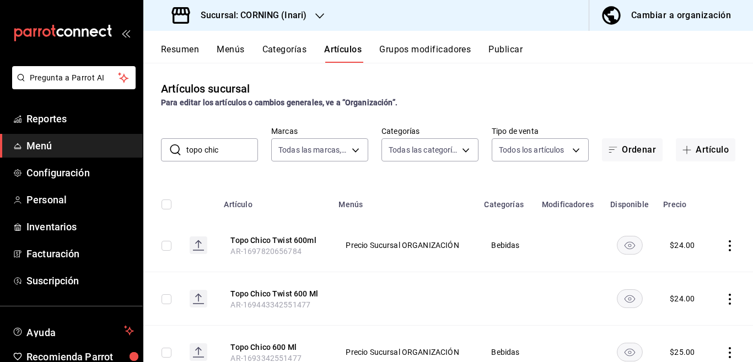
click at [227, 149] on input "topo chic" at bounding box center [222, 150] width 72 height 22
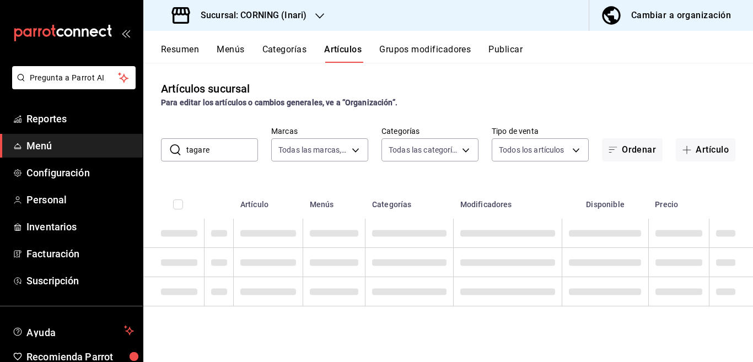
click at [444, 174] on div "Artículos sucursal Para editar los artículos o cambios generales, ve a “Organiz…" at bounding box center [448, 212] width 610 height 299
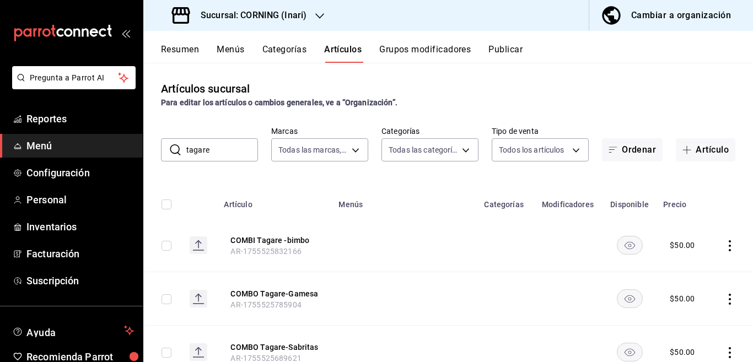
click at [232, 147] on input "tagare" at bounding box center [222, 150] width 72 height 22
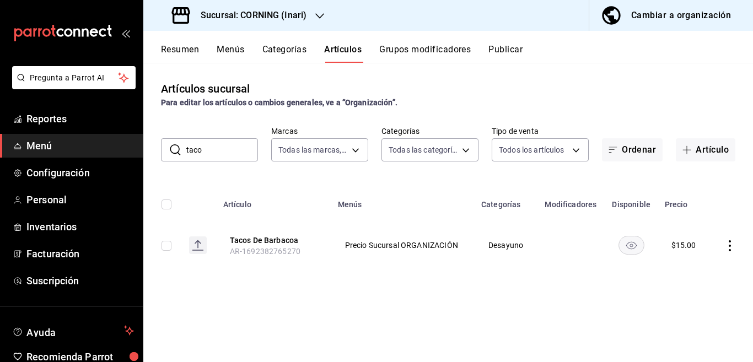
click at [729, 244] on icon "actions" at bounding box center [729, 245] width 11 height 11
click at [690, 270] on span "Editar" at bounding box center [697, 271] width 29 height 12
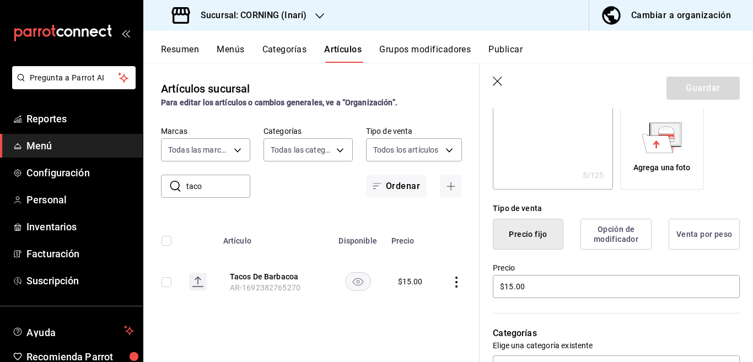
scroll to position [179, 0]
click at [546, 282] on input "$15.00" at bounding box center [616, 286] width 247 height 23
click at [697, 80] on button "Guardar" at bounding box center [703, 88] width 73 height 23
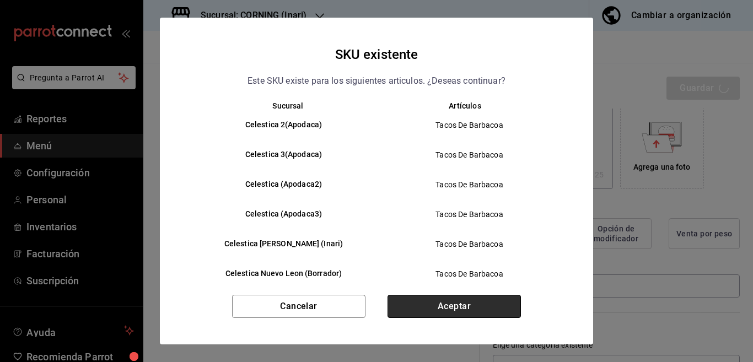
click at [459, 307] on button "Aceptar" at bounding box center [454, 306] width 133 height 23
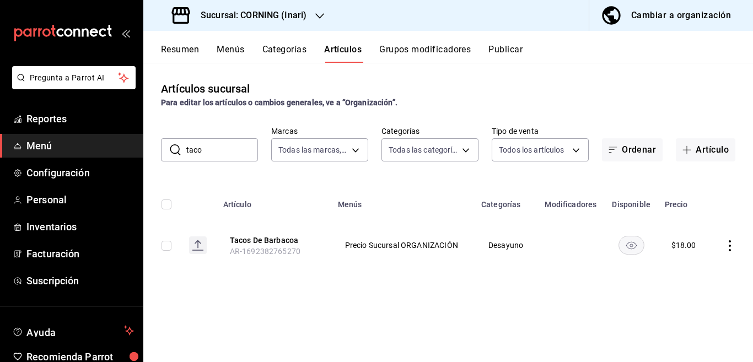
click at [217, 149] on input "taco" at bounding box center [222, 150] width 72 height 22
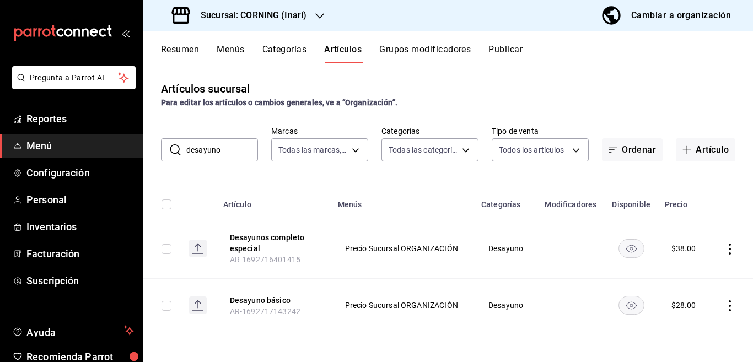
click at [729, 306] on icon "actions" at bounding box center [730, 305] width 2 height 11
click at [702, 258] on div at bounding box center [376, 181] width 753 height 362
click at [730, 250] on icon "actions" at bounding box center [729, 249] width 11 height 11
click at [696, 270] on span "Editar" at bounding box center [697, 274] width 29 height 12
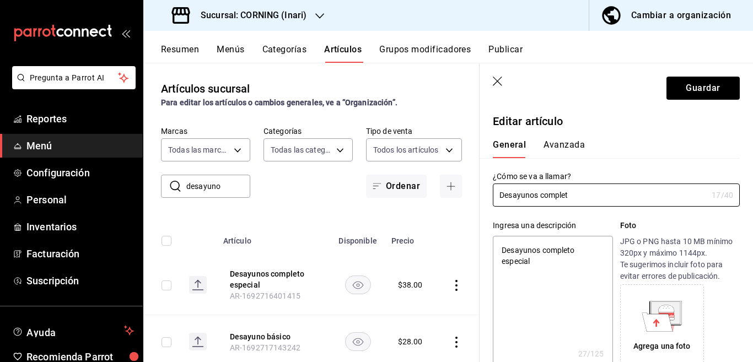
click at [547, 263] on textarea "Desayunos completo especial" at bounding box center [553, 302] width 120 height 132
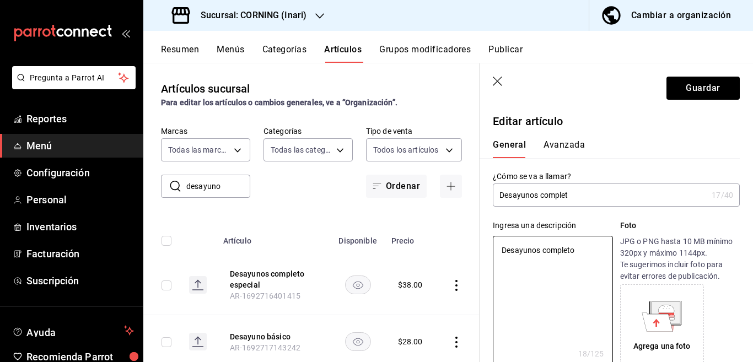
click at [574, 197] on input "Desayunos complet" at bounding box center [600, 195] width 214 height 22
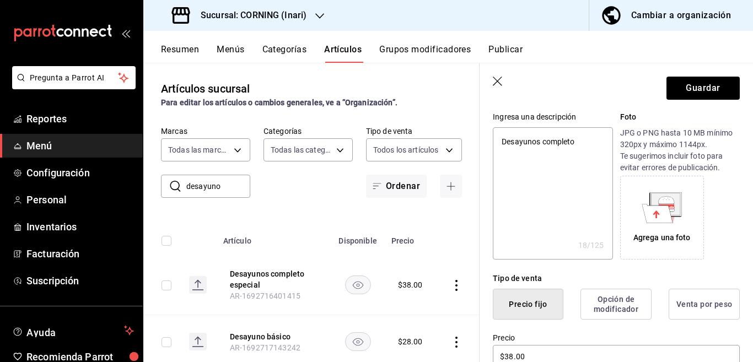
scroll to position [179, 0]
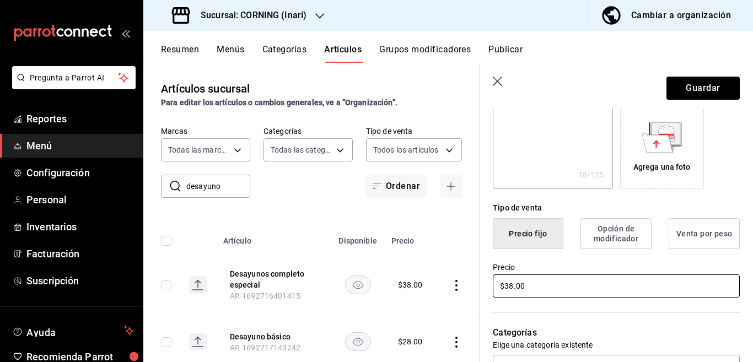
click at [558, 286] on input "$38.00" at bounding box center [616, 286] width 247 height 23
click at [694, 88] on button "Guardar" at bounding box center [703, 88] width 73 height 23
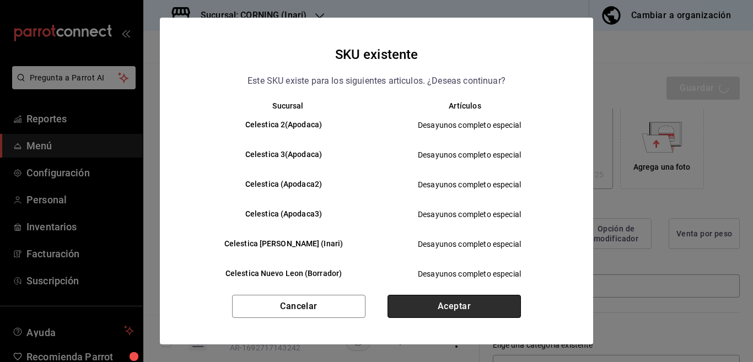
click at [461, 309] on button "Aceptar" at bounding box center [454, 306] width 133 height 23
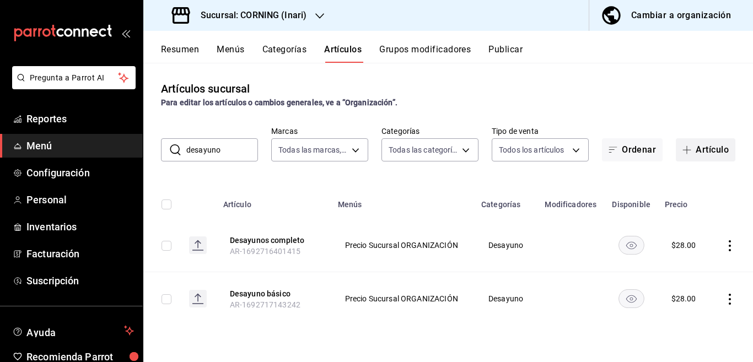
click at [712, 143] on button "Artículo" at bounding box center [706, 149] width 60 height 23
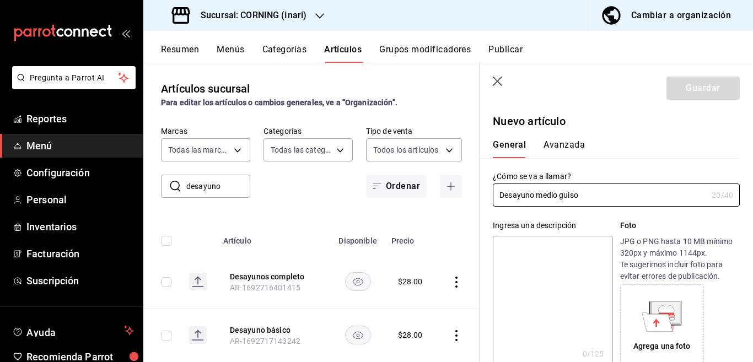
click at [544, 259] on textarea at bounding box center [553, 302] width 120 height 132
paste textarea "Desayuno medio guiso"
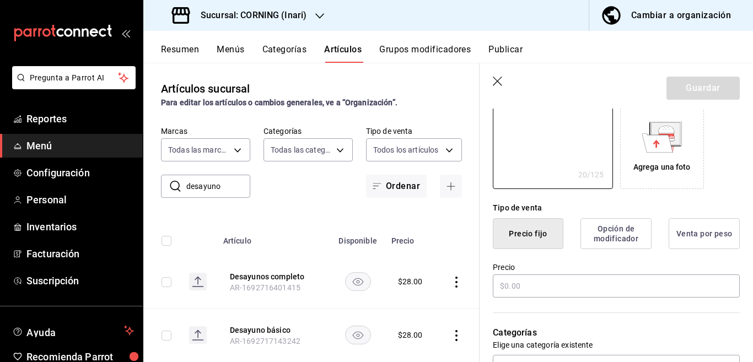
scroll to position [179, 0]
click at [536, 288] on input "text" at bounding box center [616, 286] width 247 height 23
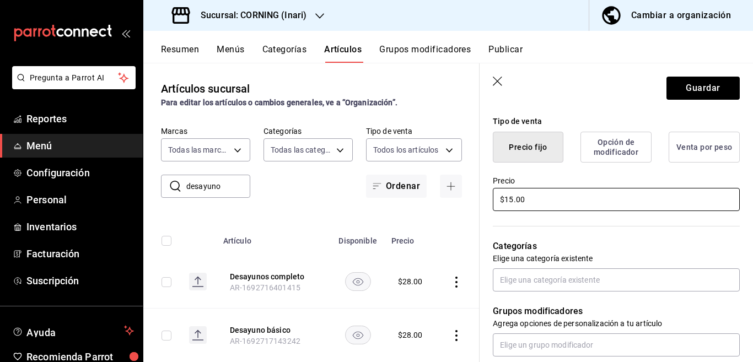
scroll to position [268, 0]
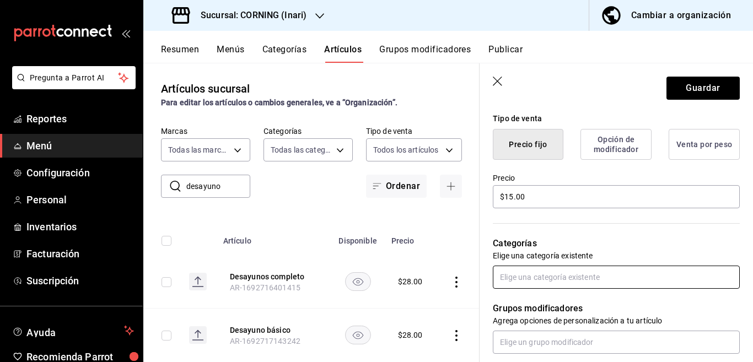
click at [544, 274] on input "text" at bounding box center [616, 277] width 247 height 23
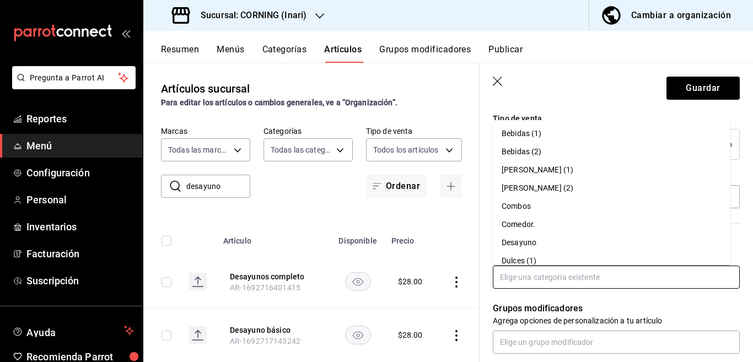
click at [522, 240] on li "Desayuno" at bounding box center [612, 243] width 238 height 18
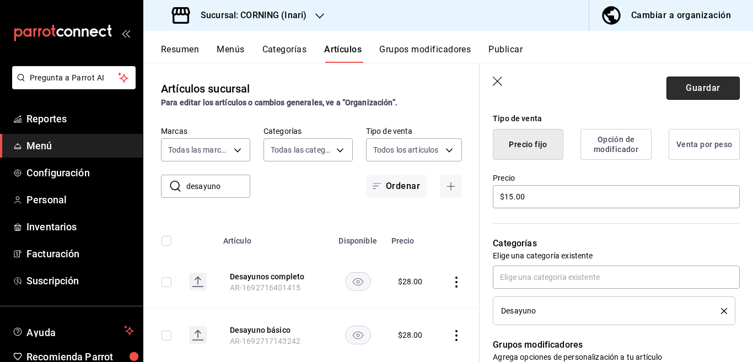
click at [674, 86] on button "Guardar" at bounding box center [703, 88] width 73 height 23
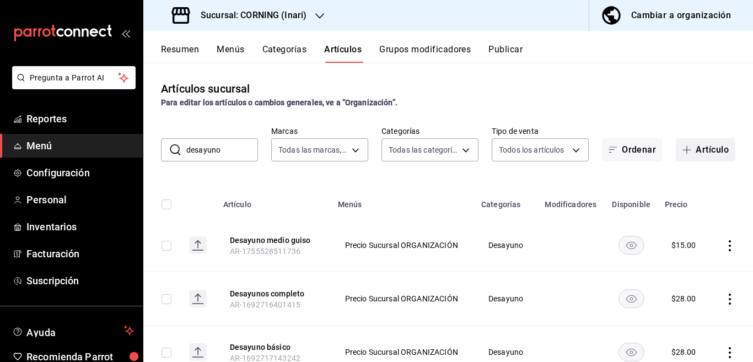
click at [702, 148] on button "Artículo" at bounding box center [706, 149] width 60 height 23
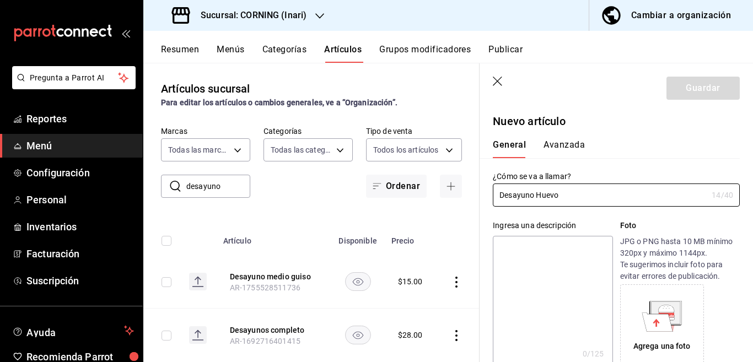
click at [546, 255] on textarea at bounding box center [553, 302] width 120 height 132
paste textarea "Desayuno Huevo"
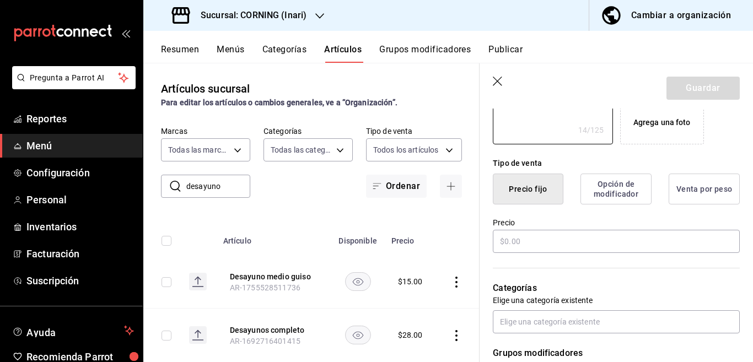
scroll to position [224, 0]
click at [535, 245] on input "text" at bounding box center [616, 241] width 247 height 23
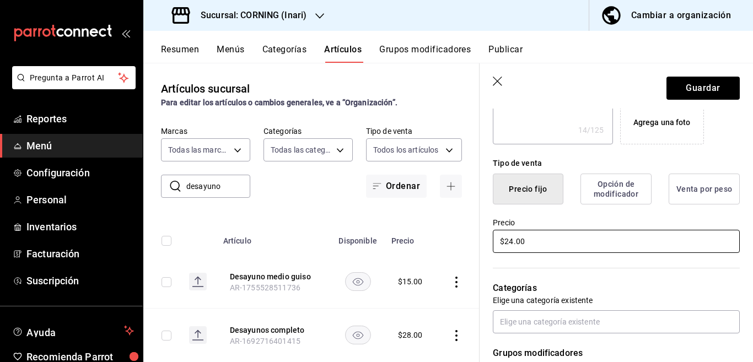
scroll to position [224, 0]
click at [682, 81] on button "Guardar" at bounding box center [703, 88] width 73 height 23
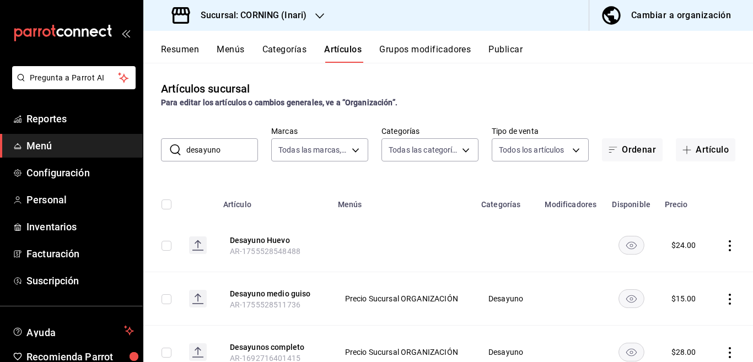
click at [724, 247] on icon "actions" at bounding box center [729, 245] width 11 height 11
click at [685, 267] on span "Editar" at bounding box center [687, 271] width 29 height 12
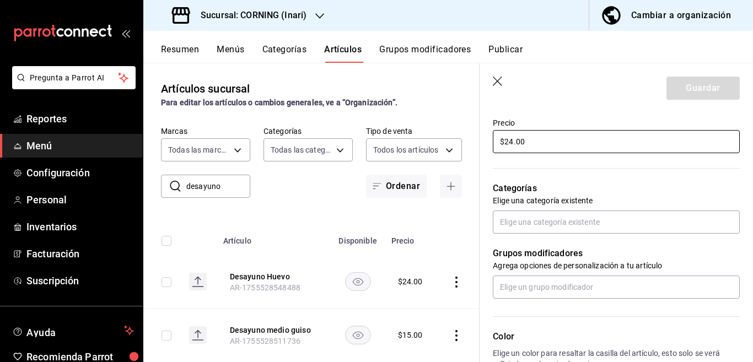
scroll to position [358, 0]
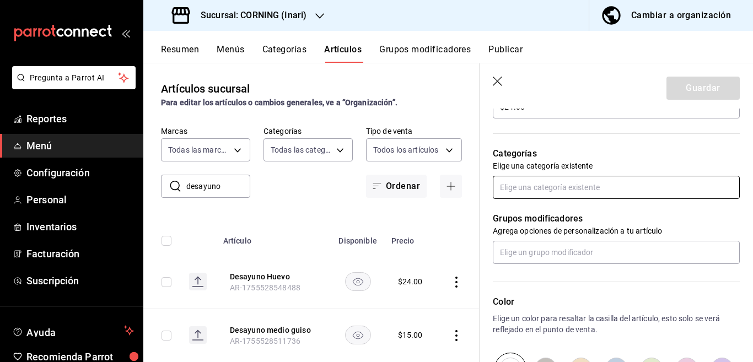
click at [571, 188] on input "text" at bounding box center [616, 187] width 247 height 23
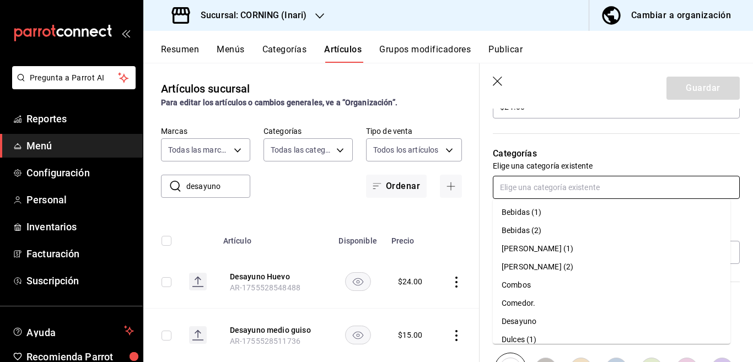
click at [521, 319] on li "Desayuno" at bounding box center [612, 322] width 238 height 18
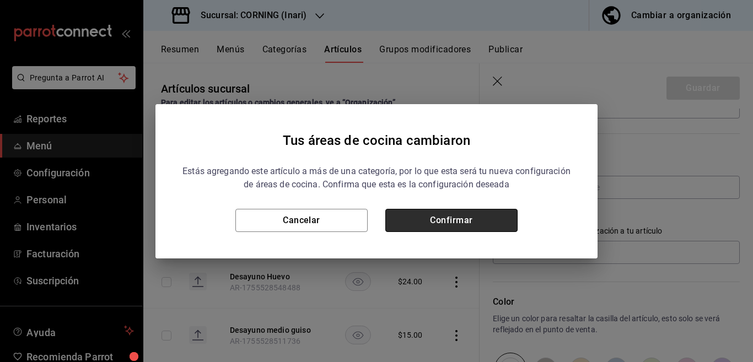
click at [473, 219] on button "Confirmar" at bounding box center [451, 220] width 132 height 23
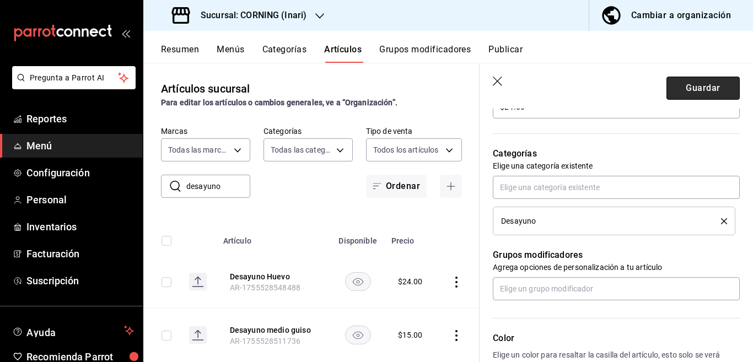
click at [684, 84] on button "Guardar" at bounding box center [703, 88] width 73 height 23
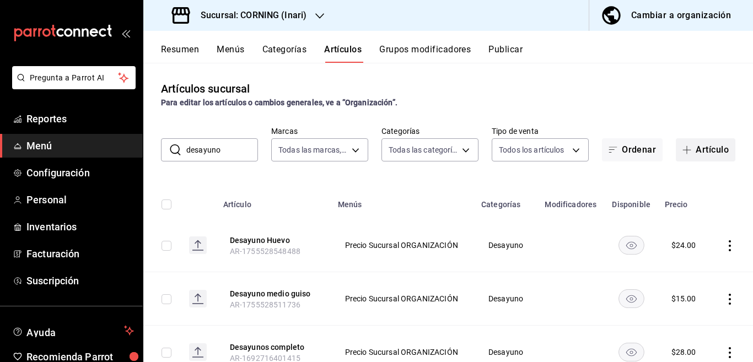
click at [693, 147] on button "Artículo" at bounding box center [706, 149] width 60 height 23
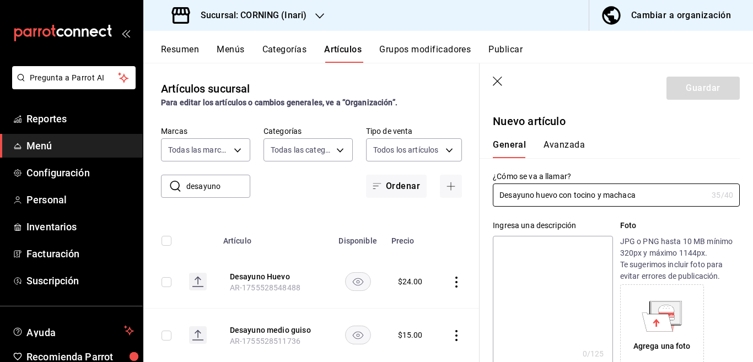
click at [530, 248] on textarea at bounding box center [553, 302] width 120 height 132
paste textarea "Desayuno huevo con tocino y machaca"
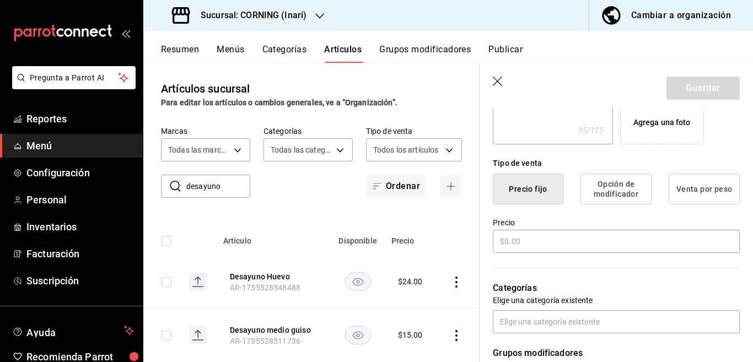
scroll to position [268, 0]
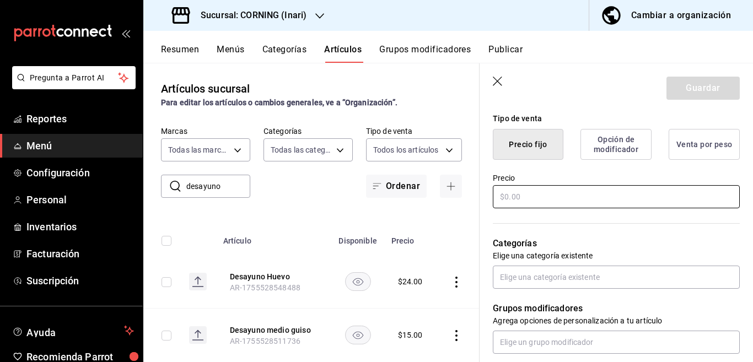
click at [530, 195] on input "text" at bounding box center [616, 196] width 247 height 23
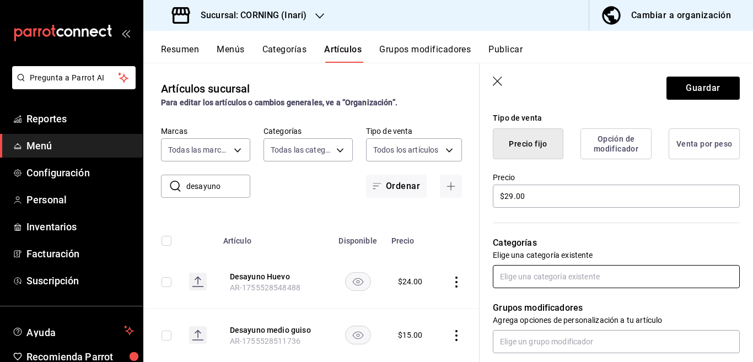
click at [555, 272] on input "text" at bounding box center [616, 276] width 247 height 23
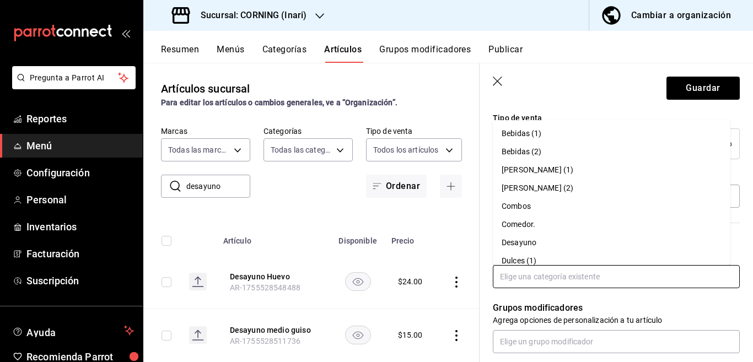
click at [522, 238] on li "Desayuno" at bounding box center [612, 243] width 238 height 18
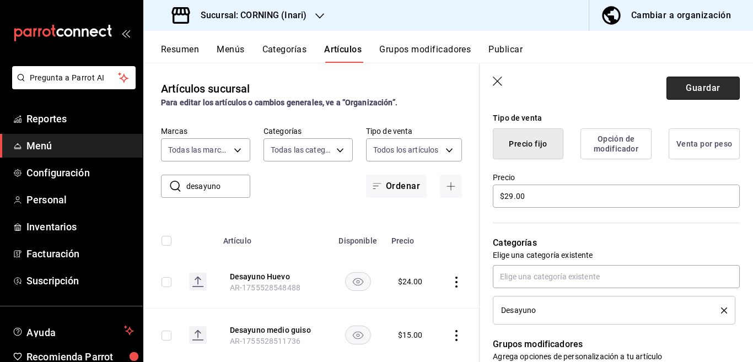
click at [680, 87] on button "Guardar" at bounding box center [703, 88] width 73 height 23
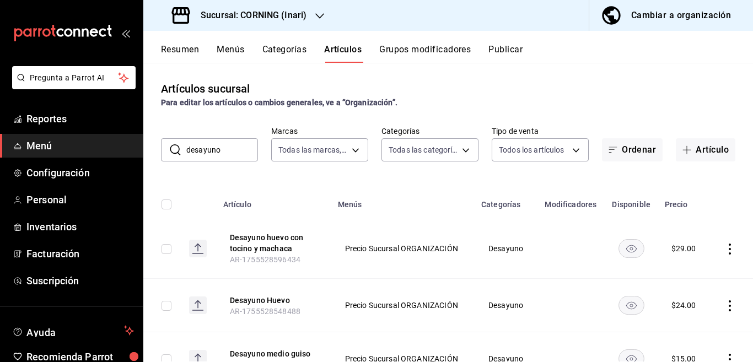
click at [229, 152] on input "desayuno" at bounding box center [222, 150] width 72 height 22
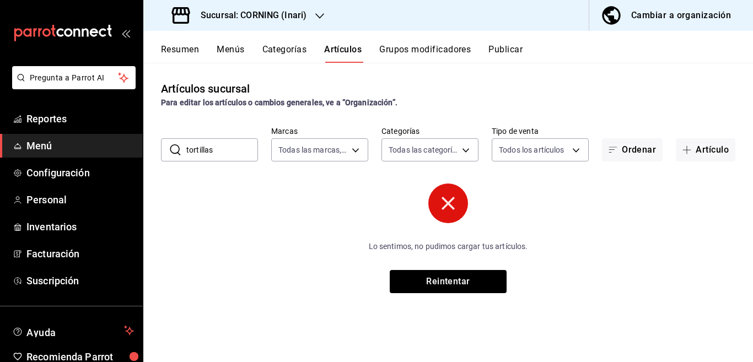
click at [478, 74] on div "Artículos sucursal Para editar los artículos o cambios generales, ve a “Organiz…" at bounding box center [448, 212] width 610 height 299
click at [458, 284] on button "Reintentar" at bounding box center [448, 281] width 117 height 23
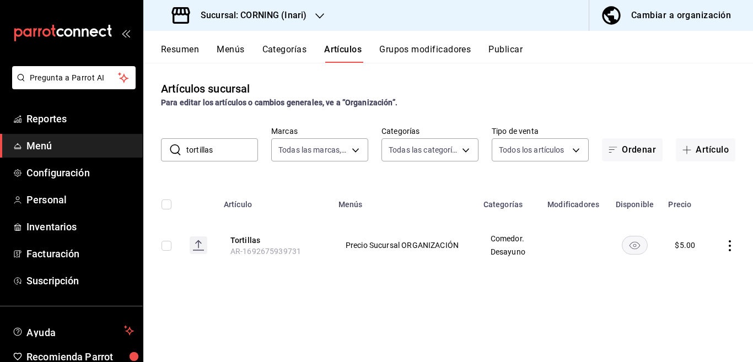
click at [229, 151] on input "tortillas" at bounding box center [222, 150] width 72 height 22
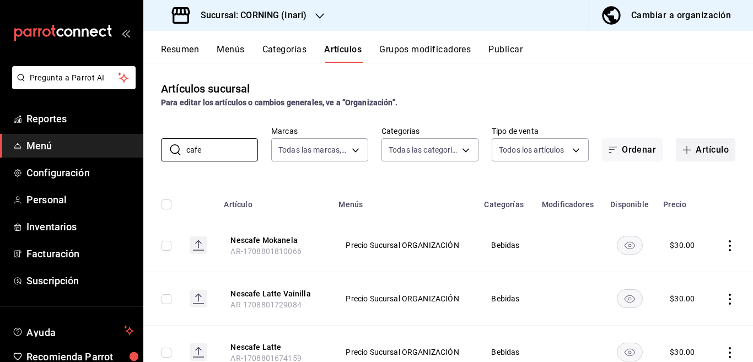
click at [698, 144] on button "Artículo" at bounding box center [706, 149] width 60 height 23
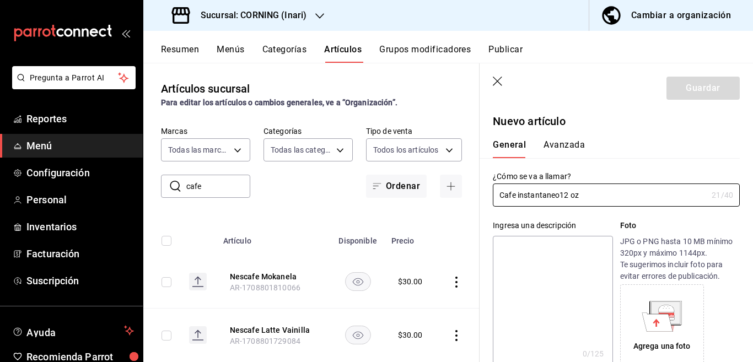
click at [536, 245] on textarea at bounding box center [553, 302] width 120 height 132
paste textarea "Cafe instantaneo12 oz"
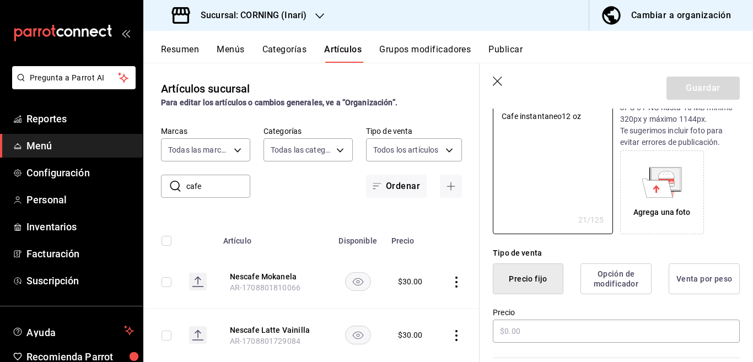
scroll to position [134, 0]
click at [539, 331] on input "text" at bounding box center [616, 331] width 247 height 23
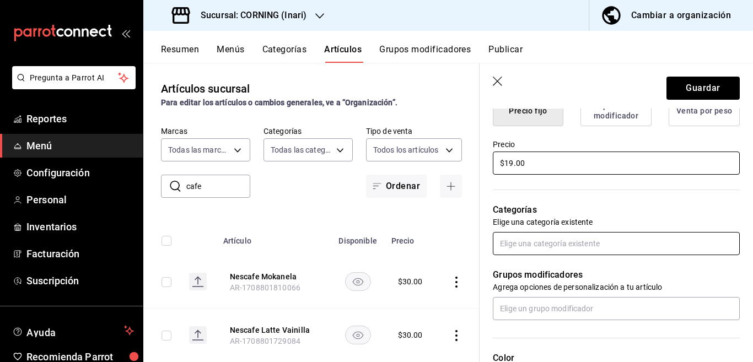
scroll to position [314, 0]
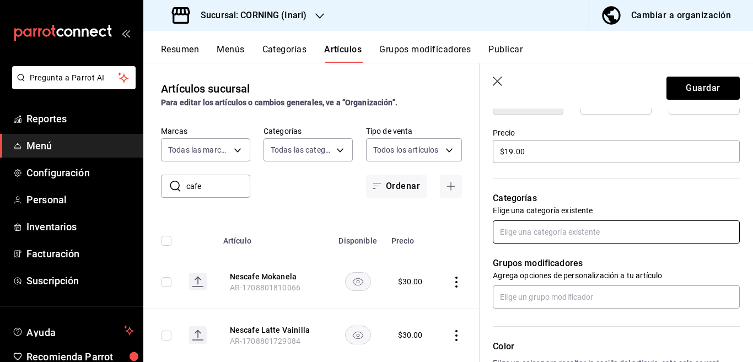
click at [546, 232] on input "text" at bounding box center [616, 232] width 247 height 23
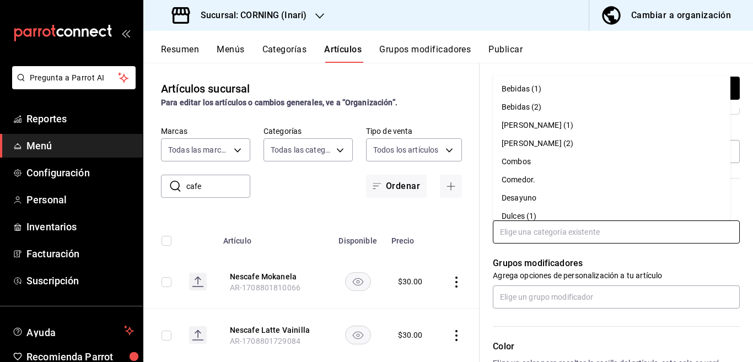
click at [520, 191] on li "Desayuno" at bounding box center [612, 198] width 238 height 18
click at [520, 191] on div "Categorías Elige una categoría existente" at bounding box center [610, 204] width 260 height 79
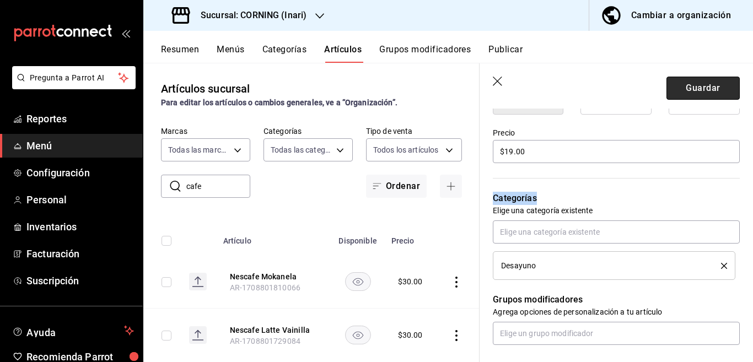
click at [694, 86] on button "Guardar" at bounding box center [703, 88] width 73 height 23
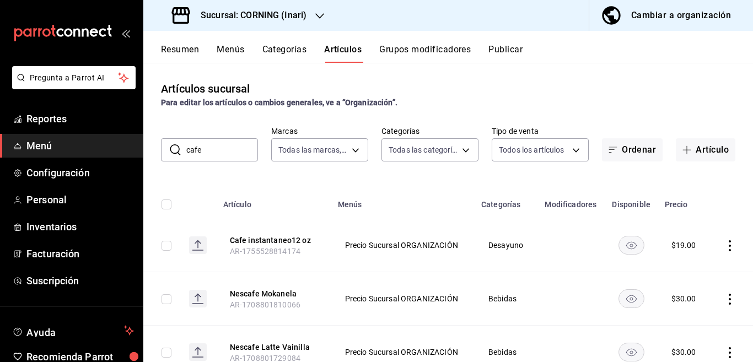
click at [229, 152] on input "cafe" at bounding box center [222, 150] width 72 height 22
type input "c"
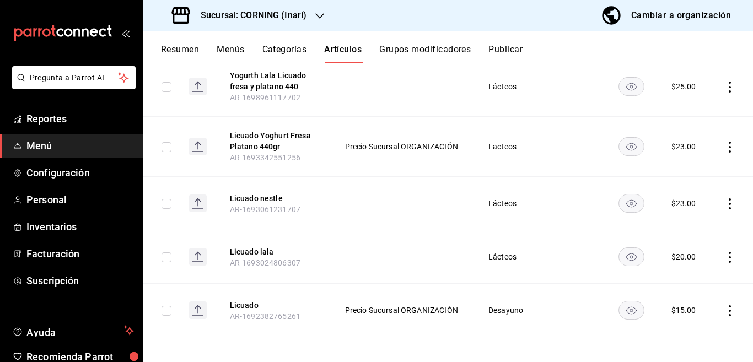
scroll to position [164, 0]
type input "licuad"
click at [724, 310] on icon "actions" at bounding box center [729, 309] width 11 height 11
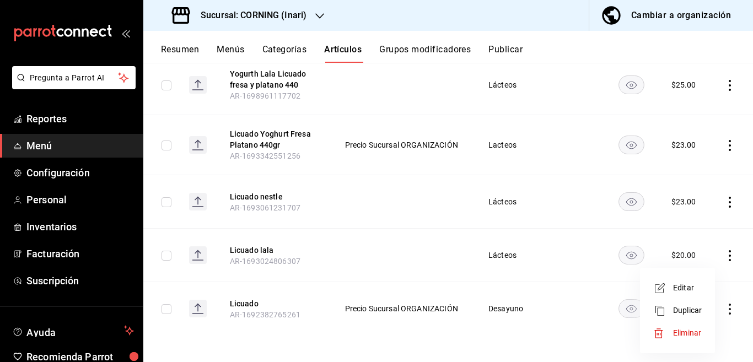
click at [686, 287] on span "Editar" at bounding box center [687, 288] width 29 height 12
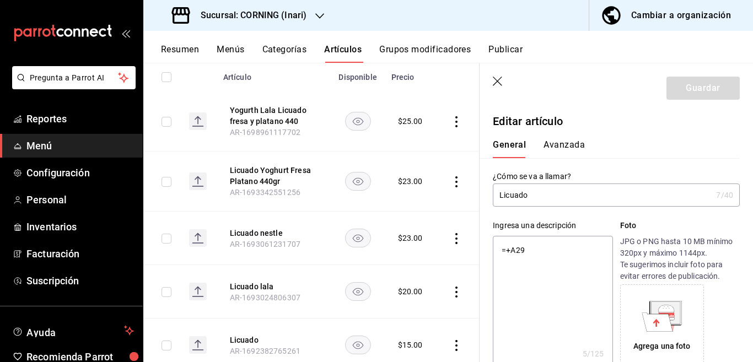
type textarea "x"
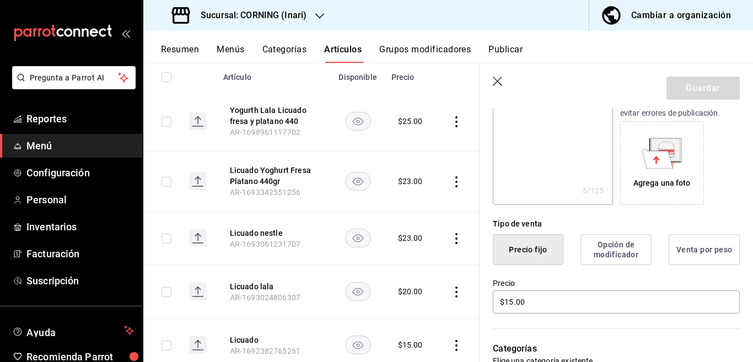
scroll to position [224, 0]
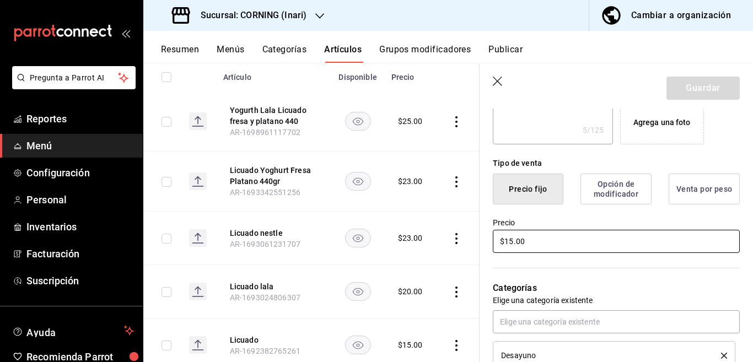
click at [552, 244] on input "$15.00" at bounding box center [616, 241] width 247 height 23
type input "$1.00"
type textarea "x"
type input "$2.00"
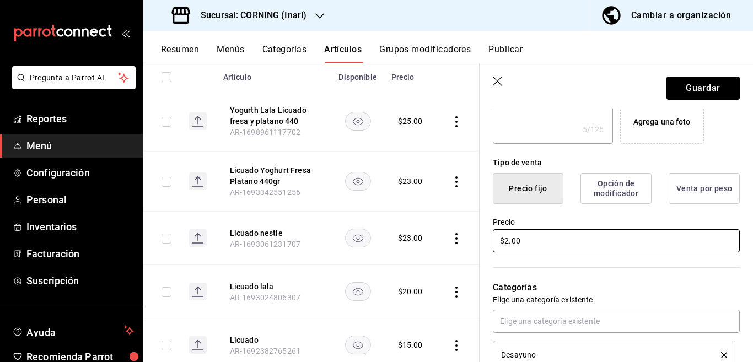
type textarea "x"
type input "$2.00"
type input "$0.00"
type textarea "x"
type input "$2.00"
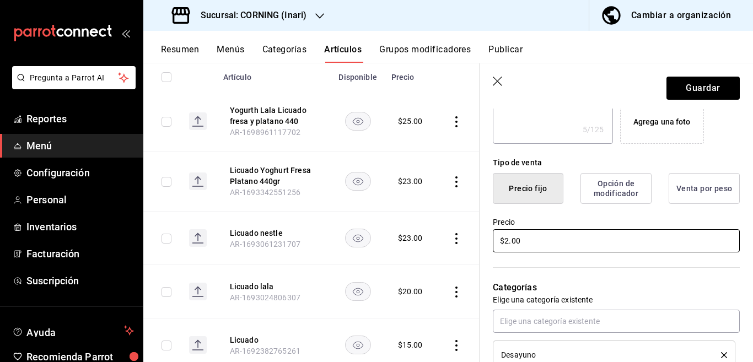
type textarea "x"
type input "$20.00"
click at [685, 83] on button "Guardar" at bounding box center [703, 88] width 73 height 23
type textarea "x"
